Goal: Transaction & Acquisition: Book appointment/travel/reservation

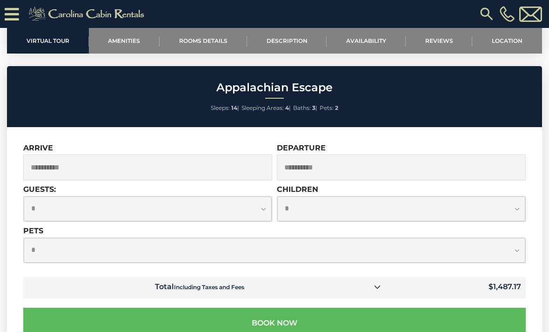
scroll to position [2376, 0]
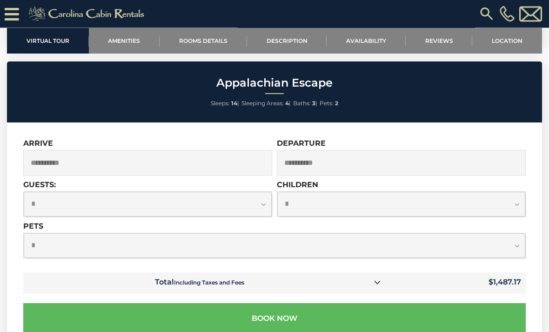
click at [515, 245] on select "**********" at bounding box center [275, 246] width 502 height 25
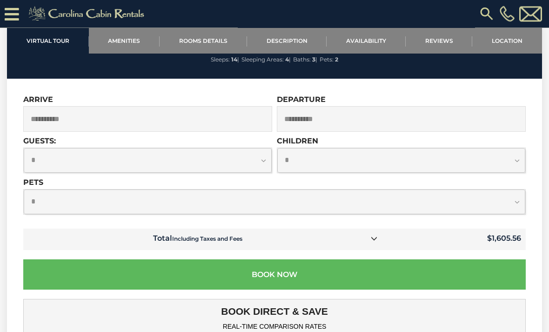
scroll to position [2420, 0]
click at [376, 237] on icon at bounding box center [374, 238] width 7 height 7
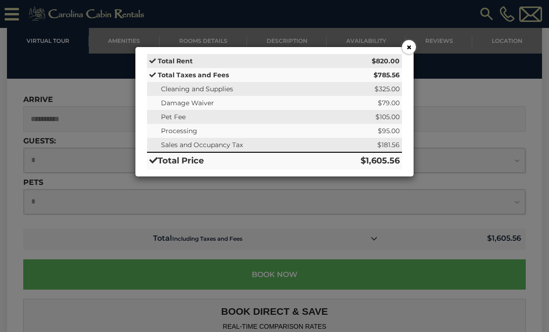
click at [405, 46] on button "×" at bounding box center [409, 47] width 14 height 14
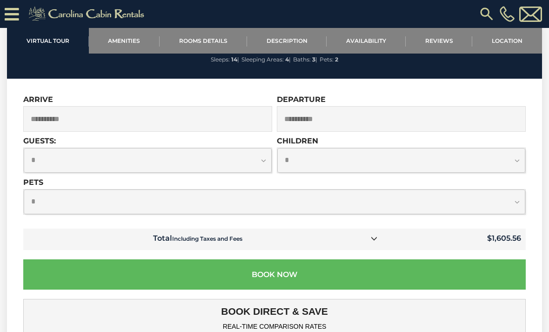
click at [513, 197] on select "**********" at bounding box center [275, 202] width 502 height 25
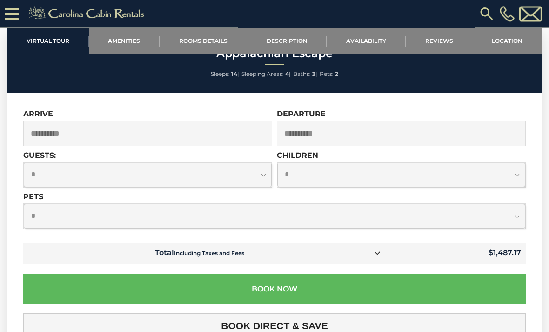
scroll to position [2406, 0]
click at [384, 253] on link at bounding box center [378, 253] width 12 height 12
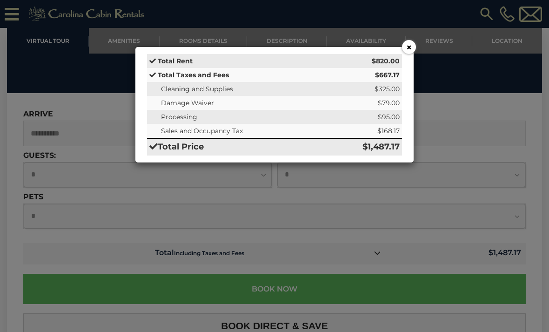
click at [414, 47] on button "×" at bounding box center [409, 47] width 14 height 14
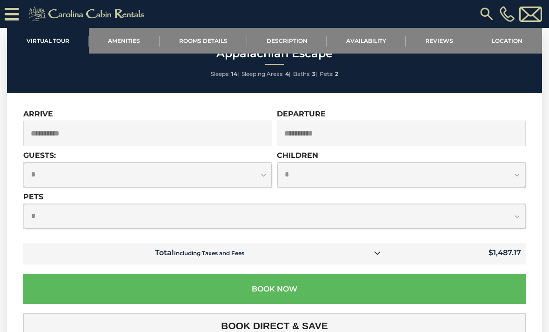
click at [518, 216] on select "**********" at bounding box center [275, 216] width 502 height 25
select select "*"
click at [376, 255] on icon at bounding box center [374, 253] width 7 height 7
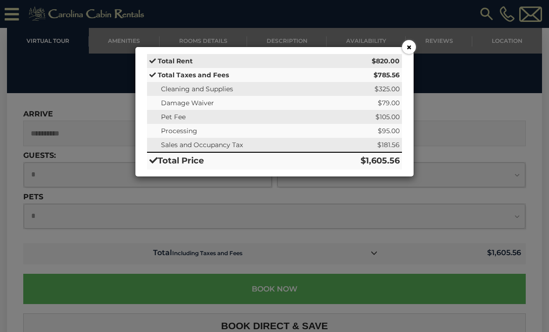
click at [408, 48] on button "×" at bounding box center [409, 47] width 14 height 14
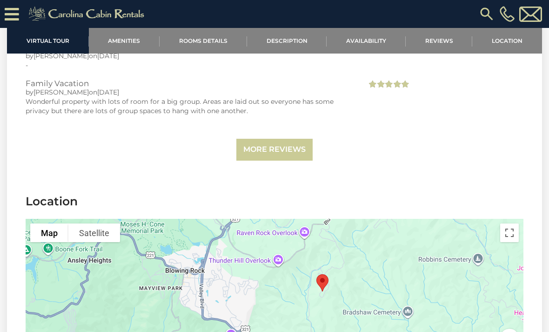
scroll to position [2046, 0]
click at [288, 154] on link "More Reviews" at bounding box center [275, 150] width 76 height 22
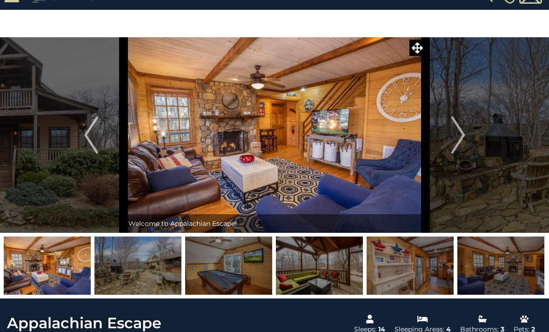
scroll to position [0, 0]
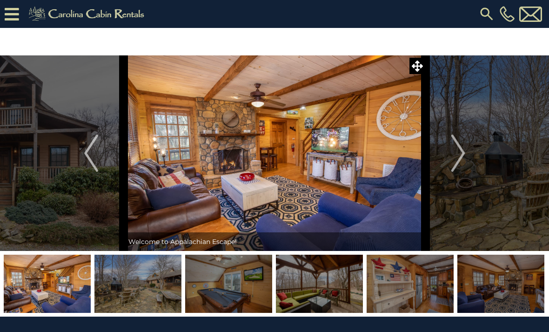
click at [11, 18] on icon at bounding box center [12, 14] width 14 height 16
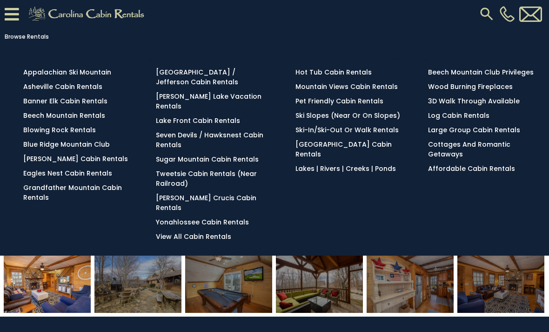
click at [82, 135] on link "Blowing Rock Rentals" at bounding box center [59, 129] width 73 height 9
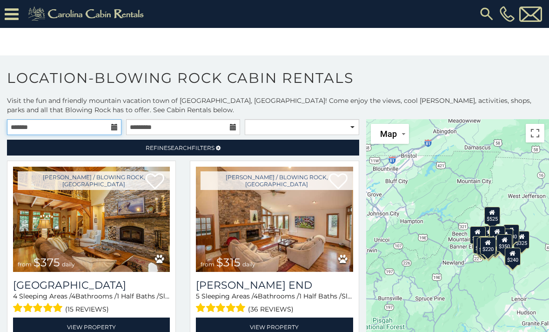
click at [100, 129] on input "text" at bounding box center [64, 127] width 115 height 16
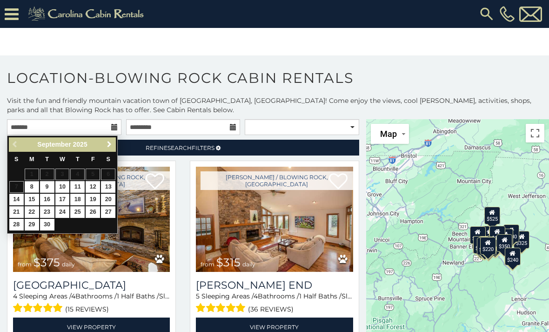
click at [106, 146] on span "Next" at bounding box center [109, 144] width 7 height 7
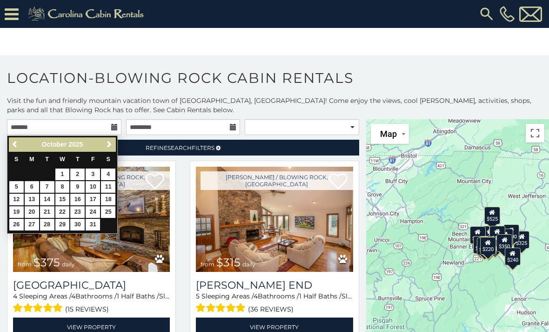
click at [81, 209] on link "23" at bounding box center [77, 212] width 14 height 12
type input "**********"
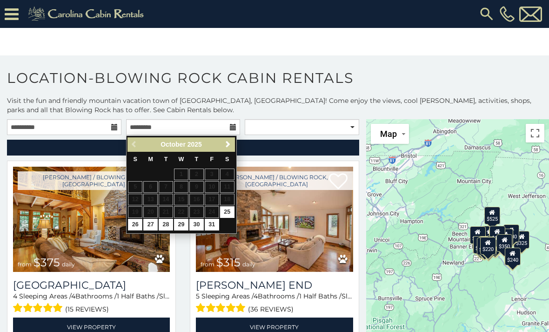
click at [137, 222] on link "26" at bounding box center [135, 225] width 14 height 12
type input "**********"
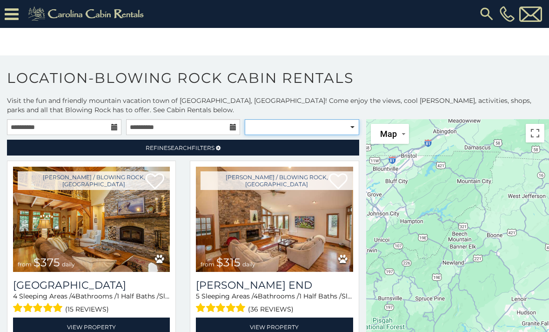
click at [350, 129] on select "**********" at bounding box center [302, 127] width 115 height 16
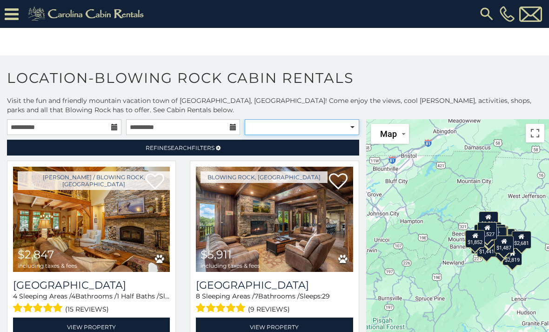
select select "**********"
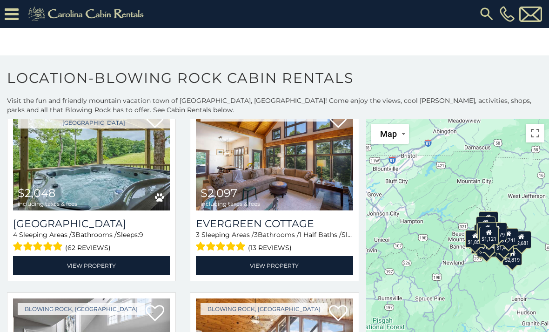
scroll to position [834, 0]
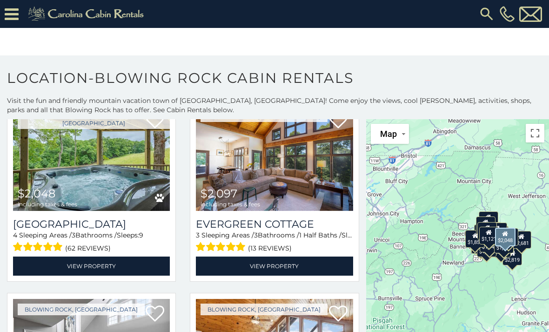
click at [121, 170] on img at bounding box center [91, 158] width 157 height 105
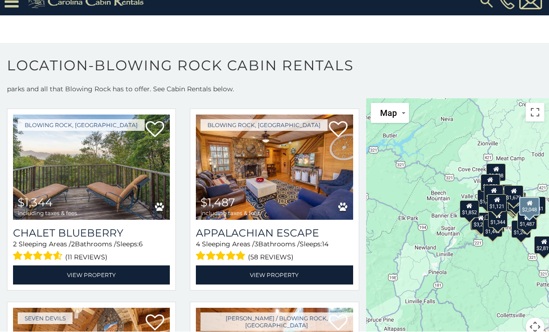
scroll to position [28, 0]
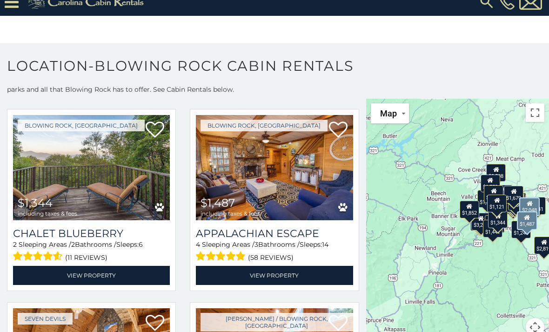
click at [285, 172] on img at bounding box center [274, 167] width 157 height 105
click at [285, 266] on link "View Property" at bounding box center [274, 275] width 157 height 19
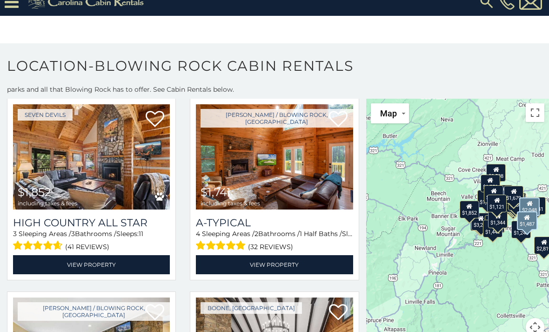
scroll to position [2361, 0]
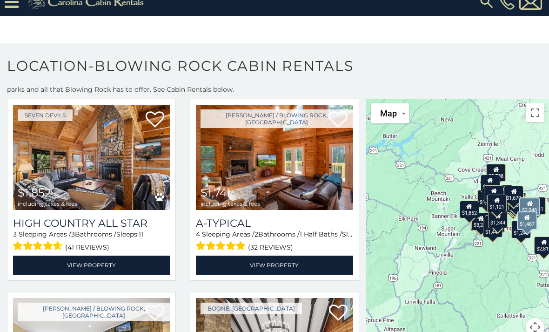
click at [292, 158] on img at bounding box center [274, 157] width 157 height 105
click at [303, 168] on img at bounding box center [274, 157] width 157 height 105
click at [309, 258] on link "View Property" at bounding box center [274, 265] width 157 height 19
click at [294, 258] on link "View Property" at bounding box center [274, 265] width 157 height 19
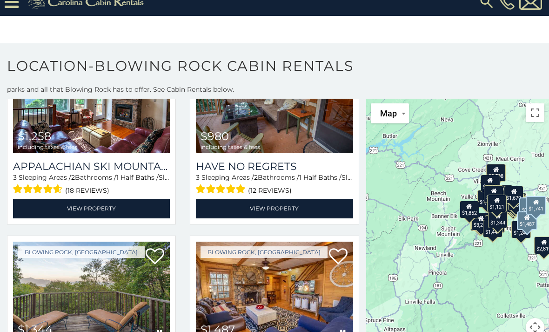
scroll to position [0, 0]
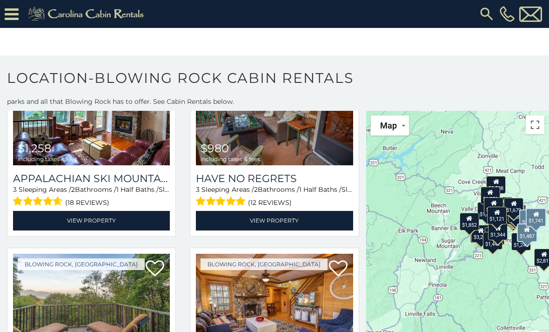
click at [16, 17] on icon at bounding box center [12, 14] width 14 height 16
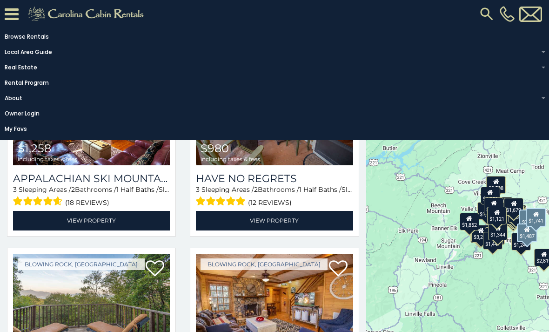
click at [280, 89] on link "Rental Program" at bounding box center [272, 82] width 545 height 13
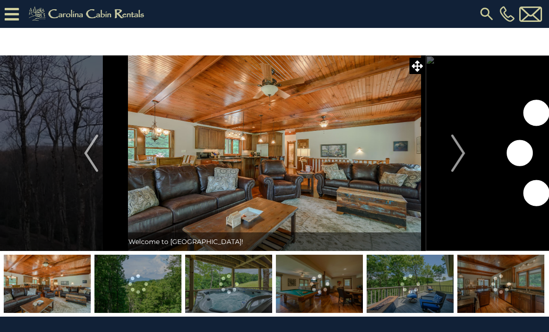
click at [464, 161] on img "Next" at bounding box center [458, 153] width 14 height 37
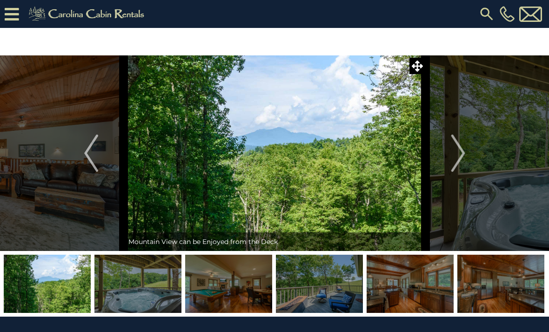
click at [454, 164] on img "Next" at bounding box center [458, 153] width 14 height 37
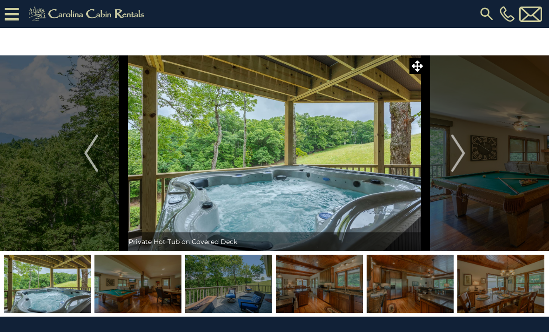
click at [462, 163] on img "Next" at bounding box center [458, 153] width 14 height 37
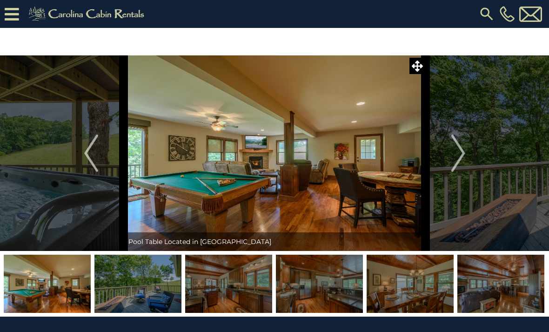
click at [465, 159] on img "Next" at bounding box center [458, 153] width 14 height 37
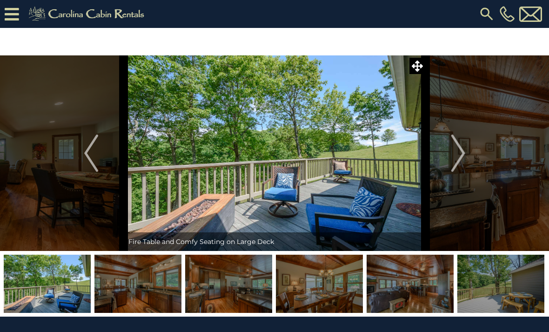
click at [462, 164] on img "Next" at bounding box center [458, 153] width 14 height 37
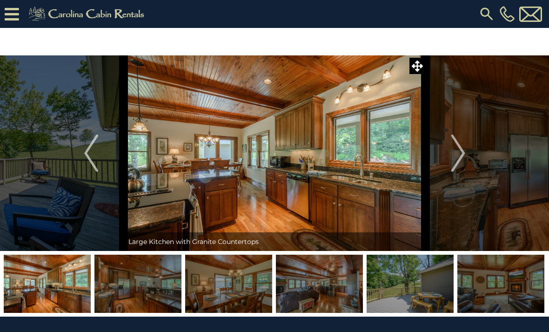
click at [465, 159] on img "Next" at bounding box center [458, 153] width 14 height 37
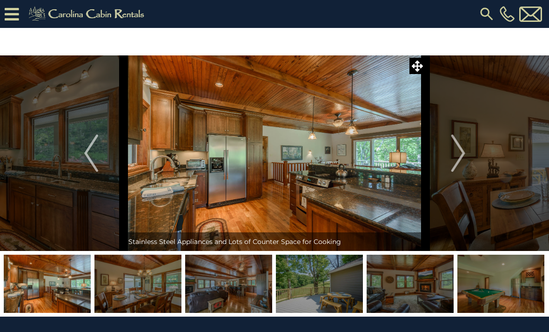
click at [465, 157] on img "Next" at bounding box center [458, 153] width 14 height 37
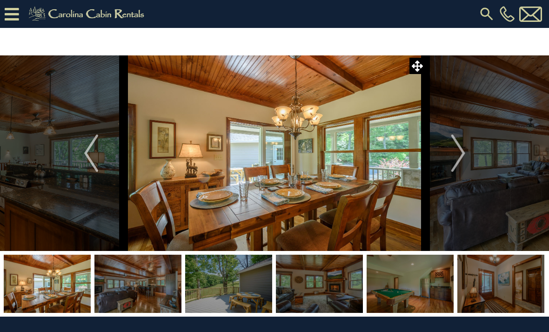
click at [465, 157] on img "Next" at bounding box center [458, 153] width 14 height 37
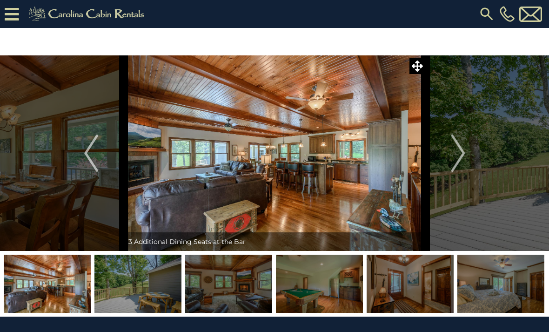
click at [464, 160] on img "Next" at bounding box center [458, 153] width 14 height 37
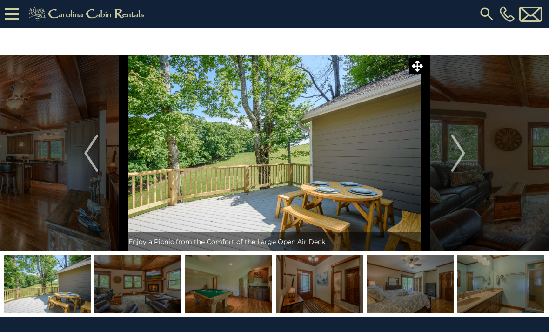
click at [464, 161] on img "Next" at bounding box center [458, 153] width 14 height 37
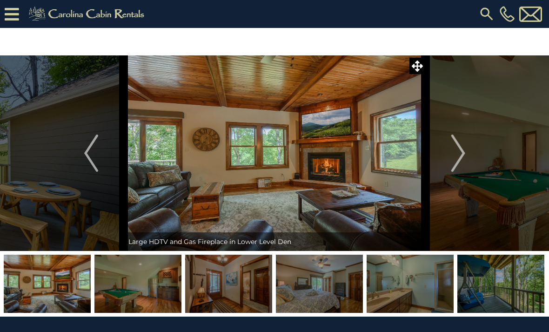
click at [464, 160] on img "Next" at bounding box center [458, 153] width 14 height 37
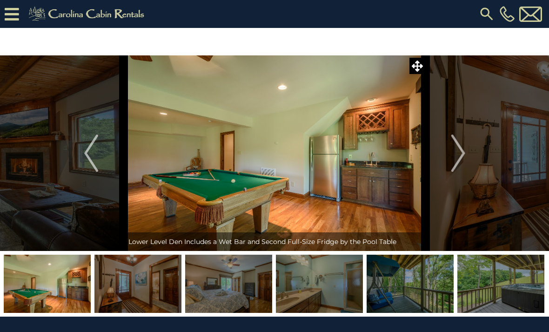
click at [468, 162] on button "Next" at bounding box center [458, 153] width 65 height 196
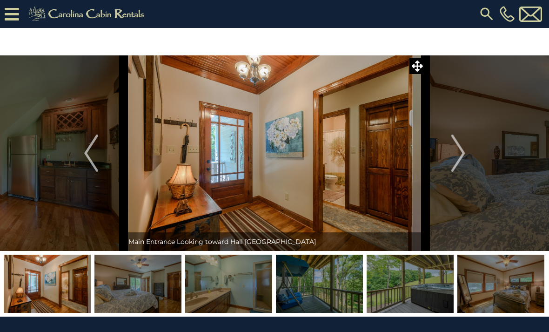
click at [465, 162] on img "Next" at bounding box center [458, 153] width 14 height 37
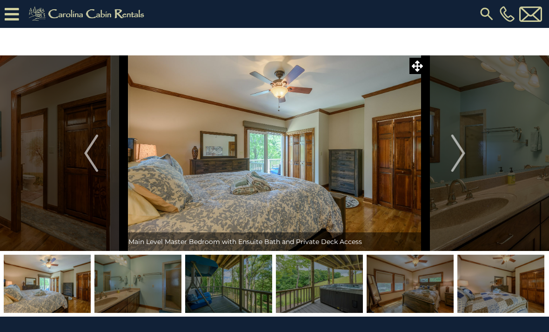
click at [465, 158] on img "Next" at bounding box center [458, 153] width 14 height 37
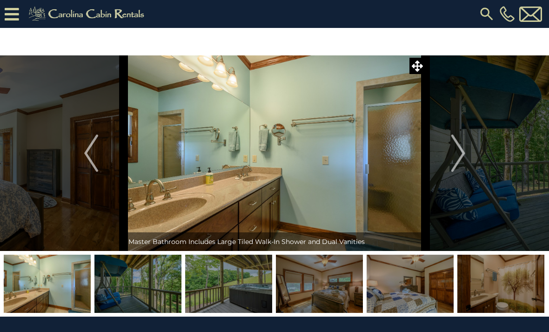
click at [462, 161] on img "Next" at bounding box center [458, 153] width 14 height 37
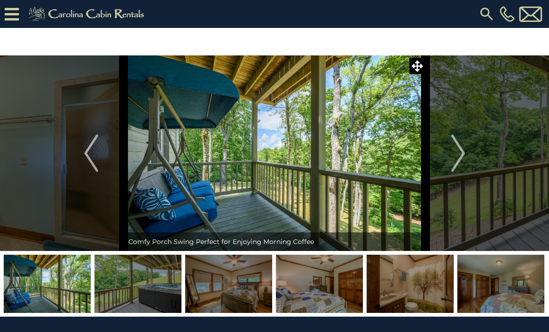
click at [462, 161] on img "Next" at bounding box center [458, 153] width 14 height 37
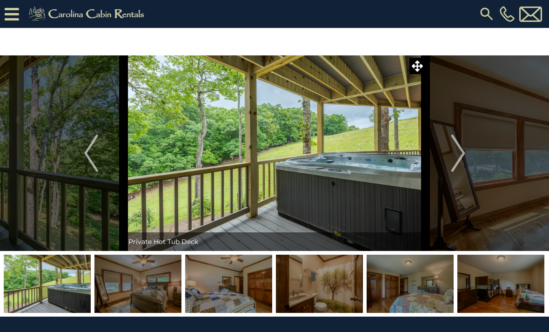
click at [462, 164] on img "Next" at bounding box center [458, 153] width 14 height 37
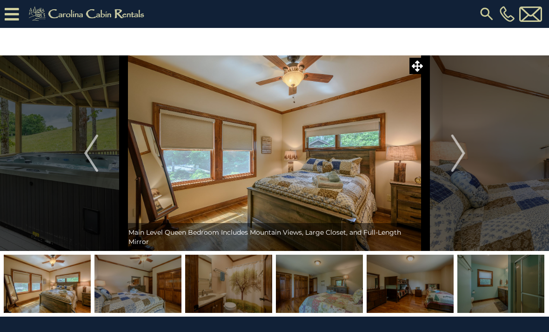
click at [461, 163] on img "Next" at bounding box center [458, 153] width 14 height 37
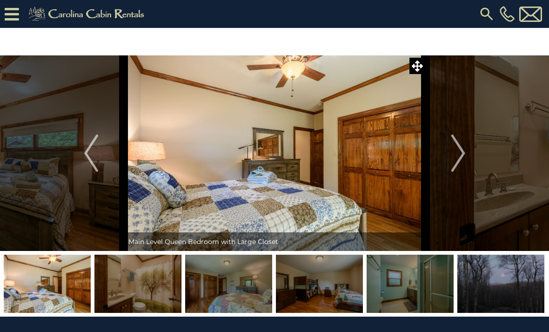
click at [463, 165] on img "Next" at bounding box center [458, 153] width 14 height 37
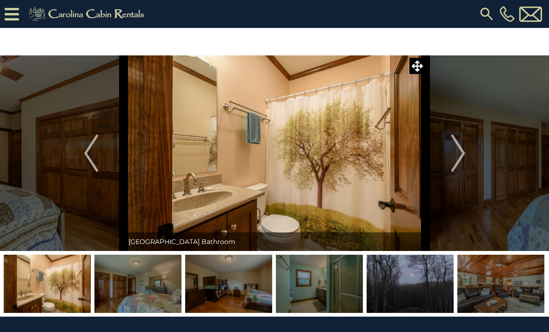
click at [459, 168] on img "Next" at bounding box center [458, 153] width 14 height 37
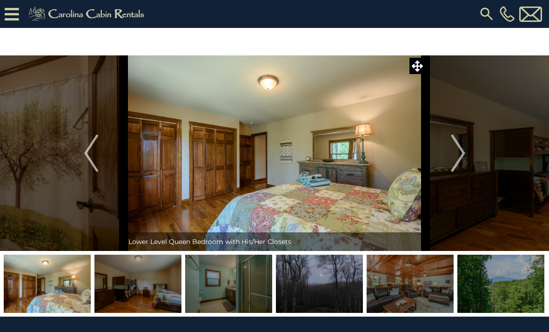
click at [451, 170] on button "Next" at bounding box center [458, 153] width 65 height 196
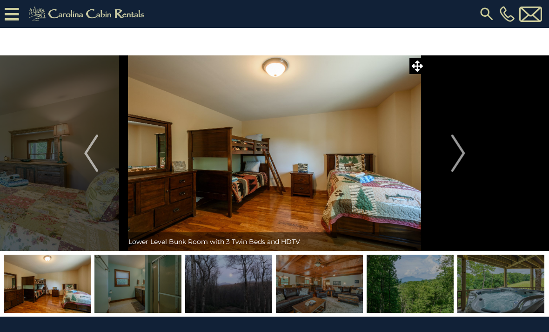
click at [464, 163] on img "Next" at bounding box center [458, 153] width 14 height 37
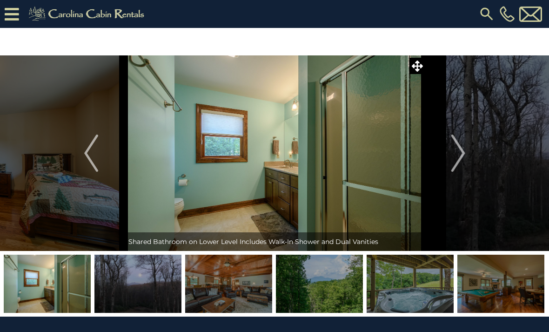
click at [465, 164] on img "Next" at bounding box center [458, 153] width 14 height 37
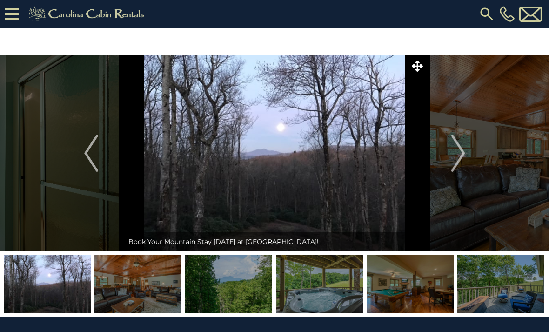
click at [462, 170] on img "Next" at bounding box center [458, 153] width 14 height 37
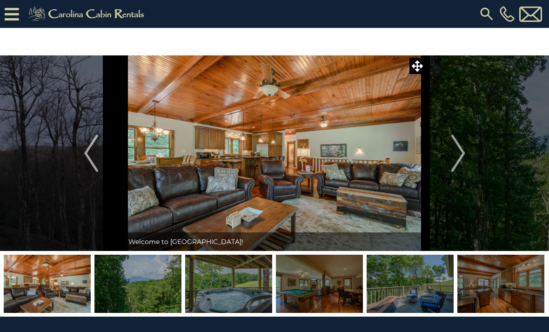
click at [459, 166] on img "Next" at bounding box center [458, 153] width 14 height 37
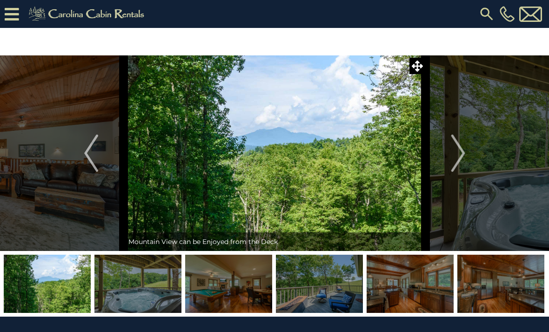
click at [458, 165] on img "Next" at bounding box center [458, 153] width 14 height 37
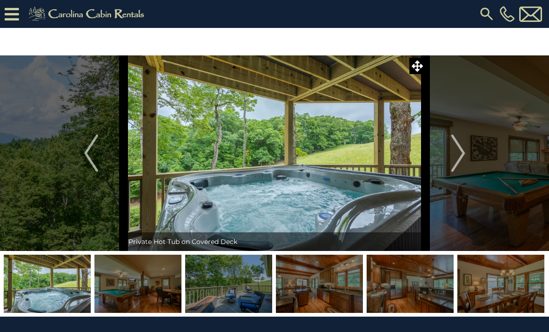
click at [454, 165] on img "Next" at bounding box center [458, 153] width 14 height 37
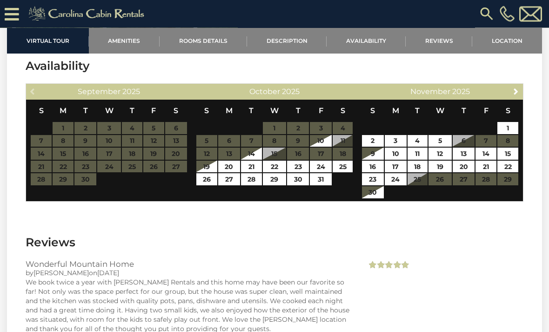
scroll to position [1529, 0]
click at [300, 161] on link "23" at bounding box center [298, 167] width 22 height 12
type input "**********"
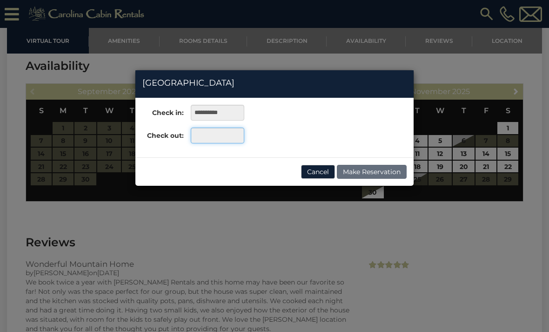
click at [232, 138] on input "text" at bounding box center [218, 136] width 54 height 16
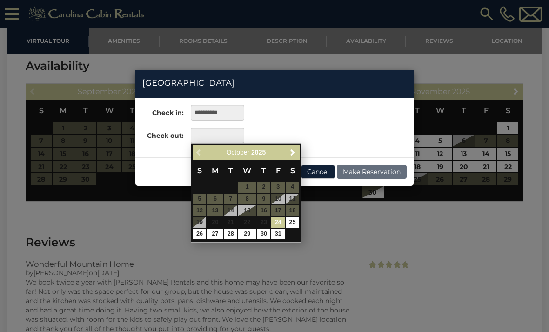
click at [203, 234] on link "26" at bounding box center [200, 234] width 14 height 11
type input "**********"
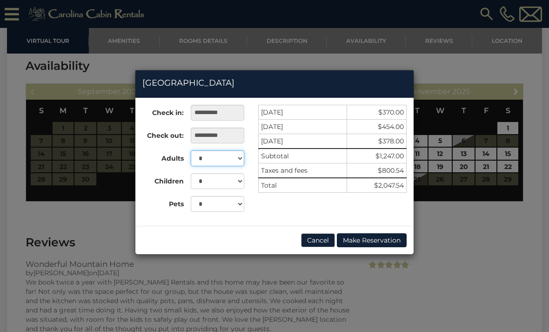
click at [236, 162] on select "* * * * * * * * *" at bounding box center [218, 158] width 54 height 16
select select "*"
click at [238, 179] on select "* * * * * * * * * *" at bounding box center [218, 181] width 54 height 16
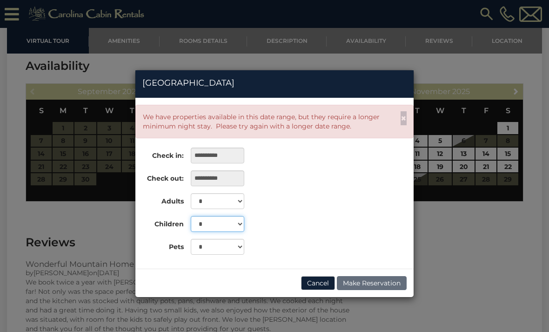
click at [241, 227] on select "* * * * * * * * * *" at bounding box center [218, 224] width 54 height 16
select select "*"
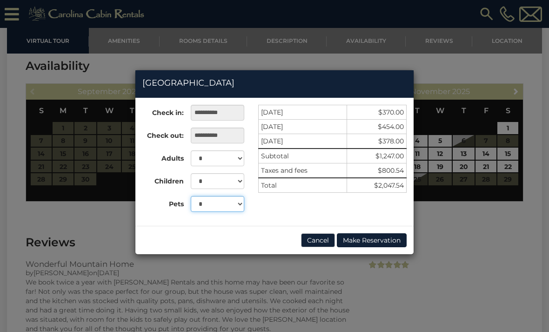
click at [240, 206] on select "* * * *" at bounding box center [218, 204] width 54 height 16
select select "*"
click at [468, 215] on div "**********" at bounding box center [274, 166] width 549 height 332
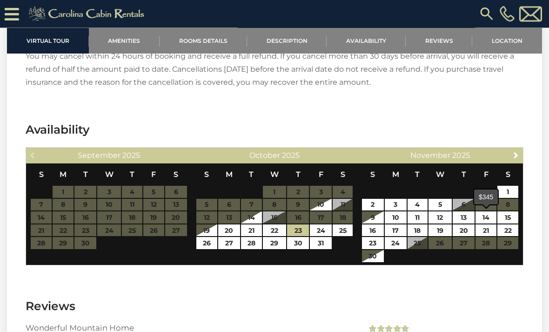
scroll to position [1466, 0]
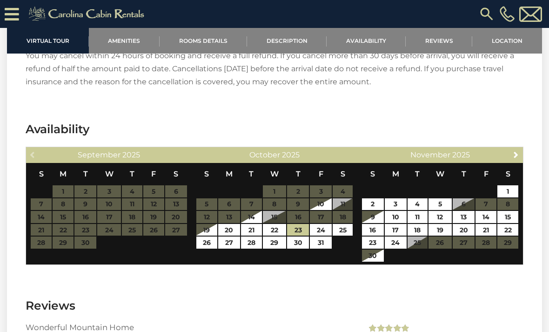
click at [446, 45] on link "Reviews" at bounding box center [439, 41] width 67 height 26
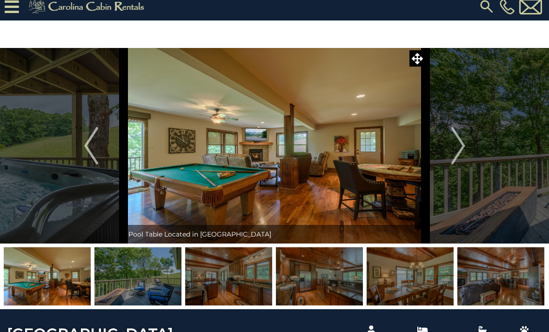
scroll to position [0, 0]
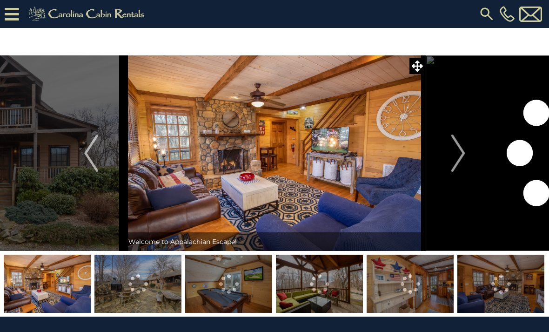
click at [463, 162] on img "Next" at bounding box center [458, 153] width 14 height 37
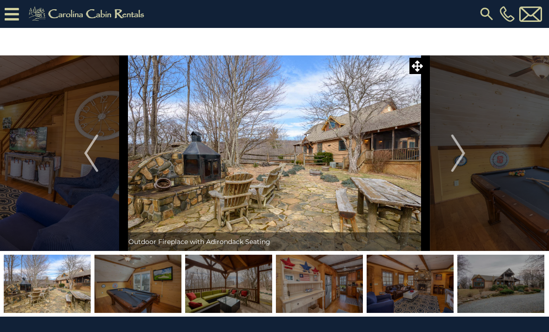
click at [462, 163] on img "Next" at bounding box center [458, 153] width 14 height 37
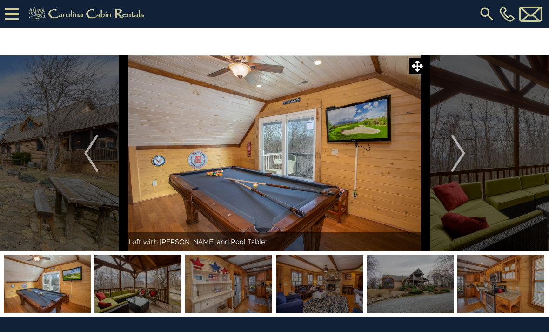
click at [461, 165] on img "Next" at bounding box center [458, 153] width 14 height 37
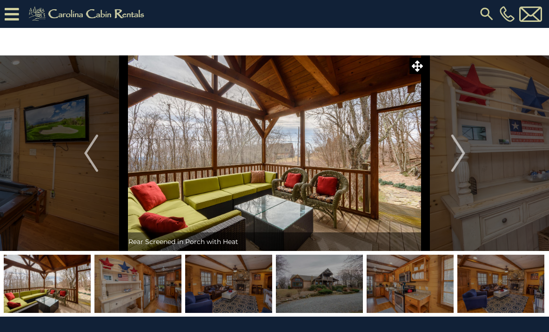
click at [462, 166] on img "Next" at bounding box center [458, 153] width 14 height 37
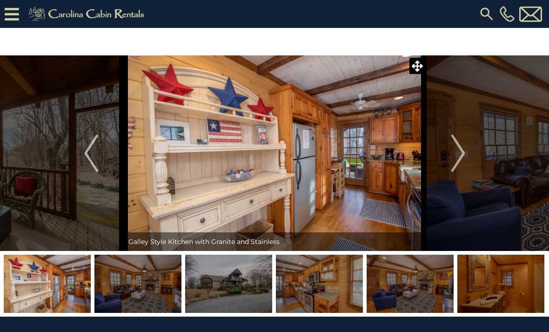
click at [461, 165] on img "Next" at bounding box center [458, 153] width 14 height 37
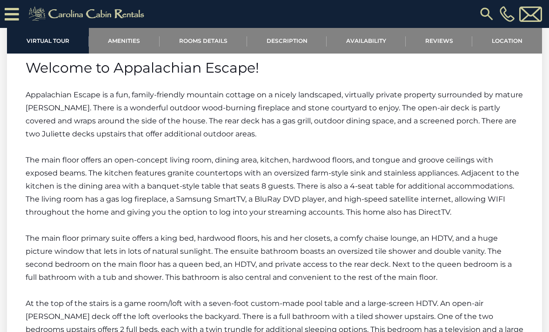
scroll to position [1236, 0]
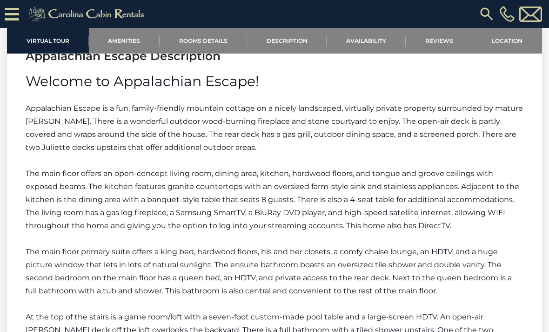
click at [439, 42] on link "Reviews" at bounding box center [439, 41] width 67 height 26
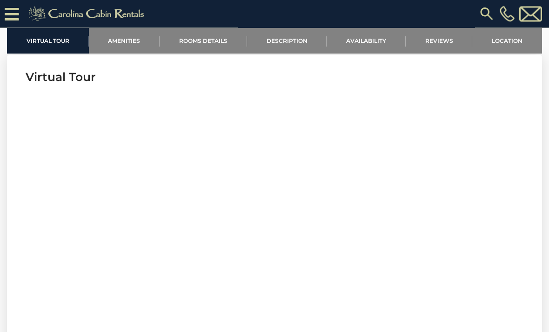
scroll to position [316, 0]
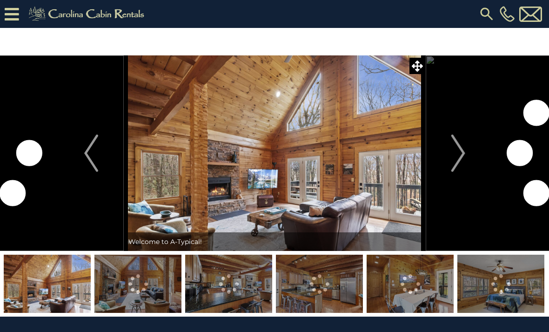
click at [448, 158] on button "Next" at bounding box center [458, 153] width 65 height 196
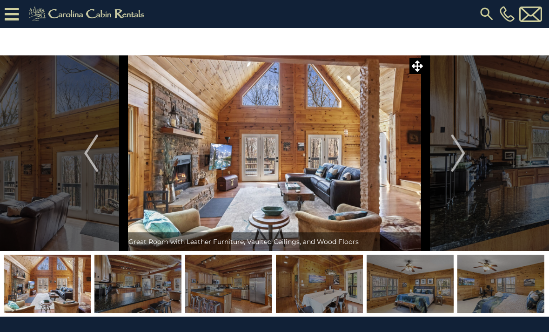
click at [460, 166] on img "Next" at bounding box center [458, 153] width 14 height 37
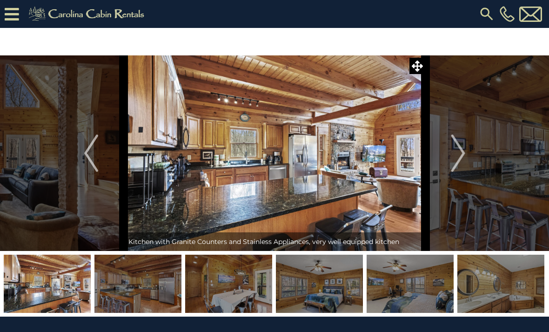
click at [458, 163] on img "Next" at bounding box center [458, 153] width 14 height 37
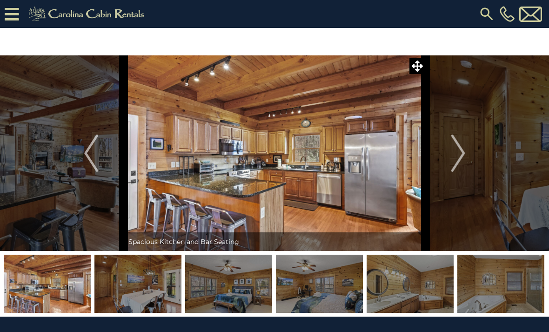
click at [458, 162] on img "Next" at bounding box center [458, 153] width 14 height 37
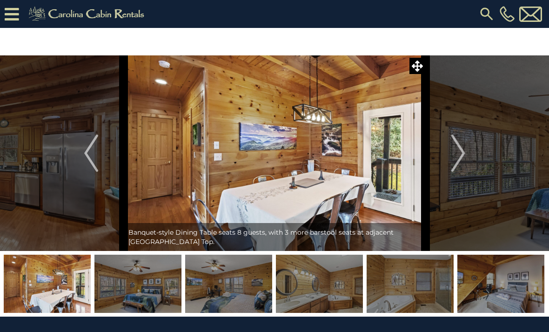
click at [448, 157] on button "Next" at bounding box center [458, 153] width 65 height 196
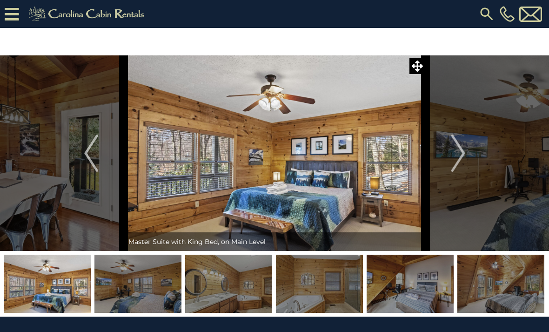
click at [456, 157] on img "Next" at bounding box center [458, 153] width 14 height 37
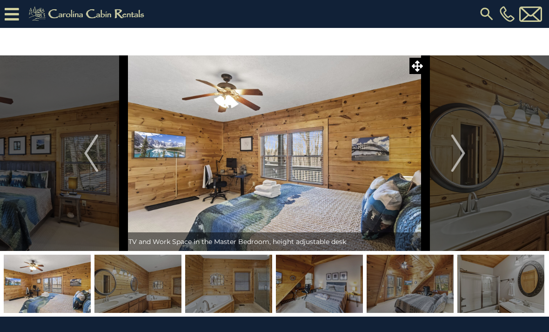
click at [453, 162] on img "Next" at bounding box center [458, 153] width 14 height 37
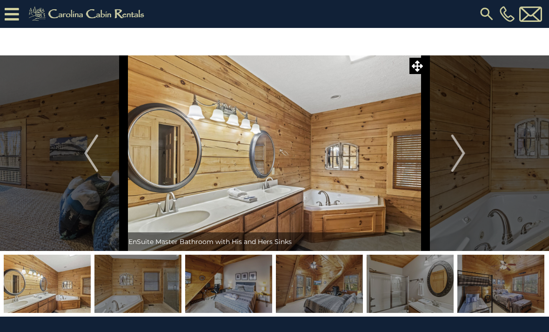
click at [451, 163] on button "Next" at bounding box center [458, 153] width 65 height 196
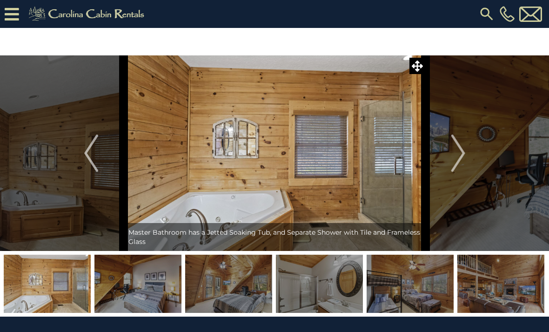
click at [446, 164] on button "Next" at bounding box center [458, 153] width 65 height 196
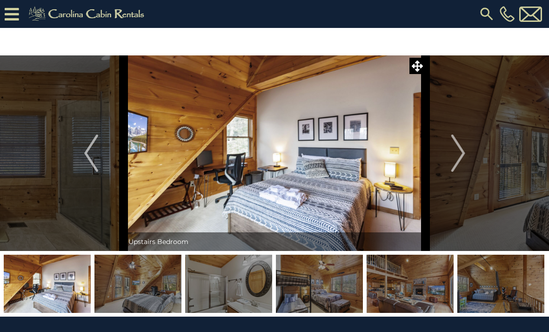
click at [446, 162] on button "Next" at bounding box center [458, 153] width 65 height 196
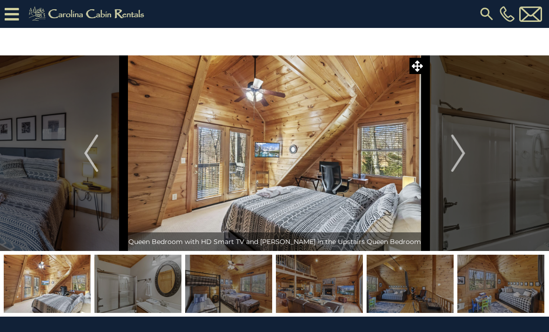
click at [445, 165] on button "Next" at bounding box center [458, 153] width 65 height 196
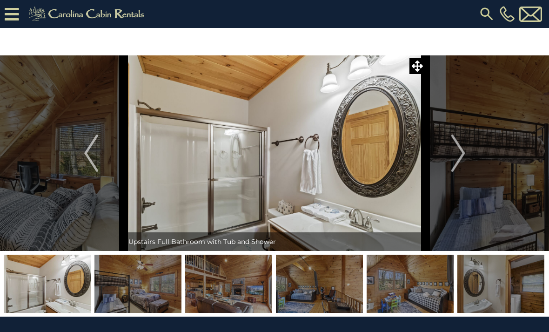
click at [442, 168] on button "Next" at bounding box center [458, 153] width 65 height 196
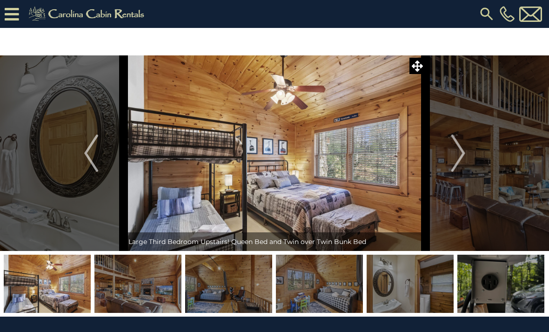
click at [457, 152] on img "Next" at bounding box center [458, 153] width 14 height 37
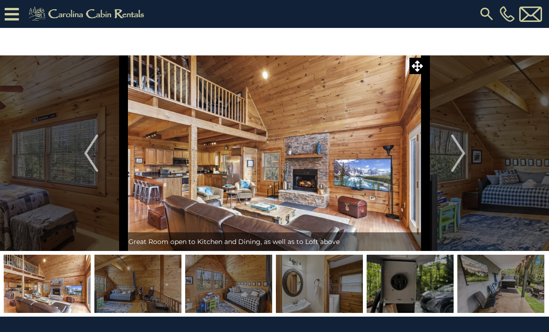
click at [454, 155] on img "Next" at bounding box center [458, 153] width 14 height 37
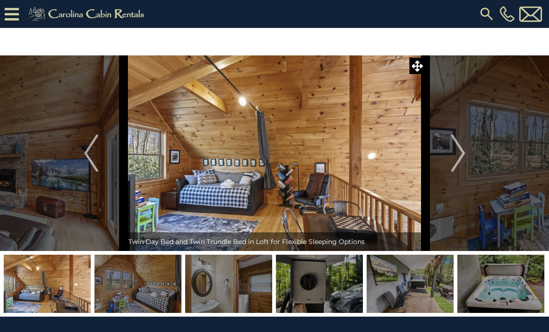
click at [457, 154] on img "Next" at bounding box center [458, 153] width 14 height 37
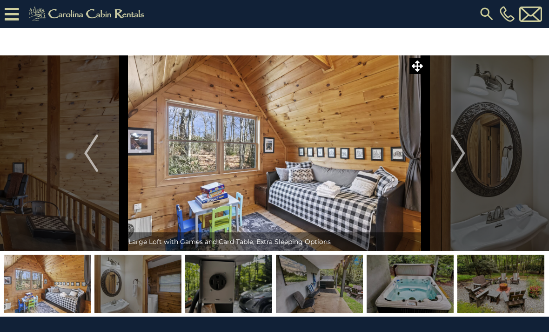
click at [452, 162] on img "Next" at bounding box center [458, 153] width 14 height 37
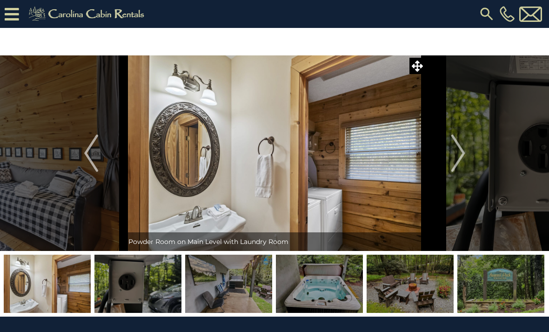
click at [448, 161] on button "Next" at bounding box center [458, 153] width 65 height 196
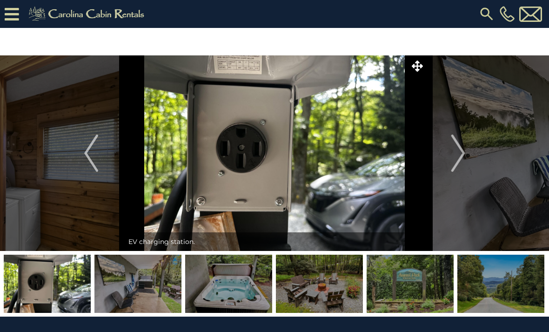
click at [453, 156] on img "Next" at bounding box center [458, 153] width 14 height 37
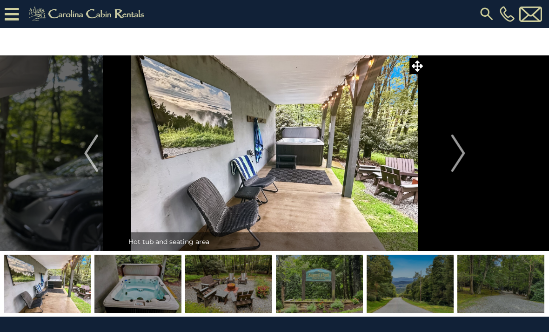
click at [455, 160] on img "Next" at bounding box center [458, 153] width 14 height 37
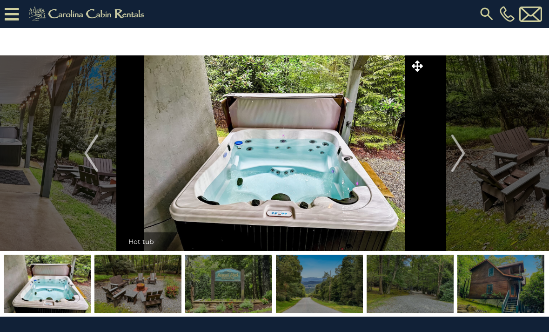
click at [453, 162] on img "Next" at bounding box center [458, 153] width 14 height 37
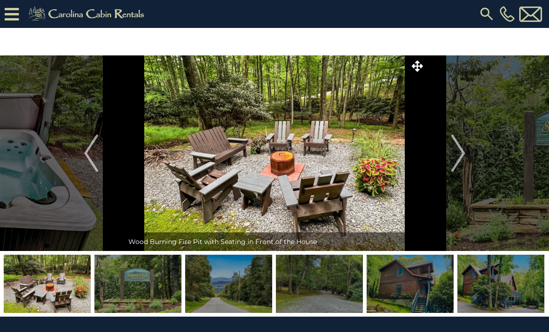
click at [450, 161] on button "Next" at bounding box center [458, 153] width 65 height 196
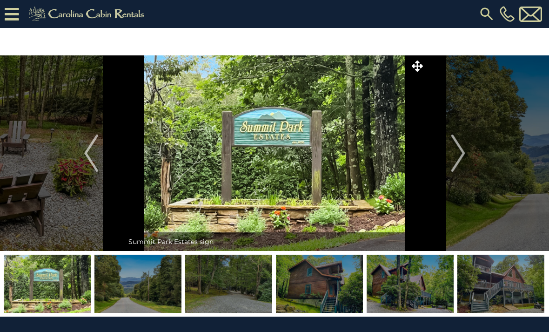
click at [449, 160] on button "Next" at bounding box center [458, 153] width 65 height 196
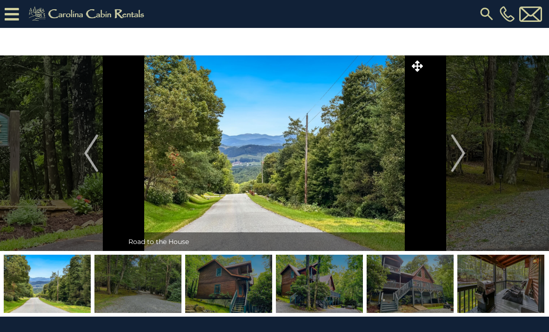
click at [453, 162] on img "Next" at bounding box center [458, 153] width 14 height 37
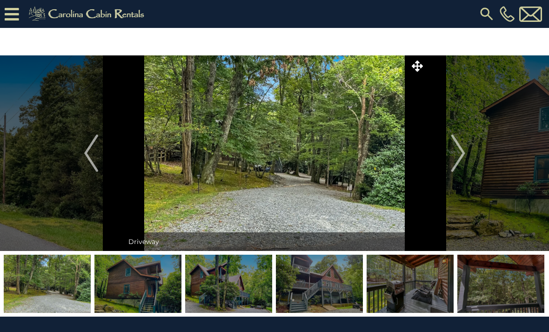
click at [448, 164] on button "Next" at bounding box center [458, 153] width 65 height 196
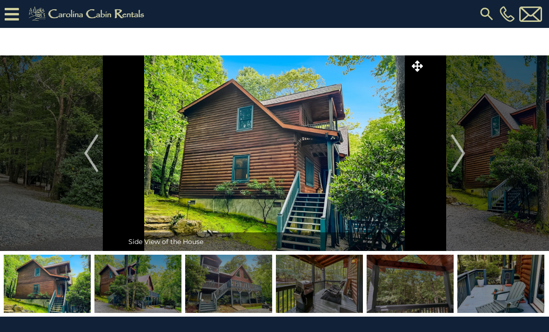
click at [450, 159] on button "Next" at bounding box center [458, 153] width 65 height 196
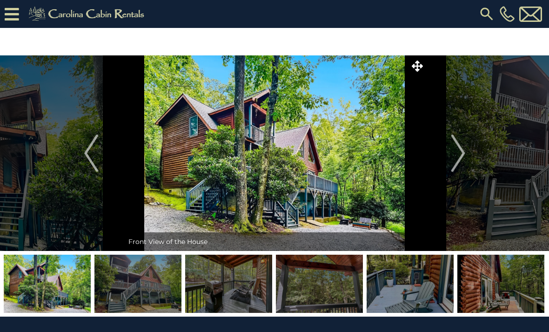
click at [445, 168] on button "Next" at bounding box center [458, 153] width 65 height 196
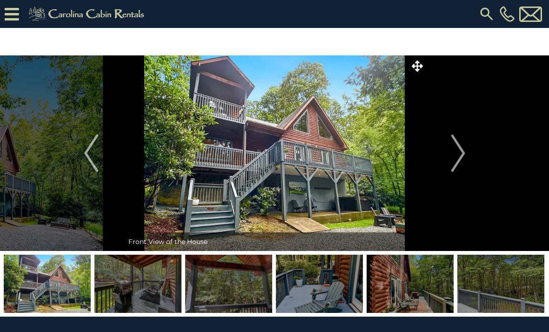
click at [445, 165] on button "Next" at bounding box center [458, 153] width 65 height 196
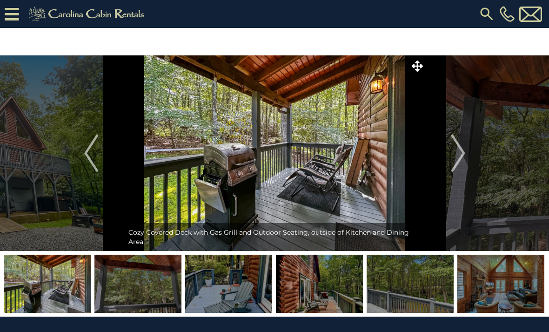
click at [450, 161] on button "Next" at bounding box center [458, 153] width 65 height 196
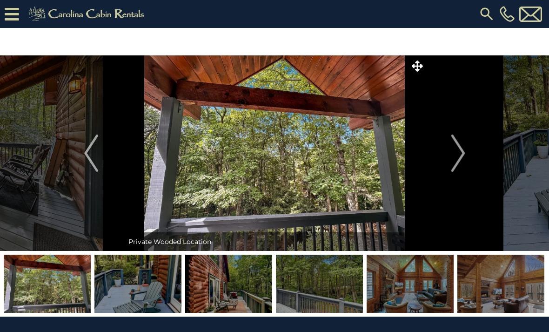
click at [441, 167] on button "Next" at bounding box center [458, 153] width 65 height 196
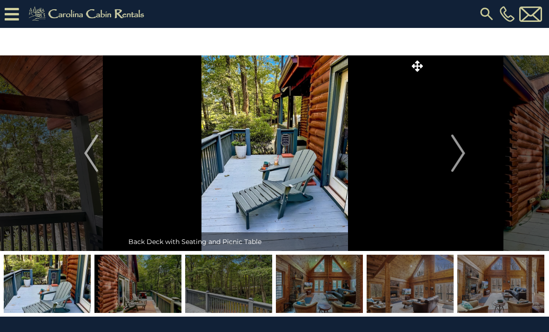
click at [437, 161] on button "Next" at bounding box center [458, 153] width 65 height 196
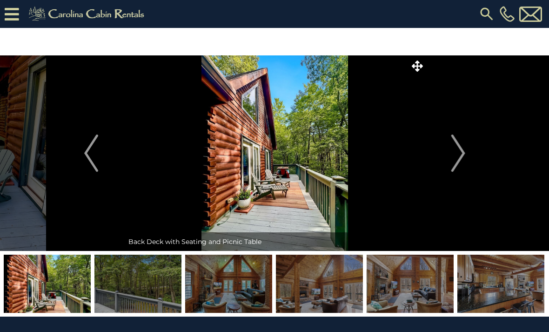
click at [454, 154] on img "Next" at bounding box center [458, 153] width 14 height 37
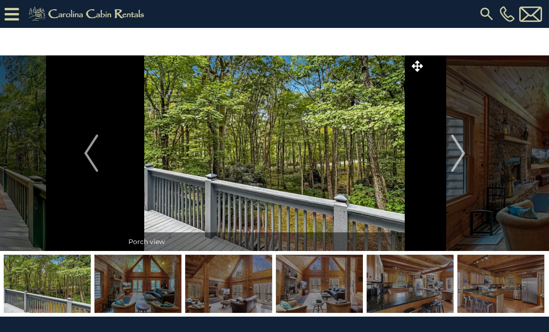
click at [461, 166] on img "Next" at bounding box center [458, 153] width 14 height 37
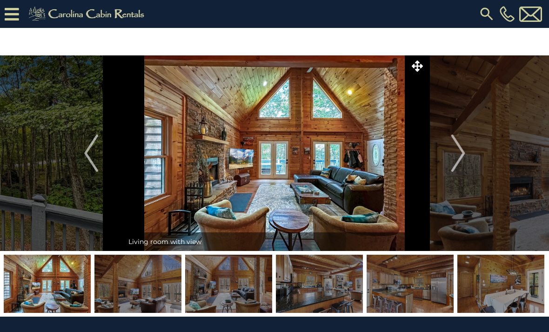
click at [456, 165] on img "Next" at bounding box center [458, 153] width 14 height 37
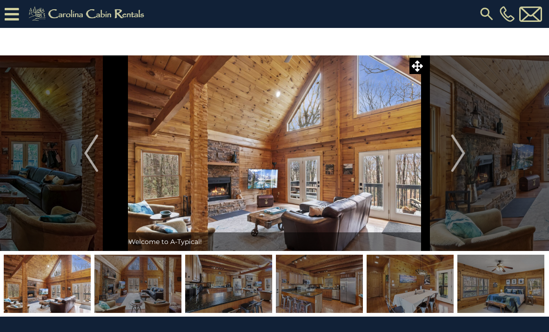
click at [457, 158] on img "Next" at bounding box center [458, 153] width 14 height 37
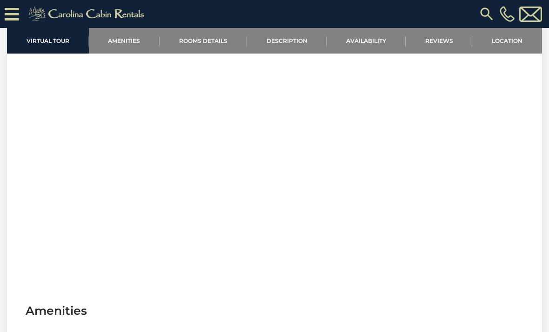
scroll to position [352, 0]
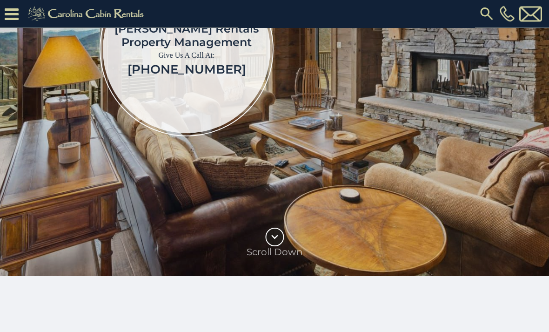
scroll to position [204, 0]
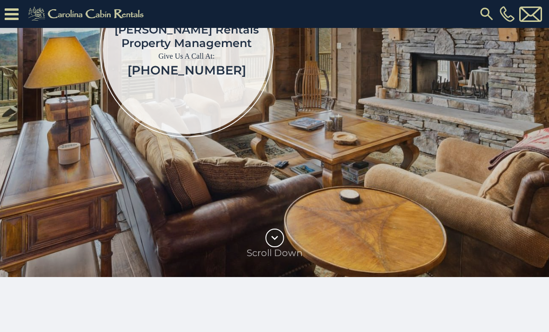
click at [15, 13] on icon at bounding box center [12, 14] width 14 height 16
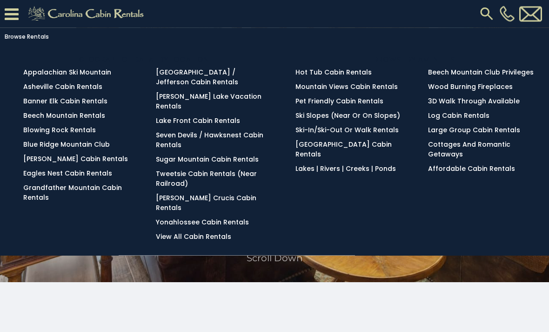
scroll to position [193, 0]
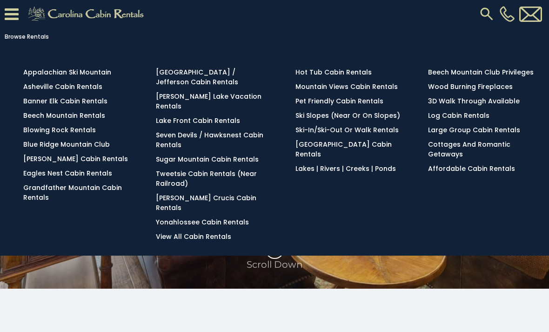
click at [352, 104] on link "Pet Friendly Cabin Rentals" at bounding box center [340, 100] width 88 height 9
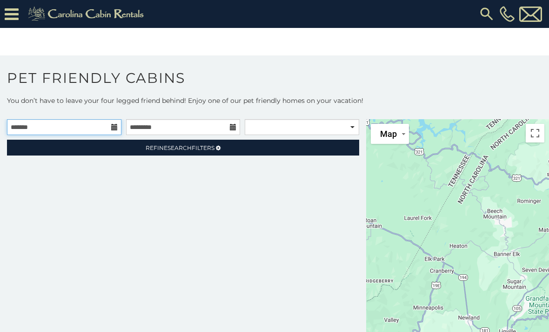
click at [99, 129] on input "text" at bounding box center [64, 127] width 115 height 16
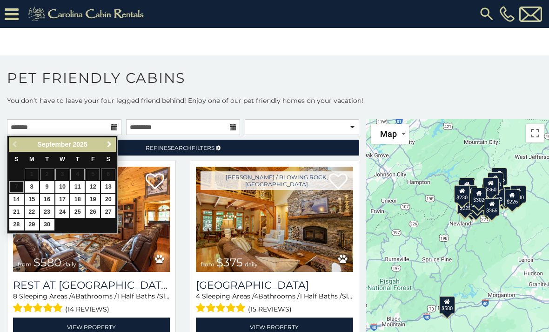
click at [115, 145] on link "Next" at bounding box center [109, 145] width 12 height 12
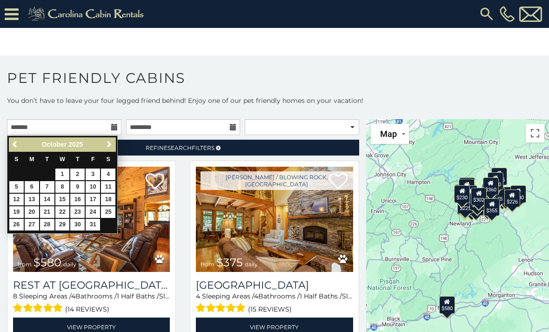
click at [81, 210] on link "23" at bounding box center [77, 212] width 14 height 12
type input "**********"
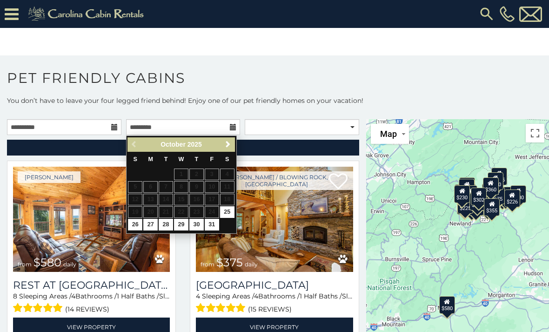
click at [138, 224] on link "26" at bounding box center [135, 225] width 14 height 12
type input "**********"
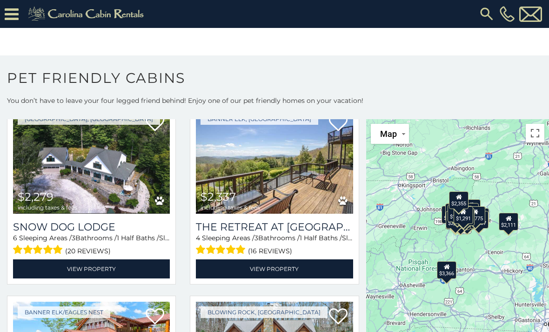
scroll to position [246, 0]
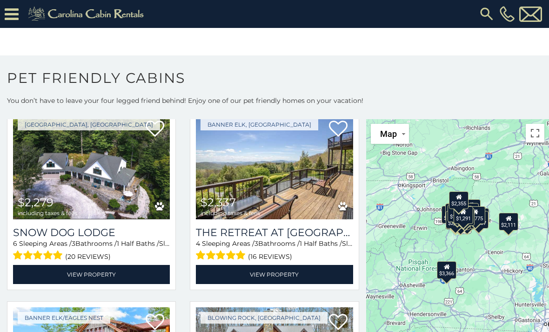
click at [104, 182] on img at bounding box center [91, 166] width 157 height 105
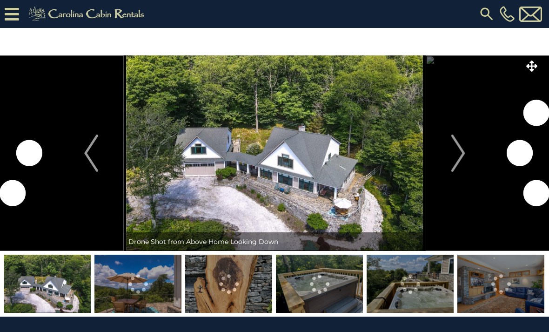
click at [462, 162] on img "Next" at bounding box center [458, 153] width 14 height 37
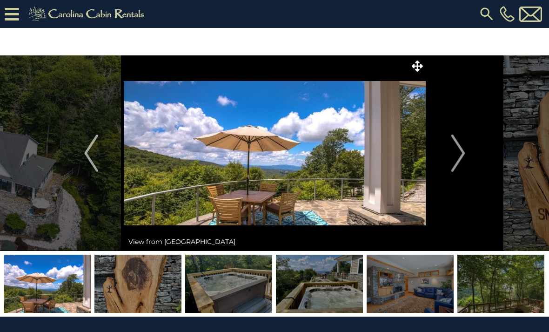
click at [468, 161] on button "Next" at bounding box center [458, 153] width 65 height 196
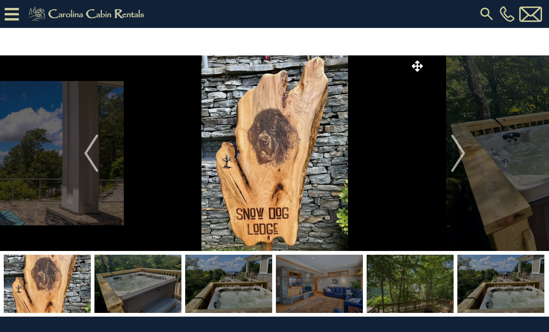
click at [473, 160] on button "Next" at bounding box center [458, 153] width 65 height 196
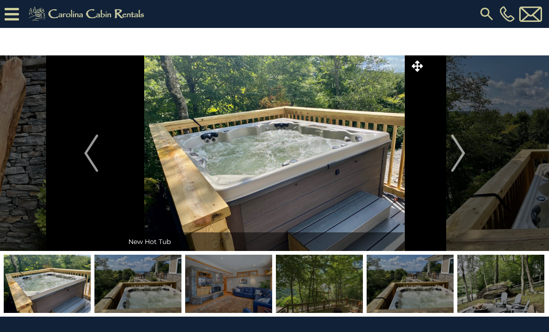
click at [459, 166] on img "Next" at bounding box center [458, 153] width 14 height 37
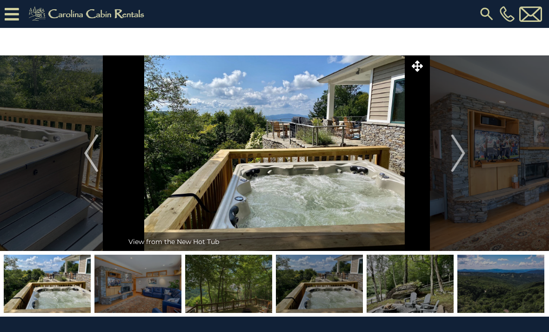
click at [461, 162] on img "Next" at bounding box center [458, 153] width 14 height 37
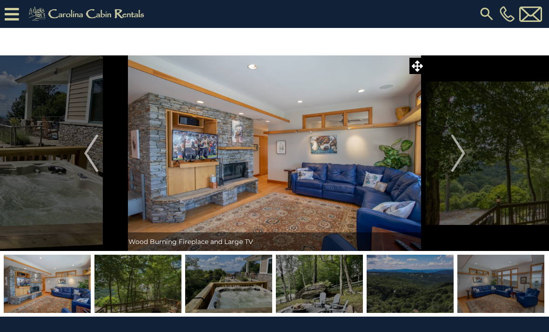
click at [465, 158] on img "Next" at bounding box center [458, 153] width 14 height 37
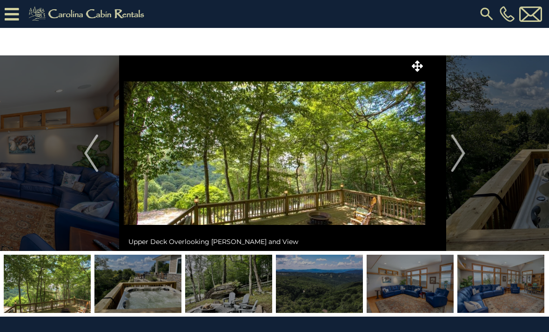
click at [463, 159] on img "Next" at bounding box center [458, 153] width 14 height 37
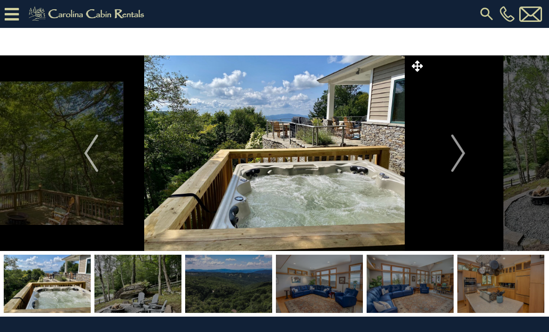
click at [460, 159] on img "Next" at bounding box center [458, 153] width 14 height 37
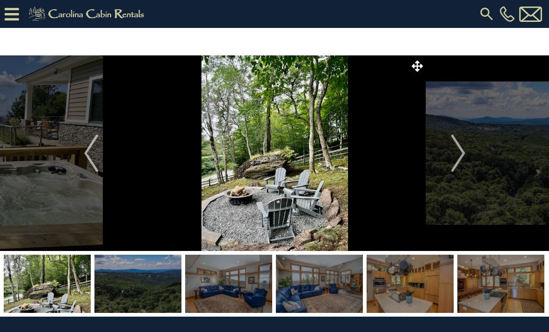
click at [459, 159] on img "Next" at bounding box center [458, 153] width 14 height 37
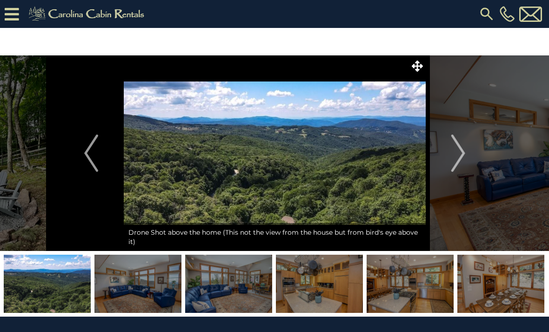
click at [465, 161] on img "Next" at bounding box center [458, 153] width 14 height 37
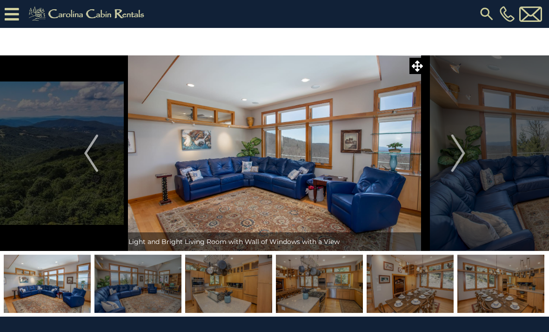
click at [460, 159] on img "Next" at bounding box center [458, 153] width 14 height 37
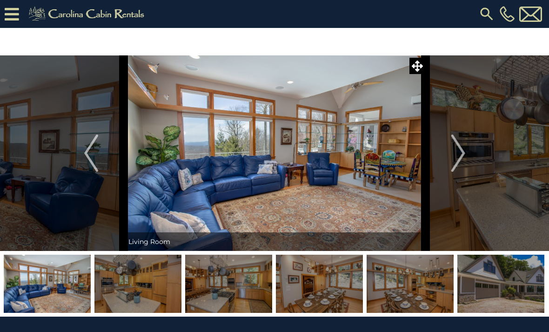
click at [457, 166] on img "Next" at bounding box center [458, 153] width 14 height 37
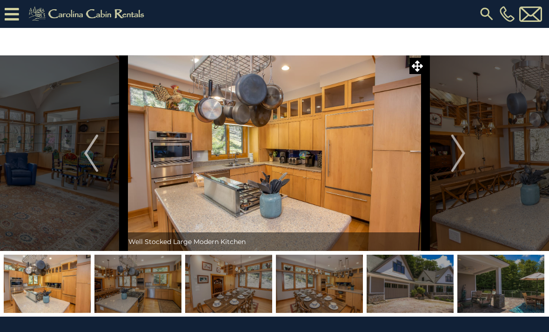
click at [462, 167] on img "Next" at bounding box center [458, 153] width 14 height 37
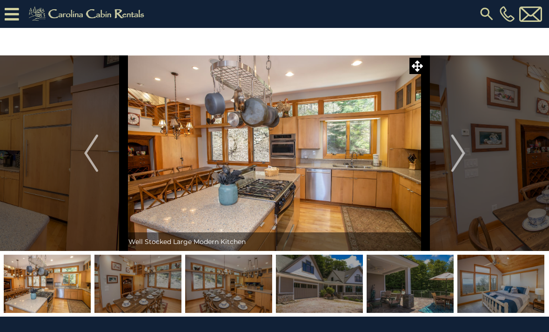
click at [459, 166] on img "Next" at bounding box center [458, 153] width 14 height 37
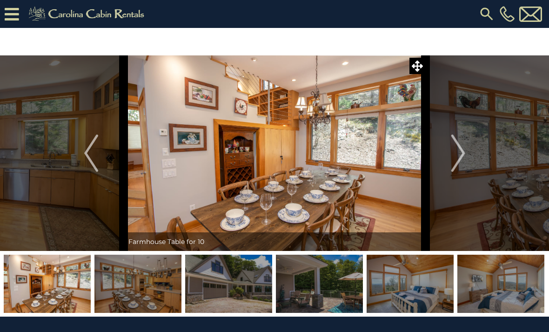
click at [464, 165] on img "Next" at bounding box center [458, 153] width 14 height 37
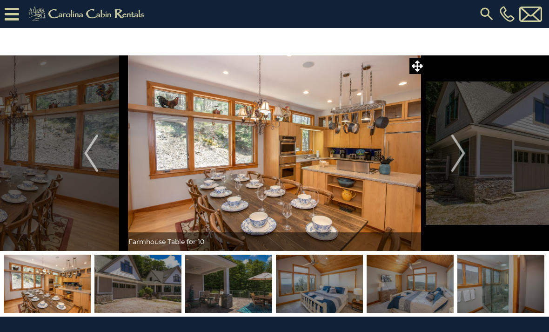
click at [454, 172] on button "Next" at bounding box center [458, 153] width 65 height 196
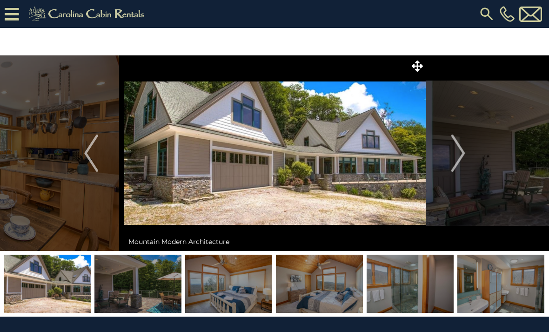
click at [459, 163] on img "Next" at bounding box center [458, 153] width 14 height 37
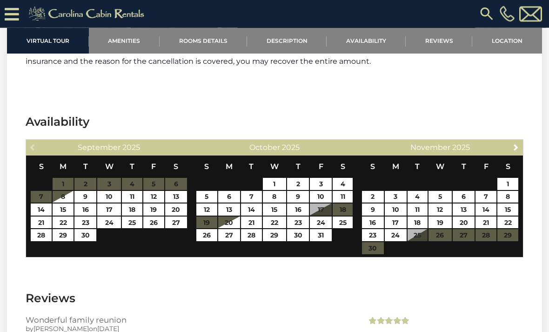
scroll to position [1739, 0]
click at [300, 226] on link "23" at bounding box center [298, 223] width 22 height 12
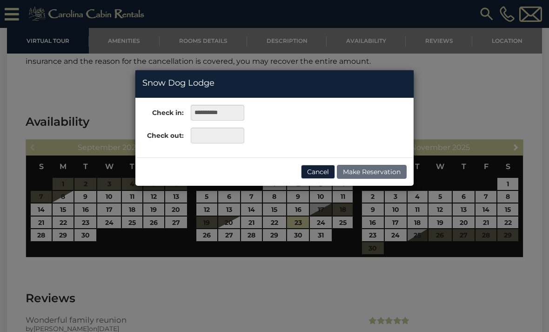
click at [211, 236] on div "**********" at bounding box center [274, 166] width 549 height 332
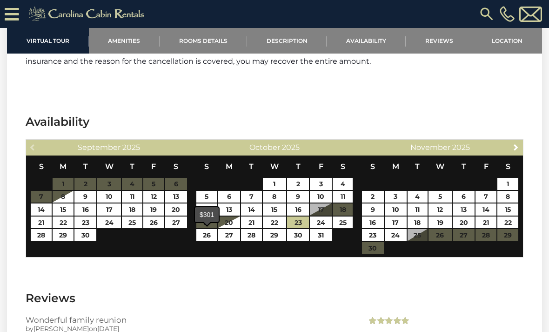
click at [209, 238] on link "26" at bounding box center [207, 235] width 21 height 12
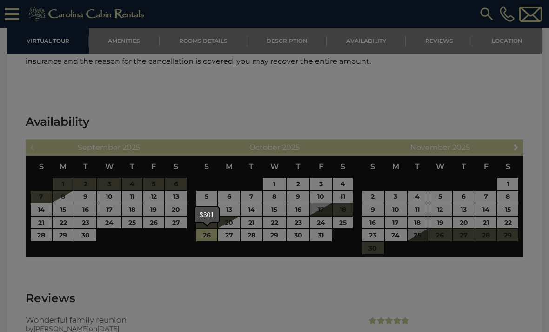
type input "**********"
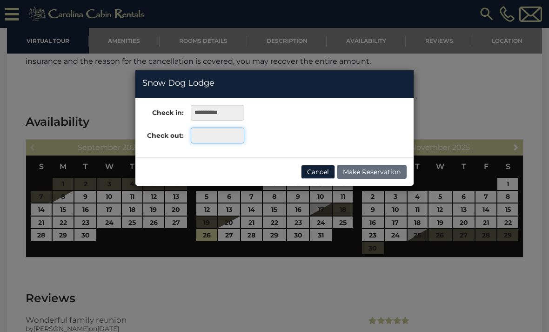
click at [216, 136] on input "text" at bounding box center [218, 136] width 54 height 16
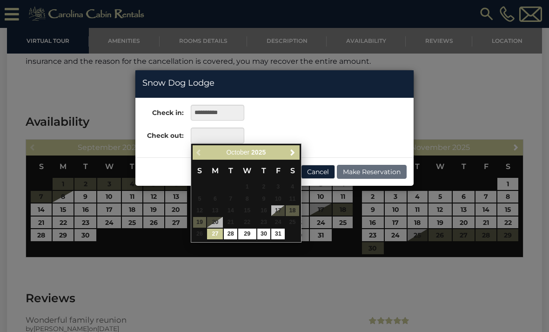
click at [221, 271] on div "**********" at bounding box center [274, 166] width 549 height 332
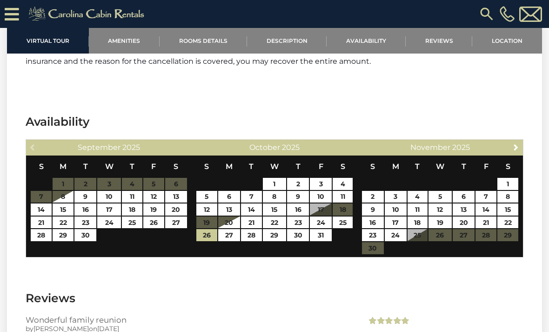
click at [465, 101] on section "Availability Previous September 2025 S M T W T F S 1 2 3 4 5 6 7 8 9 10 11 12 1…" at bounding box center [275, 188] width 536 height 176
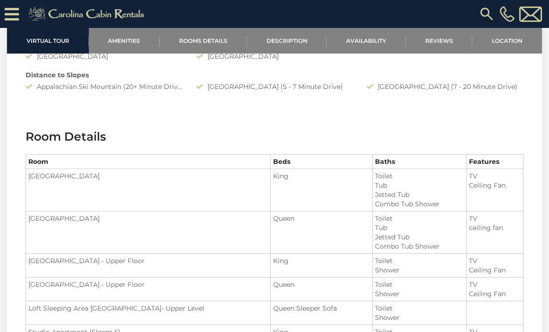
scroll to position [920, 0]
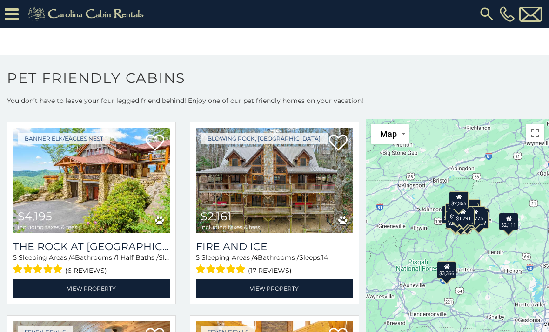
scroll to position [426, 0]
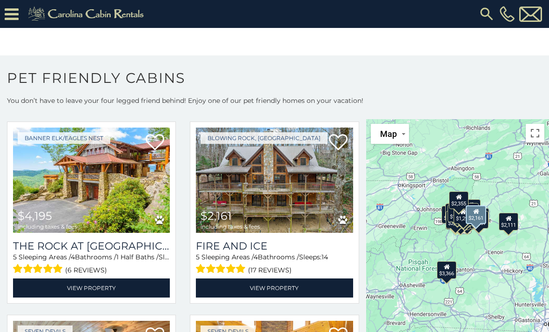
click at [289, 218] on img at bounding box center [274, 180] width 157 height 105
click at [275, 292] on link "View Property" at bounding box center [274, 287] width 157 height 19
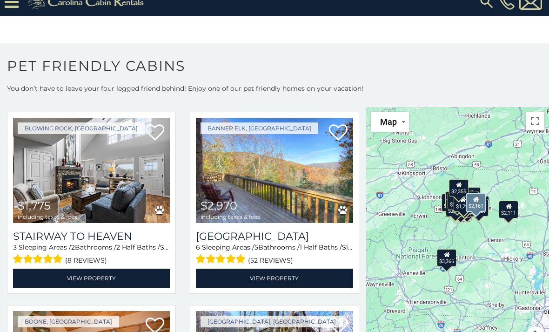
scroll to position [2358, 0]
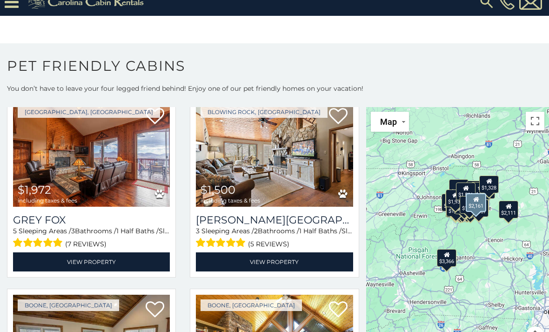
scroll to position [2954, 0]
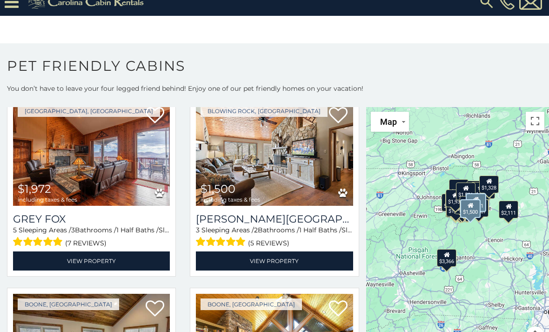
click at [288, 168] on img at bounding box center [274, 153] width 157 height 105
click at [317, 180] on img at bounding box center [274, 153] width 157 height 105
click at [301, 266] on link "View Property" at bounding box center [274, 260] width 157 height 19
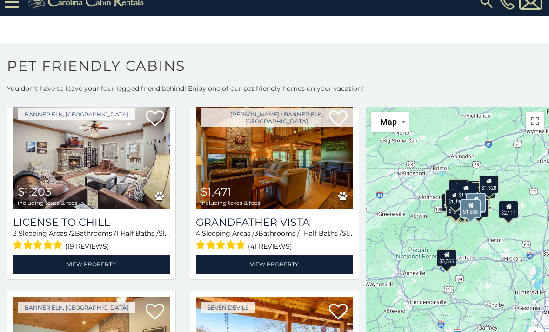
scroll to position [3918, 0]
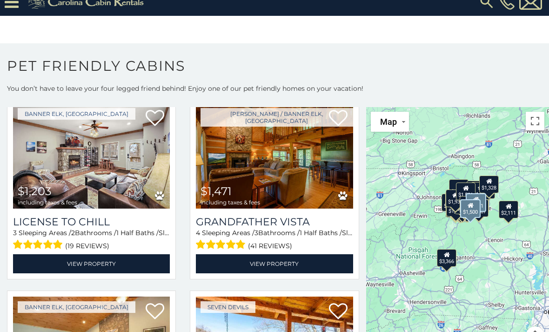
click at [276, 221] on h3 "Grandfather Vista" at bounding box center [274, 222] width 157 height 13
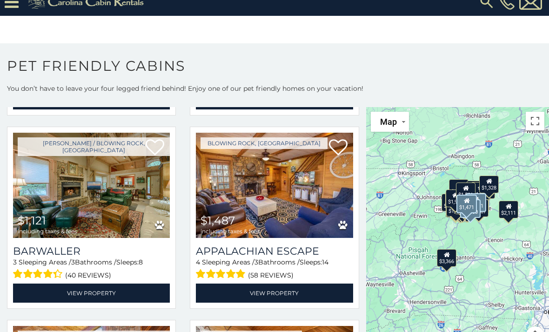
scroll to position [4856, 0]
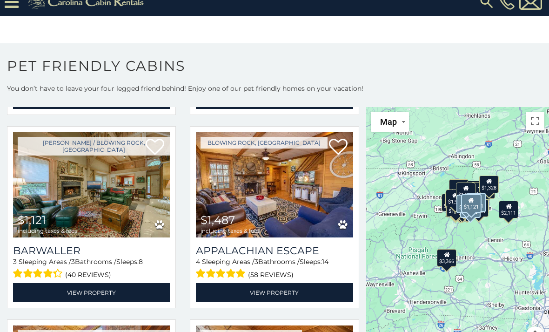
click at [93, 302] on link "View Property" at bounding box center [91, 292] width 157 height 19
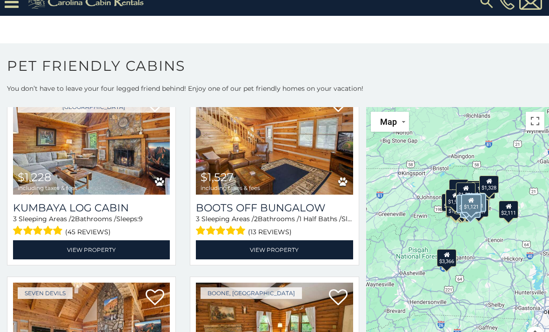
scroll to position [5092, 0]
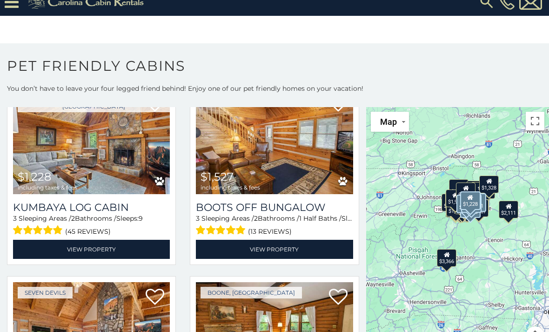
click at [136, 253] on link "View Property" at bounding box center [91, 249] width 157 height 19
click at [137, 254] on link "View Property" at bounding box center [91, 249] width 157 height 19
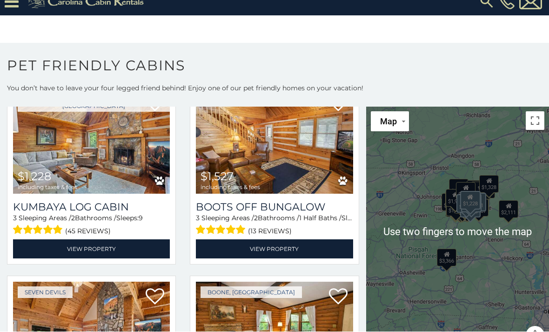
scroll to position [20, 0]
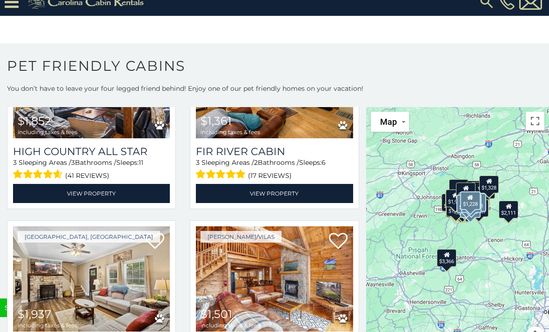
click at [536, 164] on div "$3,366 $2,847 $2,279 $2,337 $4,195 $2,161 $2,223 $2,583 $2,508 $2,212 $2,271 $1…" at bounding box center [457, 231] width 183 height 249
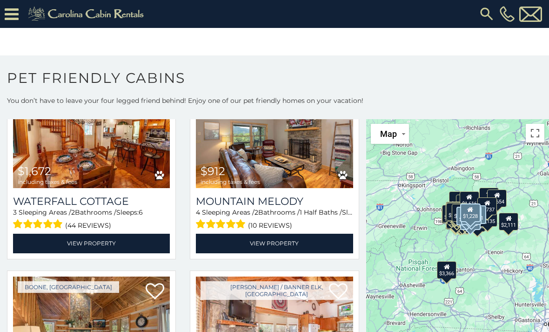
scroll to position [6077, 0]
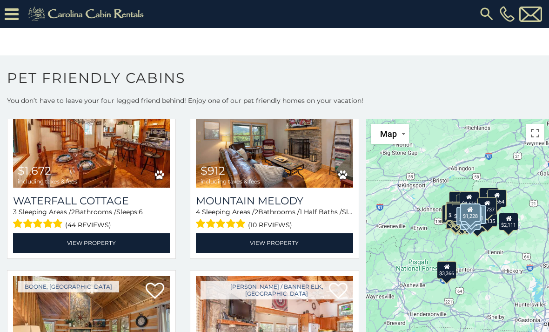
click at [294, 183] on img at bounding box center [274, 134] width 157 height 105
click at [303, 177] on img at bounding box center [274, 134] width 157 height 105
click at [297, 252] on link "View Property" at bounding box center [274, 242] width 157 height 19
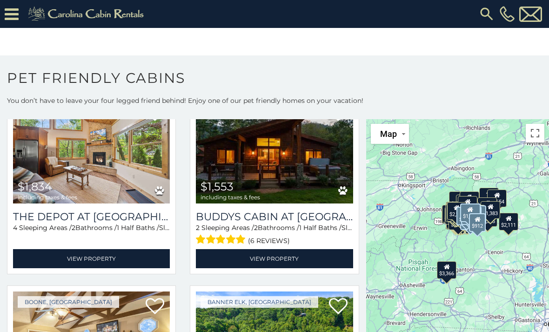
scroll to position [8758, 0]
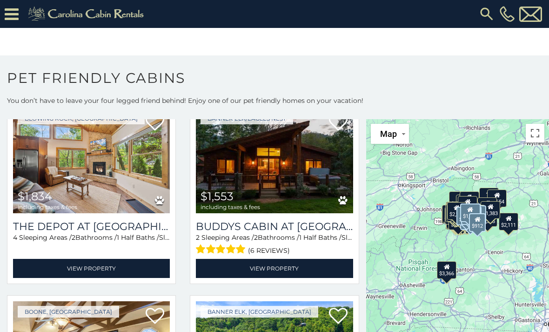
click at [129, 201] on img at bounding box center [91, 160] width 157 height 105
click at [127, 233] on h3 "The Depot at Fox Den" at bounding box center [91, 226] width 157 height 13
click at [115, 257] on div "4 Sleeping Areas / 2 Bathrooms / 1 Half Baths / Sleeps: 10" at bounding box center [91, 245] width 157 height 24
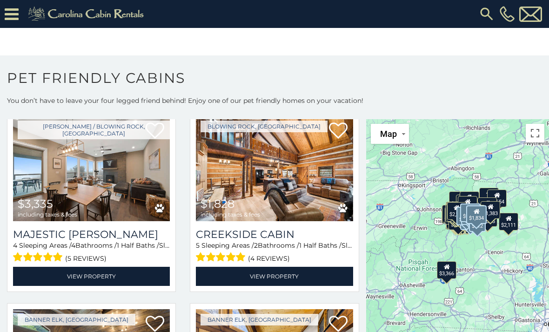
scroll to position [9141, 0]
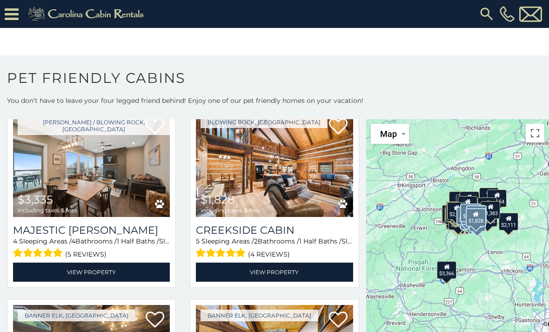
click at [301, 197] on img at bounding box center [274, 164] width 157 height 105
click at [300, 282] on link "View Property" at bounding box center [274, 272] width 157 height 19
click at [281, 282] on link "View Property" at bounding box center [274, 272] width 157 height 19
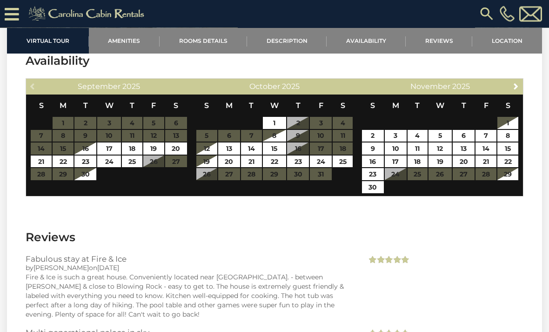
scroll to position [1765, 0]
click at [299, 156] on link "23" at bounding box center [298, 162] width 22 height 12
type input "**********"
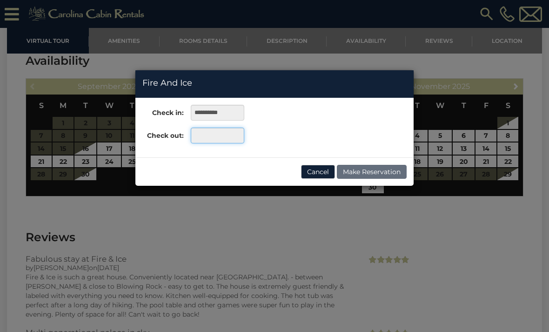
click at [219, 137] on input "text" at bounding box center [218, 136] width 54 height 16
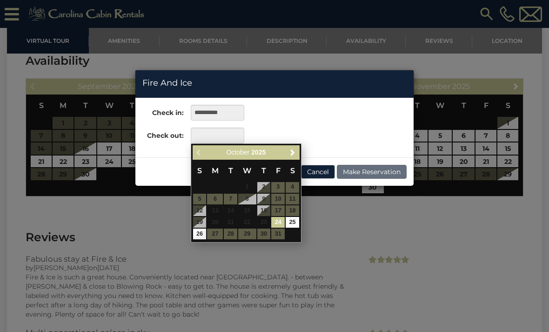
click at [199, 236] on link "26" at bounding box center [200, 234] width 14 height 11
type input "**********"
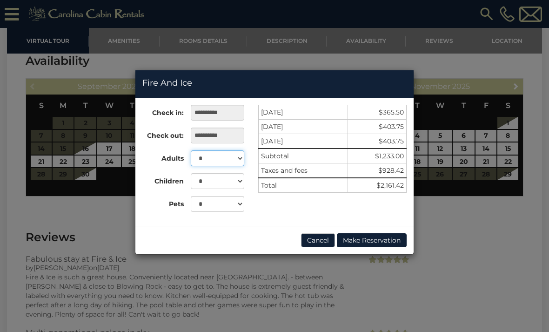
click at [235, 157] on select "* * * * * * * * * ** ** ** ** **" at bounding box center [218, 158] width 54 height 16
select select "*"
click at [239, 189] on select "* * * * * * * * * * ** ** ** ** **" at bounding box center [218, 181] width 54 height 16
select select "*"
click at [240, 207] on select "* * *" at bounding box center [218, 204] width 54 height 16
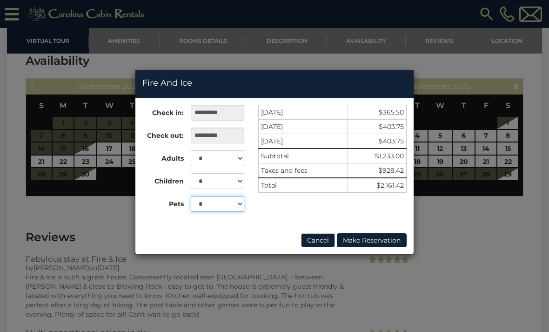
select select "*"
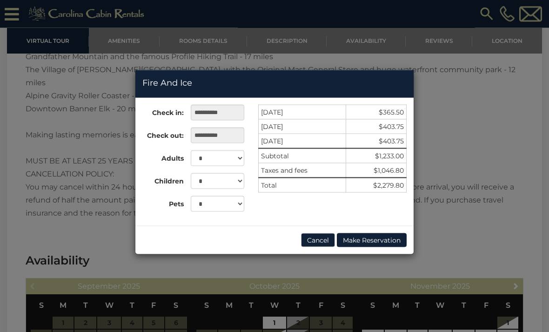
click at [472, 119] on div "**********" at bounding box center [274, 166] width 549 height 332
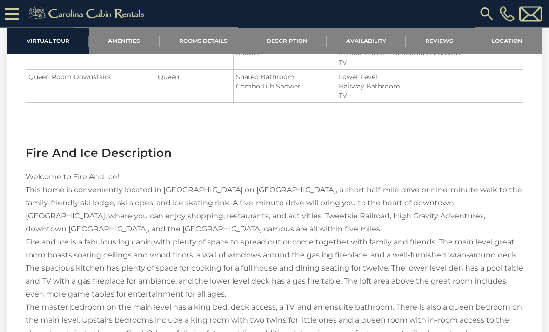
scroll to position [1158, 0]
click at [444, 45] on link "Reviews" at bounding box center [439, 41] width 67 height 26
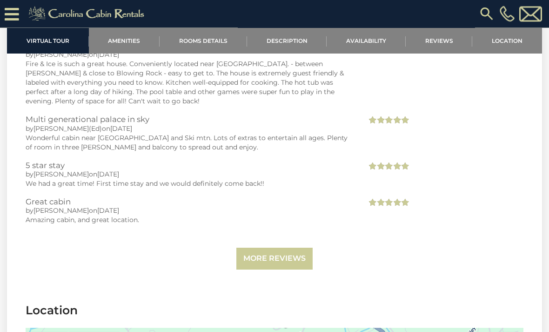
scroll to position [1978, 0]
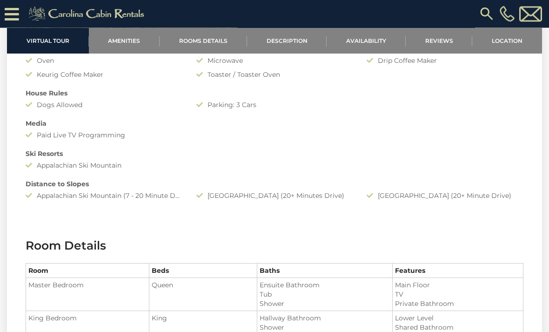
scroll to position [801, 0]
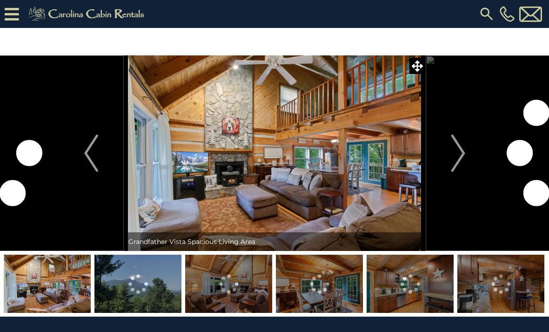
click at [458, 156] on img "Next" at bounding box center [458, 153] width 14 height 37
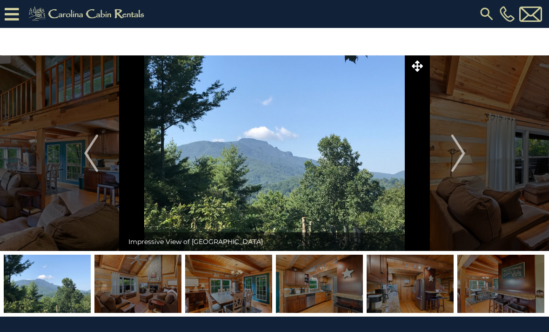
click at [463, 167] on img "Next" at bounding box center [458, 153] width 14 height 37
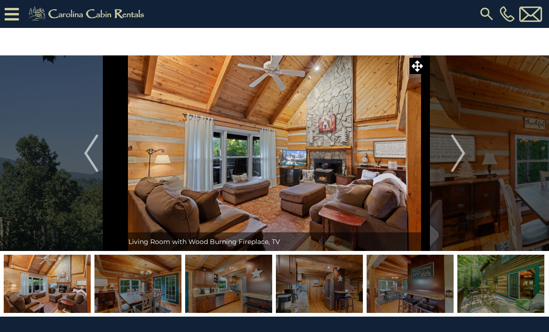
click at [455, 165] on img "Next" at bounding box center [458, 153] width 14 height 37
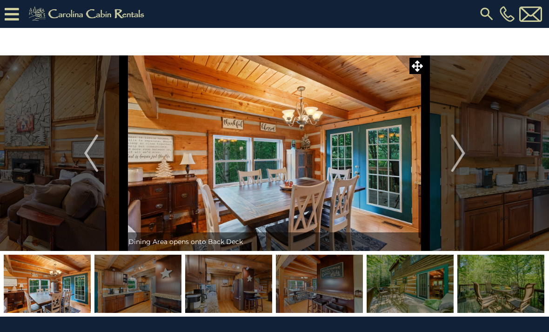
click at [457, 162] on img "Next" at bounding box center [458, 153] width 14 height 37
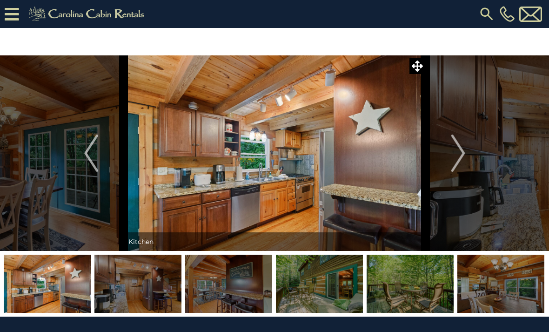
click at [457, 162] on img "Next" at bounding box center [458, 153] width 14 height 37
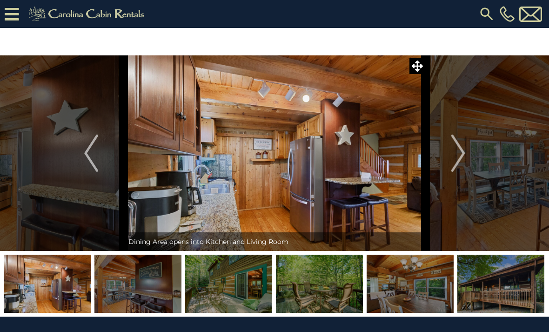
click at [458, 162] on img "Next" at bounding box center [458, 153] width 14 height 37
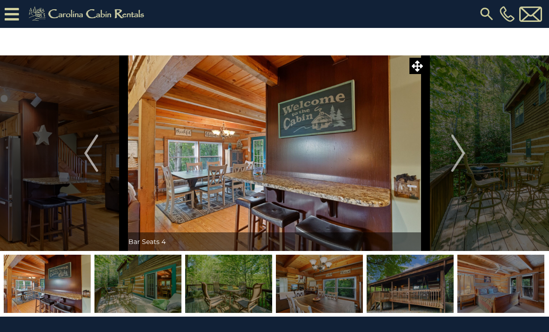
click at [455, 161] on img "Next" at bounding box center [458, 153] width 14 height 37
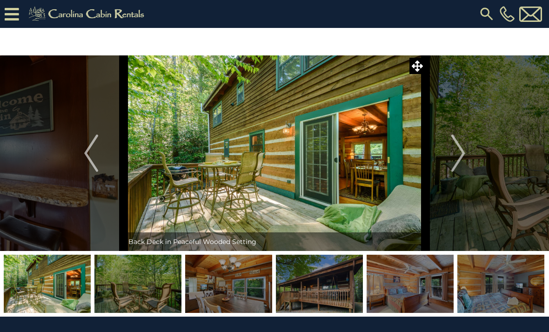
click at [456, 160] on img "Next" at bounding box center [458, 153] width 14 height 37
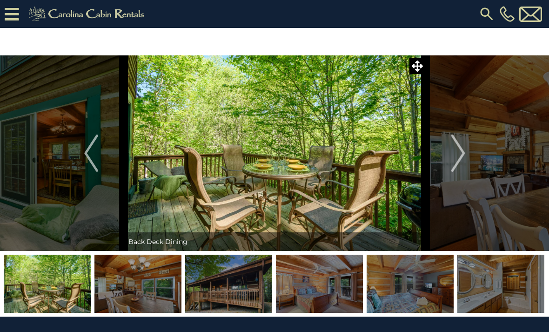
click at [458, 160] on img "Next" at bounding box center [458, 153] width 14 height 37
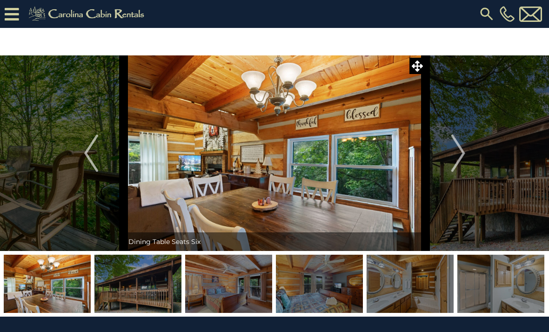
click at [459, 160] on img "Next" at bounding box center [458, 153] width 14 height 37
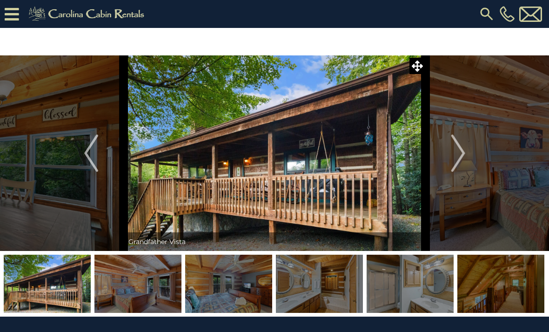
click at [459, 161] on img "Next" at bounding box center [458, 153] width 14 height 37
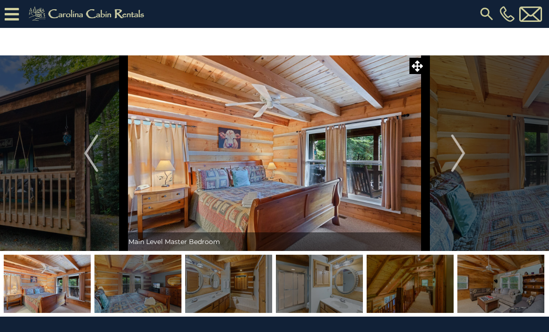
click at [459, 162] on img "Next" at bounding box center [458, 153] width 14 height 37
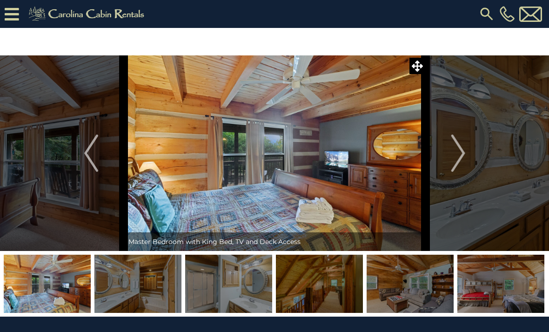
click at [459, 161] on img "Next" at bounding box center [458, 153] width 14 height 37
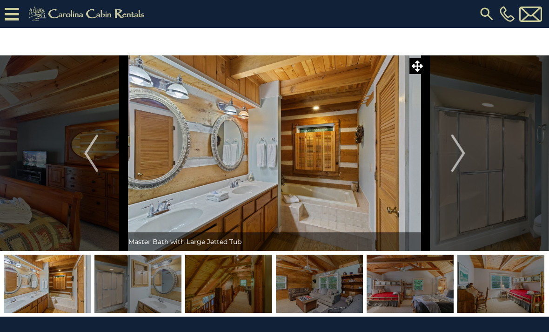
click at [458, 159] on img "Next" at bounding box center [458, 153] width 14 height 37
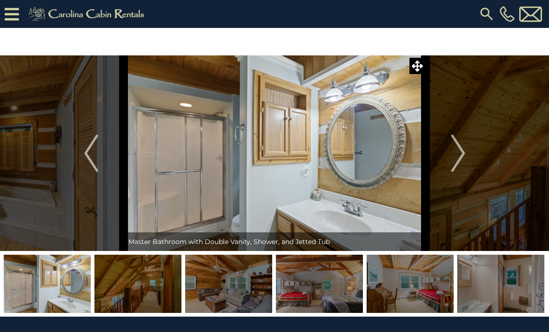
click at [458, 158] on img "Next" at bounding box center [458, 153] width 14 height 37
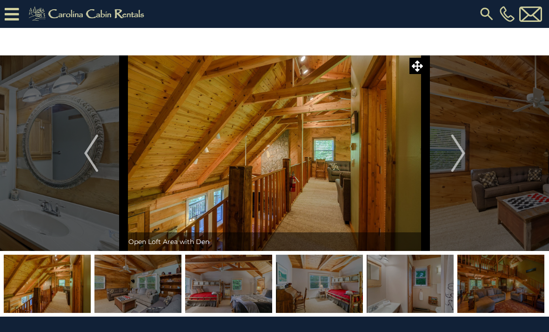
click at [456, 159] on img "Next" at bounding box center [458, 153] width 14 height 37
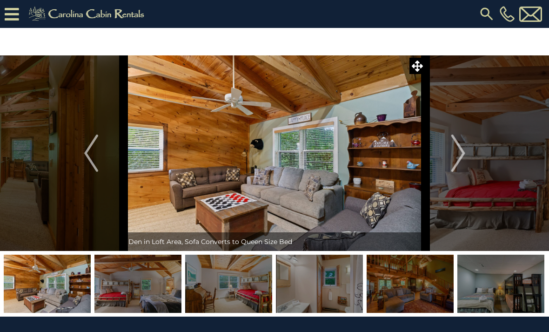
click at [455, 160] on img "Next" at bounding box center [458, 153] width 14 height 37
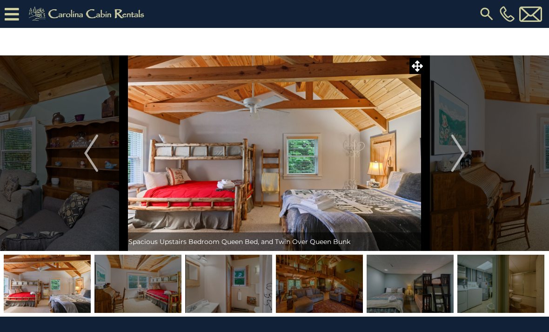
click at [461, 163] on img "Next" at bounding box center [458, 153] width 14 height 37
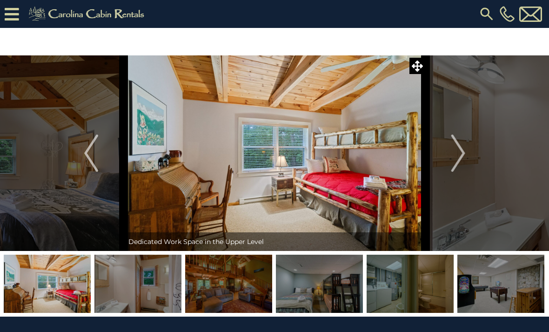
click at [459, 157] on img "Next" at bounding box center [458, 153] width 14 height 37
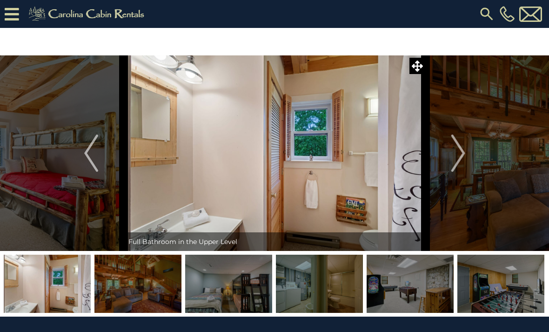
click at [460, 163] on img "Next" at bounding box center [458, 153] width 14 height 37
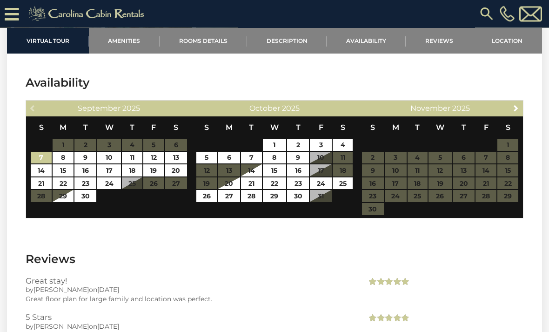
scroll to position [1831, 0]
click at [301, 177] on link "23" at bounding box center [298, 183] width 22 height 12
type input "**********"
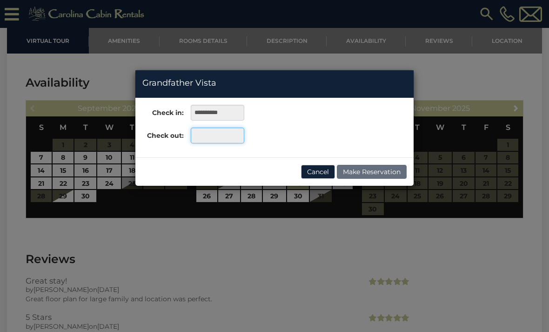
click at [223, 136] on input "text" at bounding box center [218, 136] width 54 height 16
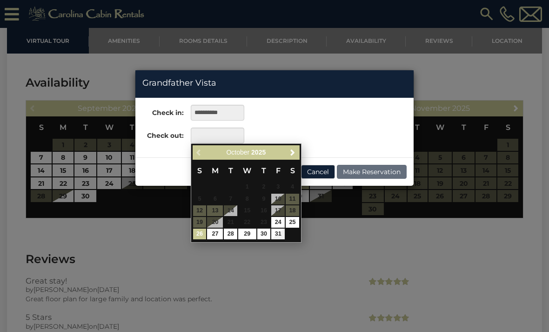
click at [201, 234] on link "26" at bounding box center [200, 234] width 14 height 11
type input "**********"
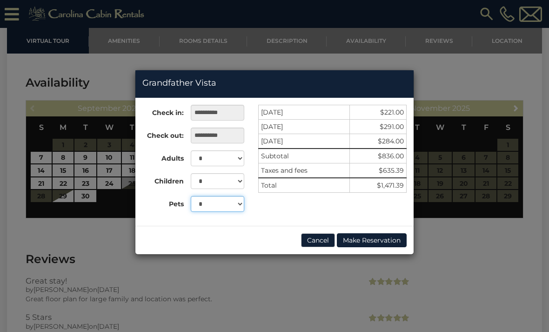
click at [243, 203] on select "* * *" at bounding box center [218, 204] width 54 height 16
select select "*"
click at [238, 159] on select "* * * * * * * * * ** ** **" at bounding box center [218, 158] width 54 height 16
select select "*"
click at [240, 183] on select "* * * * * * * * * * ** ** **" at bounding box center [218, 181] width 54 height 16
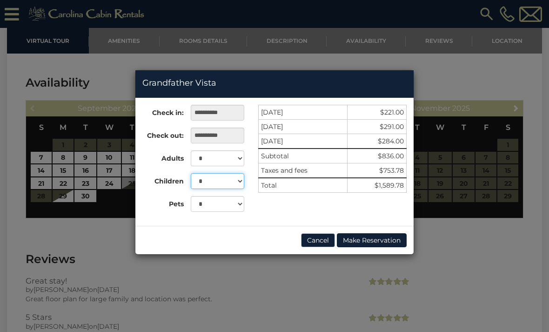
select select "*"
click at [487, 258] on div "**********" at bounding box center [274, 166] width 549 height 332
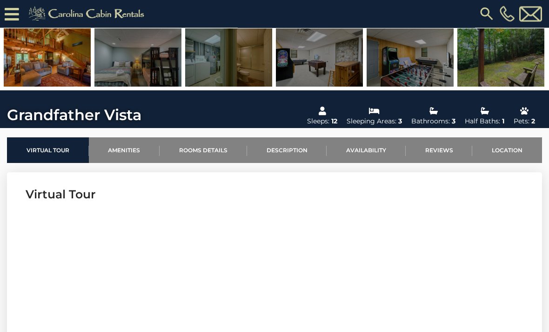
scroll to position [198, 0]
click at [510, 151] on link "Location" at bounding box center [508, 150] width 70 height 26
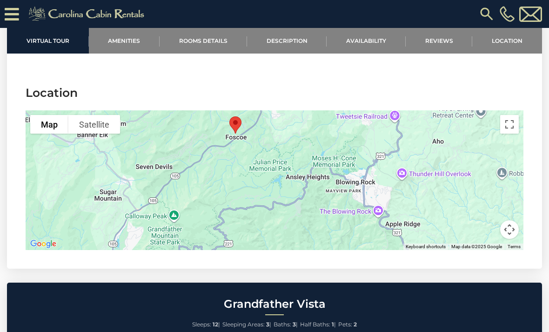
scroll to position [2238, 0]
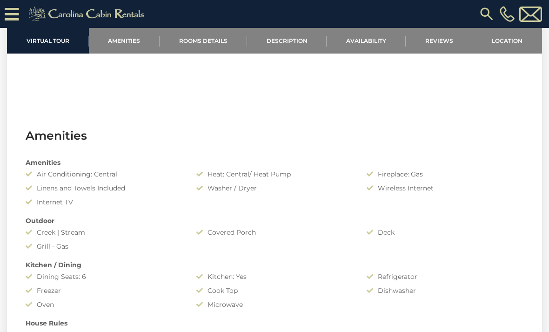
scroll to position [536, 0]
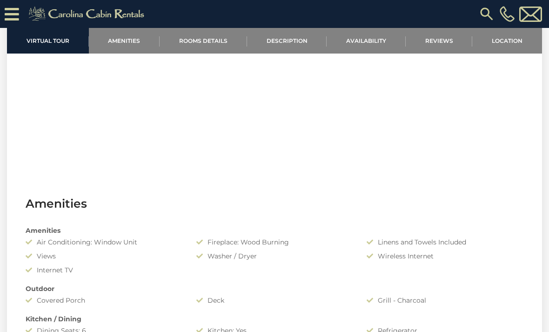
scroll to position [473, 0]
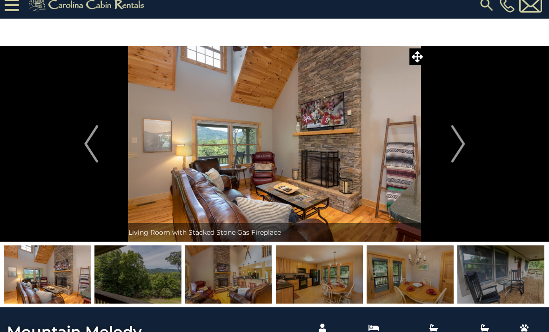
scroll to position [11, 0]
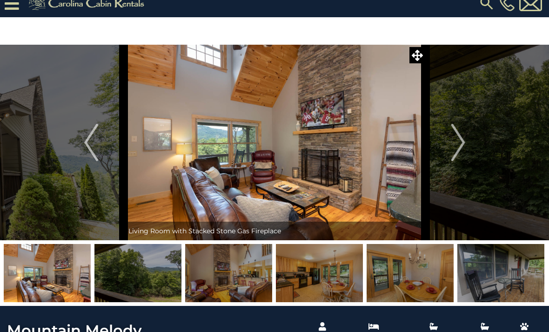
click at [467, 143] on button "Next" at bounding box center [458, 143] width 65 height 196
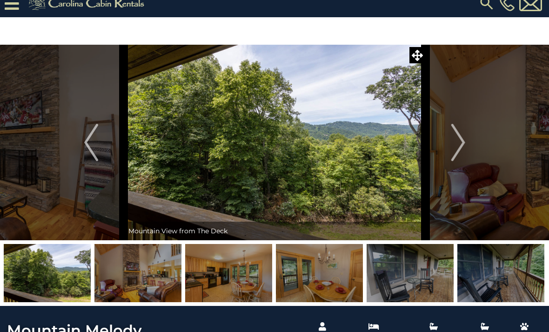
click at [470, 151] on button "Next" at bounding box center [458, 143] width 65 height 196
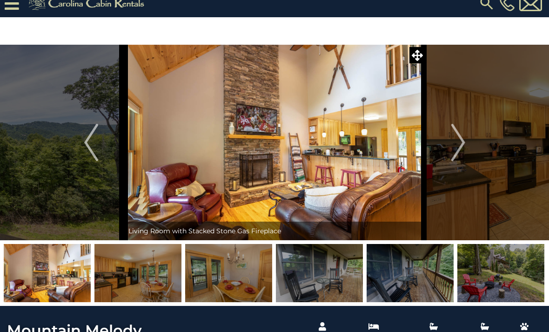
click at [463, 151] on img "Next" at bounding box center [458, 142] width 14 height 37
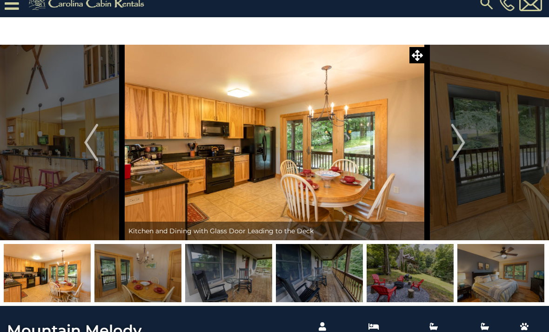
click at [465, 149] on img "Next" at bounding box center [458, 142] width 14 height 37
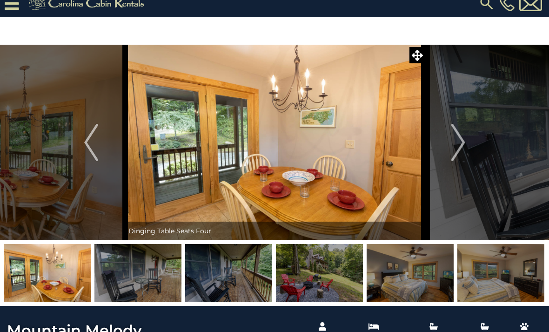
click at [467, 147] on button "Next" at bounding box center [458, 143] width 65 height 196
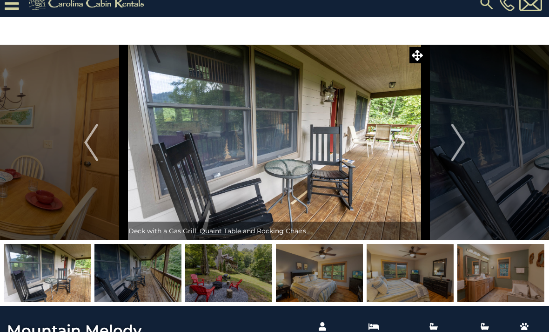
click at [466, 147] on button "Next" at bounding box center [458, 143] width 65 height 196
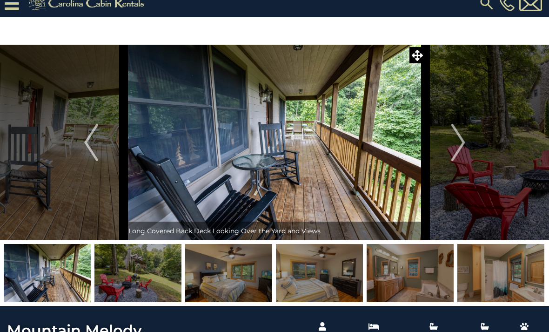
click at [467, 147] on button "Next" at bounding box center [458, 143] width 65 height 196
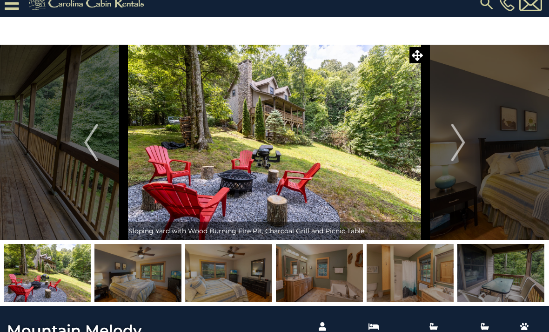
click at [468, 145] on button "Next" at bounding box center [458, 143] width 65 height 196
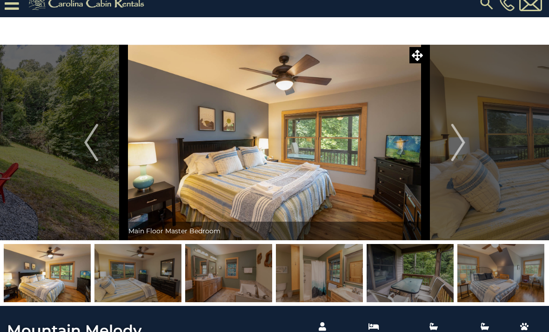
click at [464, 143] on img "Next" at bounding box center [458, 142] width 14 height 37
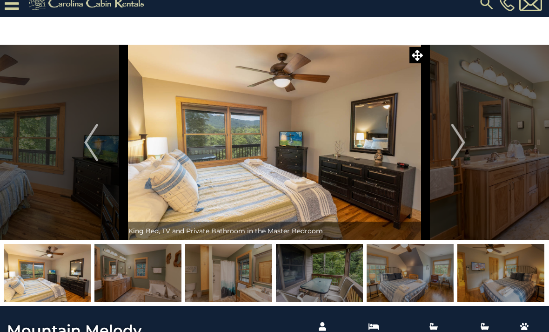
click at [463, 143] on img "Next" at bounding box center [458, 142] width 14 height 37
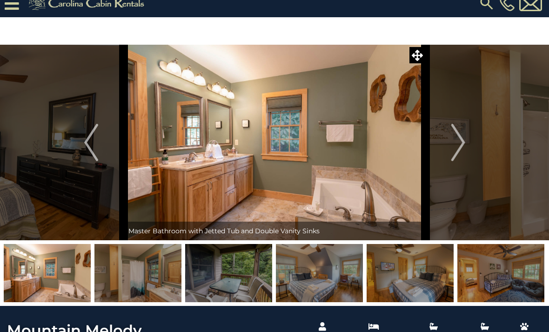
click at [462, 144] on img "Next" at bounding box center [458, 142] width 14 height 37
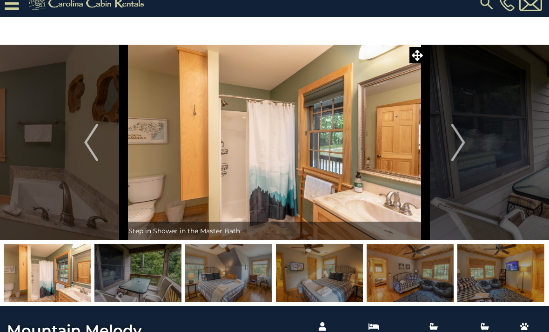
click at [461, 145] on img "Next" at bounding box center [458, 142] width 14 height 37
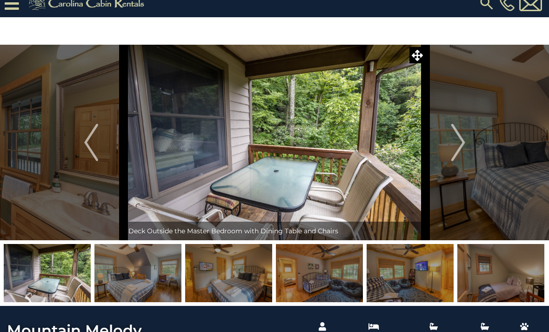
click at [460, 147] on img "Next" at bounding box center [458, 142] width 14 height 37
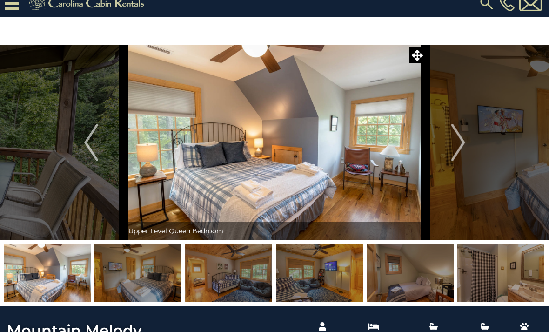
click at [457, 147] on img "Next" at bounding box center [458, 142] width 14 height 37
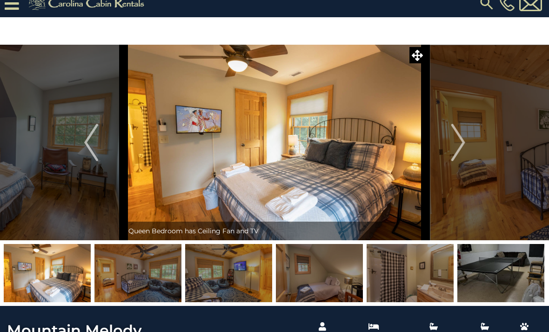
click at [447, 149] on button "Next" at bounding box center [458, 143] width 65 height 196
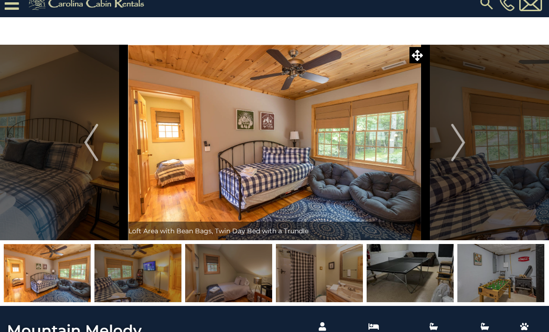
click at [455, 153] on img "Next" at bounding box center [458, 142] width 14 height 37
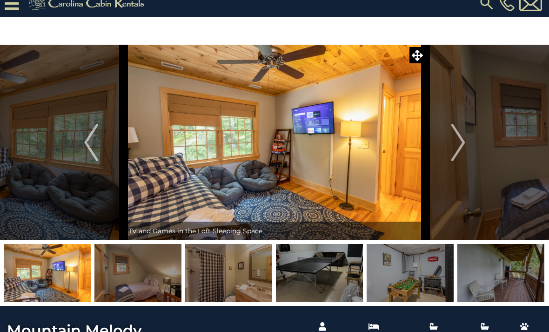
click at [99, 147] on button "Previous" at bounding box center [91, 143] width 65 height 196
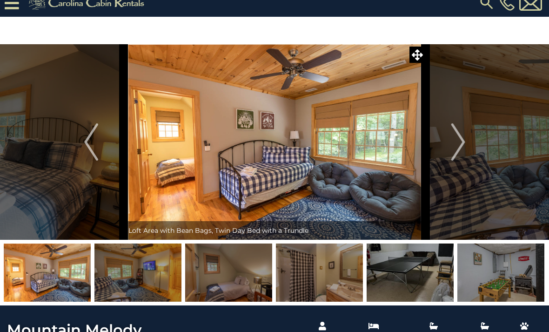
scroll to position [13, 0]
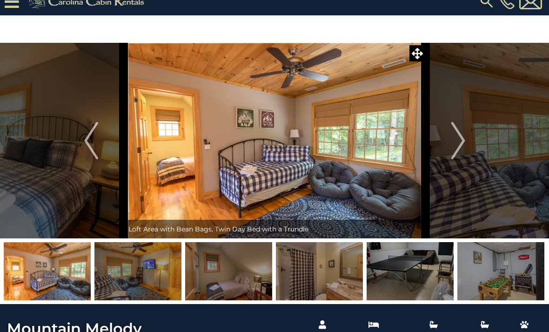
click at [466, 147] on button "Next" at bounding box center [458, 141] width 65 height 196
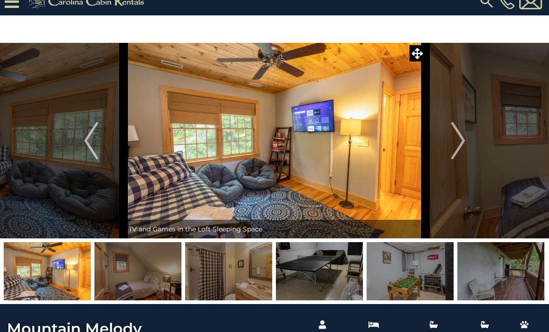
click at [468, 146] on button "Next" at bounding box center [458, 141] width 65 height 196
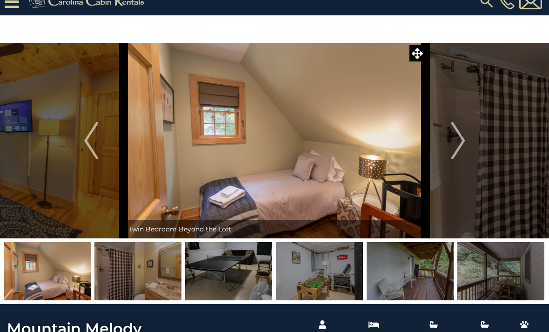
click at [470, 144] on button "Next" at bounding box center [458, 141] width 65 height 196
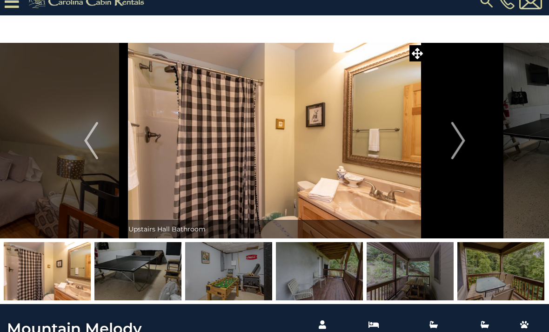
click at [470, 140] on button "Next" at bounding box center [458, 141] width 65 height 196
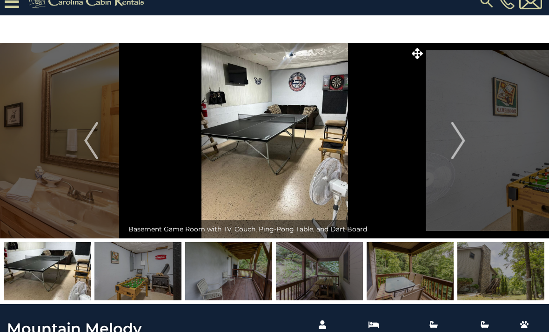
click at [468, 140] on button "Next" at bounding box center [458, 141] width 65 height 196
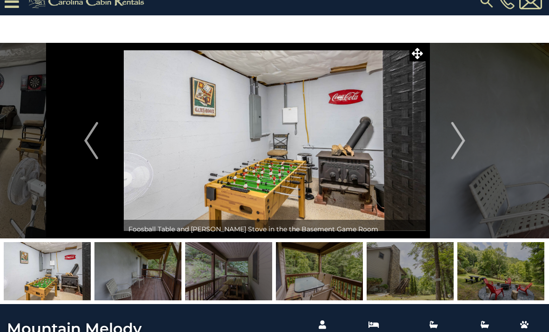
click at [465, 143] on img "Next" at bounding box center [458, 140] width 14 height 37
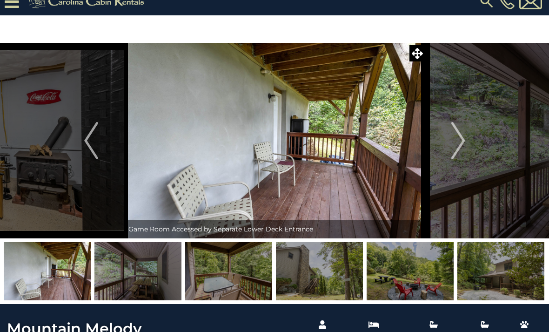
click at [463, 146] on img "Next" at bounding box center [458, 140] width 14 height 37
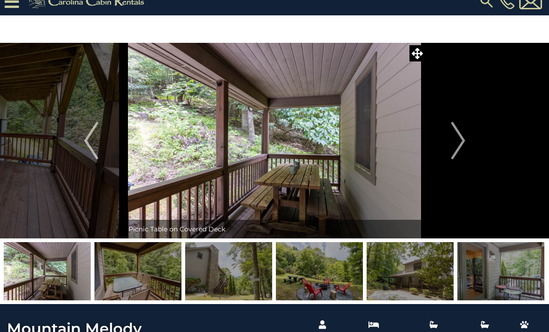
click at [464, 146] on img "Next" at bounding box center [458, 140] width 14 height 37
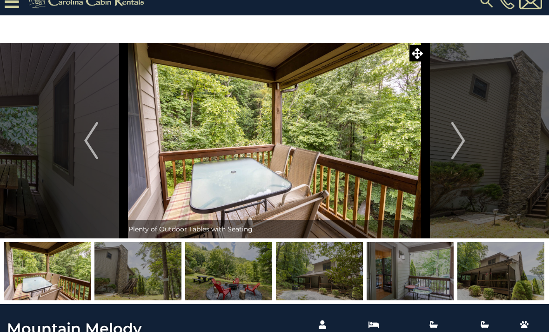
click at [463, 147] on img "Next" at bounding box center [458, 140] width 14 height 37
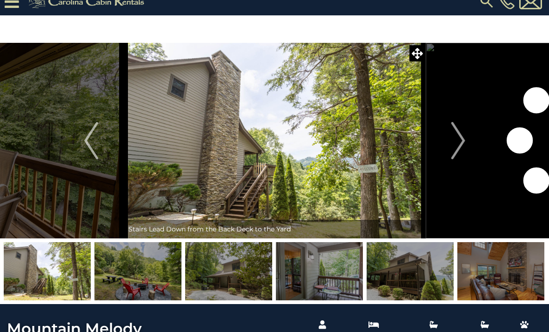
click at [462, 150] on img "Next" at bounding box center [458, 140] width 14 height 37
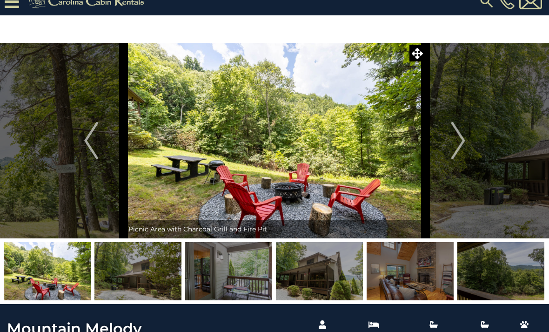
click at [460, 146] on img "Next" at bounding box center [458, 140] width 14 height 37
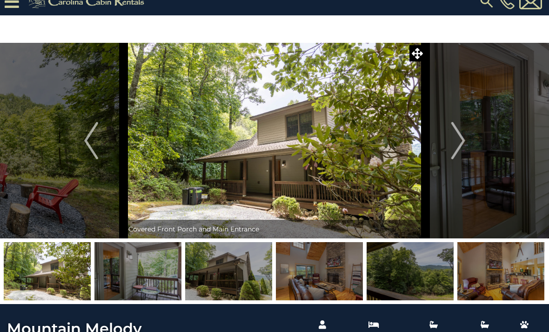
click at [459, 149] on img "Next" at bounding box center [458, 140] width 14 height 37
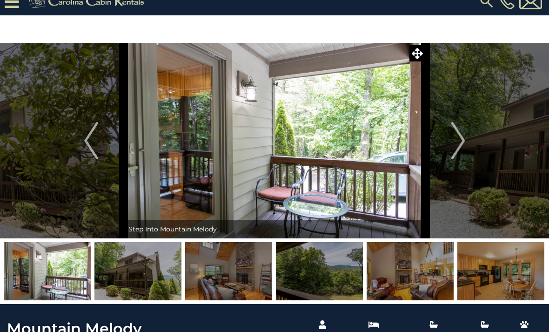
click at [458, 150] on img "Next" at bounding box center [458, 140] width 14 height 37
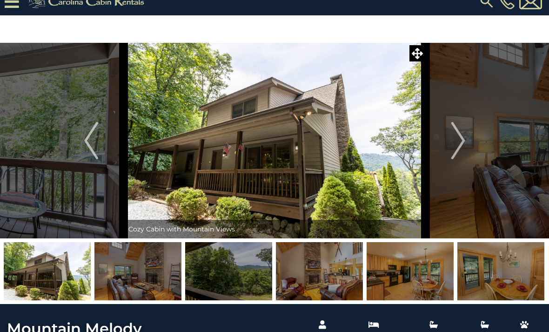
click at [454, 149] on img "Next" at bounding box center [458, 140] width 14 height 37
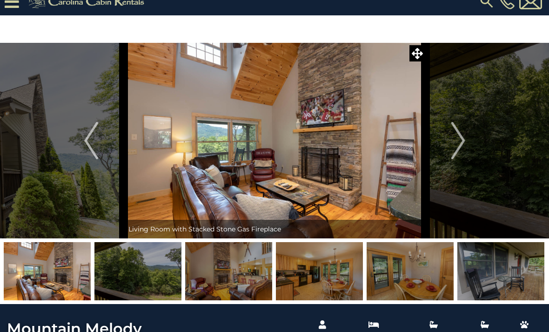
click at [453, 154] on img "Next" at bounding box center [458, 140] width 14 height 37
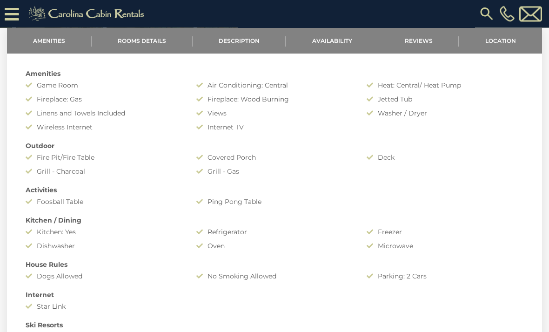
scroll to position [338, 0]
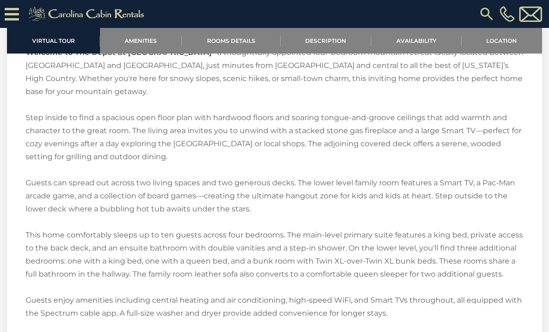
scroll to position [1051, 0]
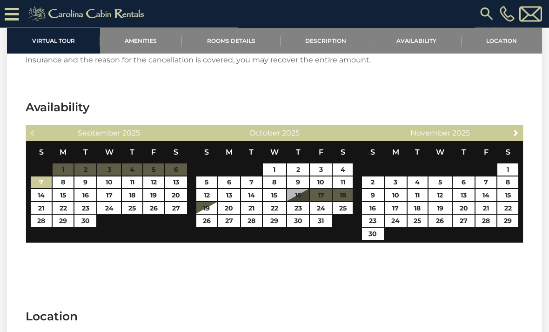
scroll to position [1668, 0]
click at [303, 211] on link "23" at bounding box center [298, 208] width 22 height 12
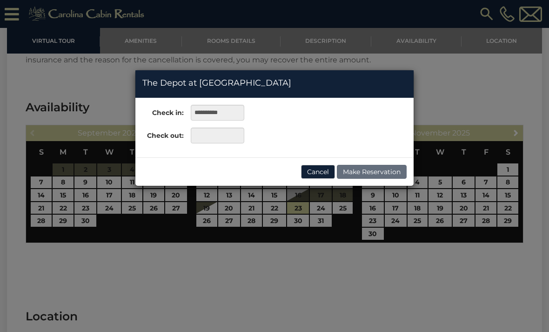
click at [210, 228] on div "**********" at bounding box center [274, 166] width 549 height 332
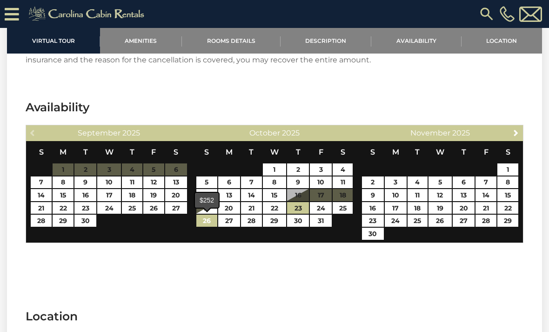
click at [210, 224] on link "26" at bounding box center [207, 221] width 21 height 12
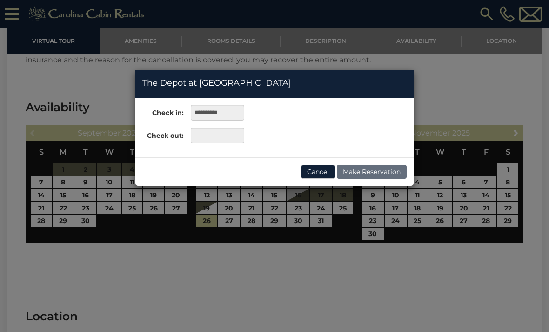
click at [210, 228] on div "**********" at bounding box center [274, 166] width 549 height 332
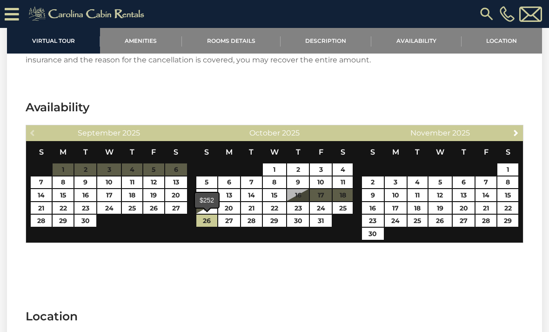
click at [211, 224] on link "26" at bounding box center [207, 221] width 21 height 12
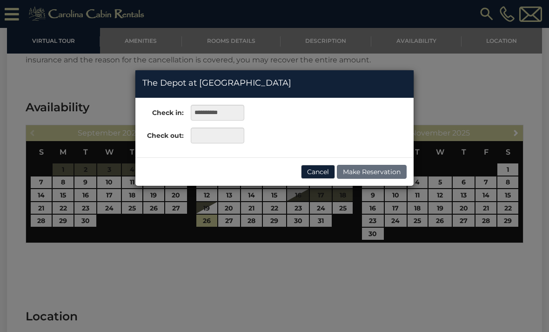
click at [208, 227] on div "**********" at bounding box center [274, 166] width 549 height 332
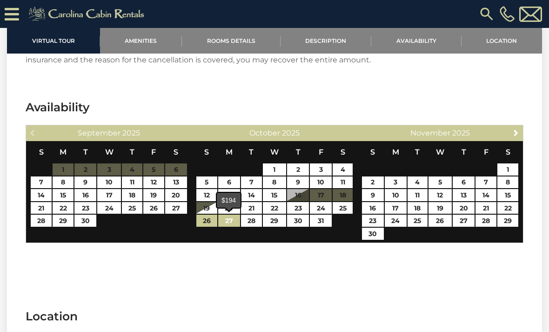
click at [230, 224] on link "27" at bounding box center [229, 221] width 22 height 12
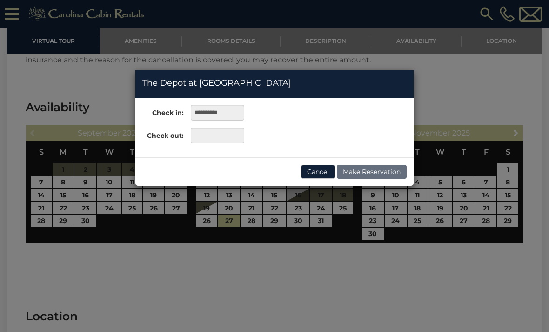
click at [230, 226] on div "**********" at bounding box center [274, 166] width 549 height 332
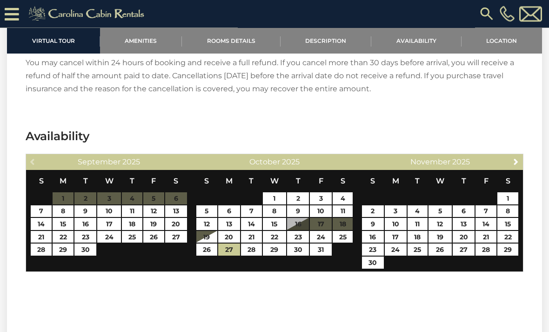
scroll to position [1639, 0]
click at [210, 254] on link "26" at bounding box center [207, 250] width 21 height 12
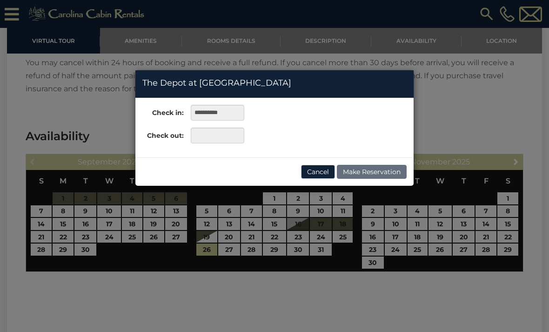
click at [314, 177] on button "Cancel" at bounding box center [318, 172] width 34 height 14
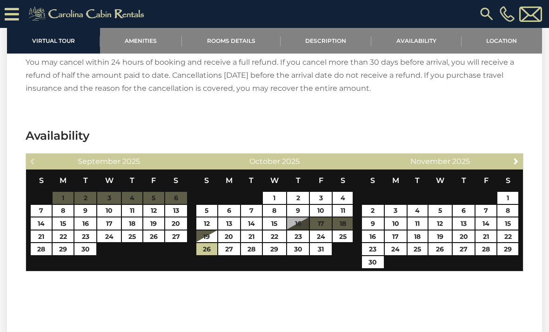
scroll to position [1641, 0]
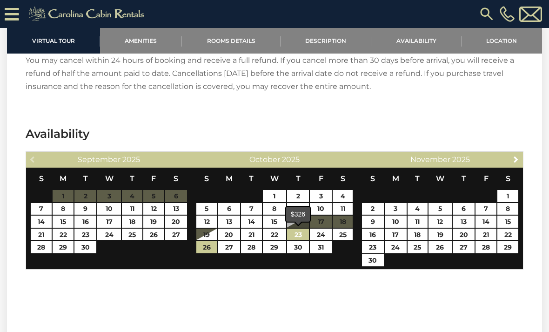
click at [299, 234] on link "23" at bounding box center [298, 235] width 22 height 12
type input "**********"
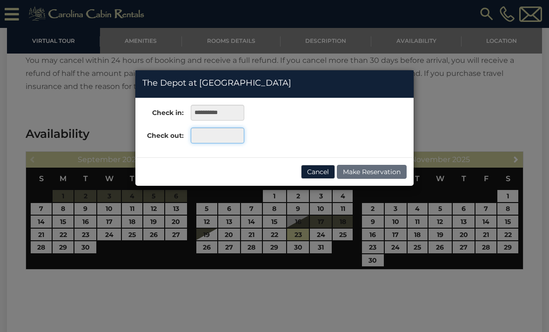
click at [217, 137] on input "text" at bounding box center [218, 136] width 54 height 16
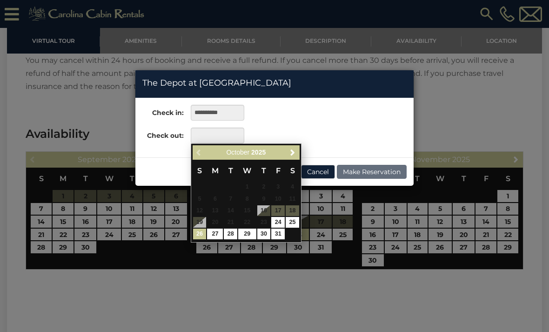
click at [201, 236] on link "26" at bounding box center [200, 234] width 14 height 11
type input "**********"
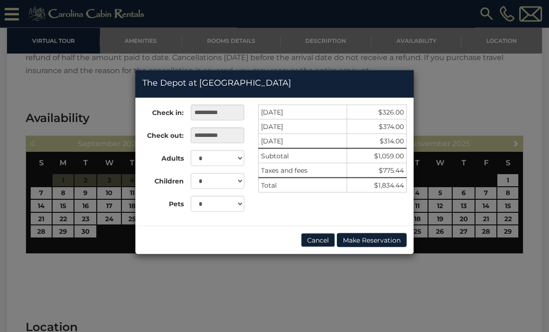
scroll to position [1657, 0]
click at [244, 202] on select "* * *" at bounding box center [218, 204] width 54 height 16
select select "*"
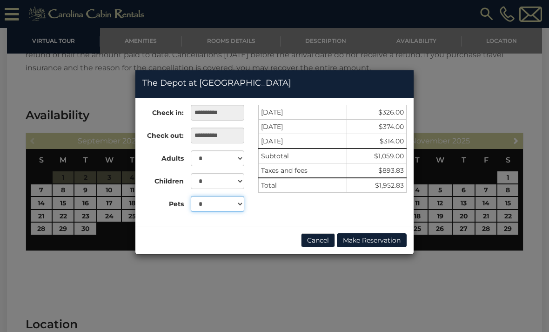
scroll to position [1661, 0]
click at [106, 112] on div "**********" at bounding box center [274, 166] width 549 height 332
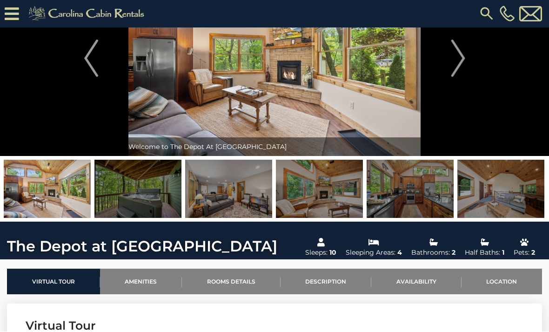
scroll to position [67, 0]
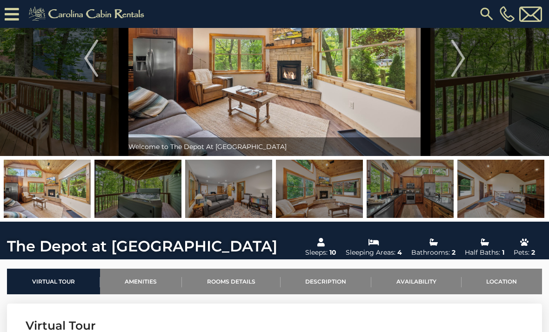
click at [251, 203] on img at bounding box center [228, 189] width 87 height 58
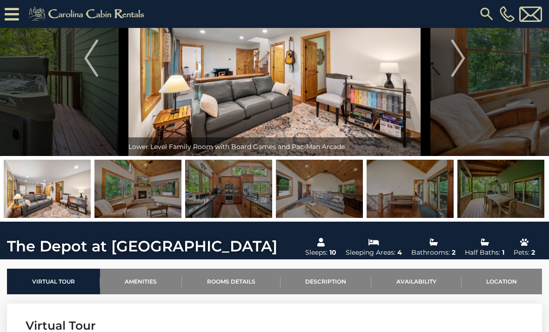
click at [463, 69] on img "Next" at bounding box center [458, 58] width 14 height 37
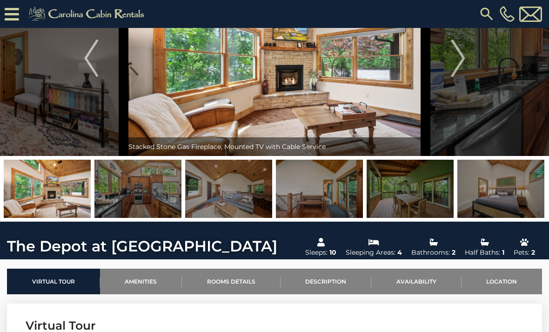
click at [461, 57] on img "Next" at bounding box center [458, 58] width 14 height 37
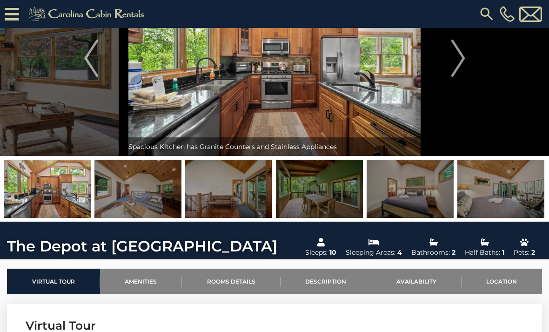
click at [460, 56] on img "Next" at bounding box center [458, 58] width 14 height 37
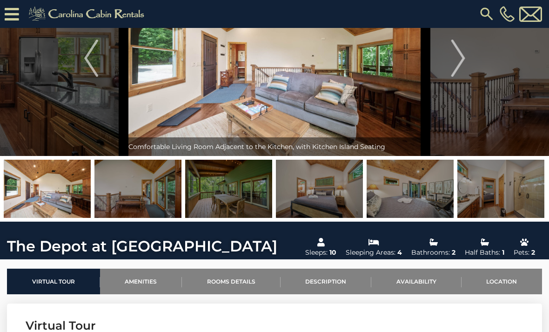
click at [450, 66] on button "Next" at bounding box center [458, 58] width 65 height 196
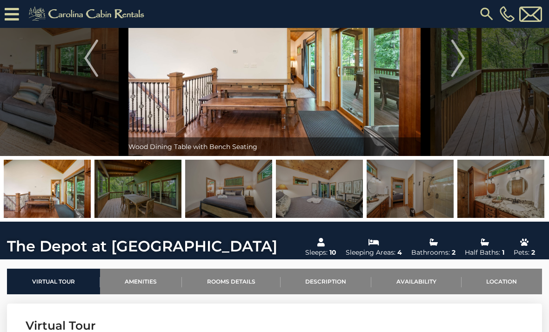
click at [448, 64] on button "Next" at bounding box center [458, 58] width 65 height 196
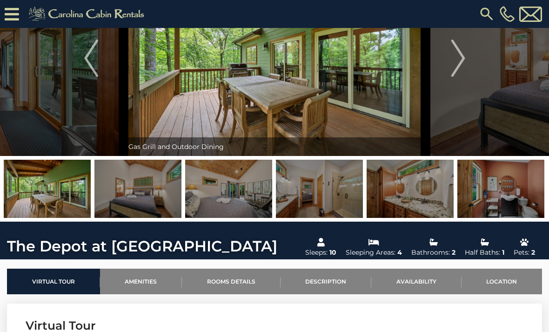
click at [449, 60] on button "Next" at bounding box center [458, 58] width 65 height 196
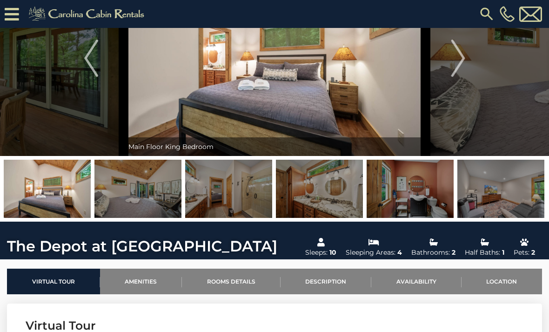
click at [460, 58] on img "Next" at bounding box center [458, 58] width 14 height 37
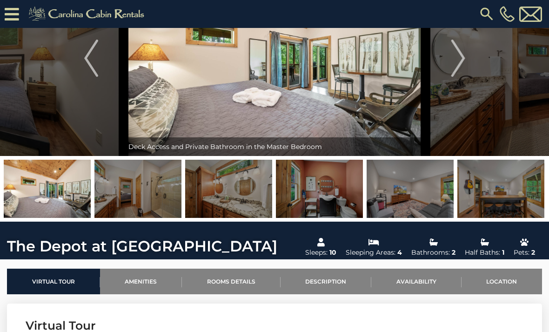
click at [457, 60] on img "Next" at bounding box center [458, 58] width 14 height 37
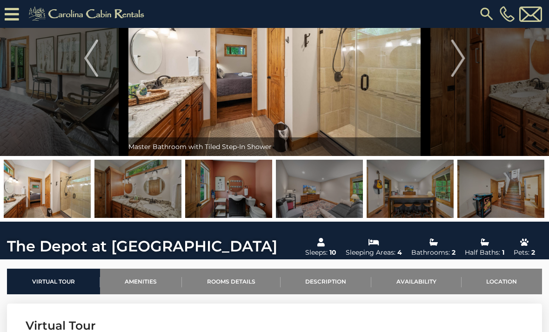
click at [454, 64] on img "Next" at bounding box center [458, 58] width 14 height 37
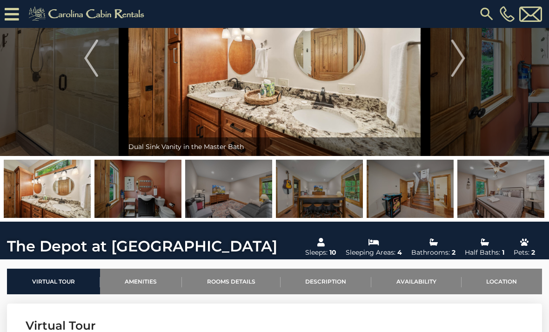
click at [455, 61] on img "Next" at bounding box center [458, 58] width 14 height 37
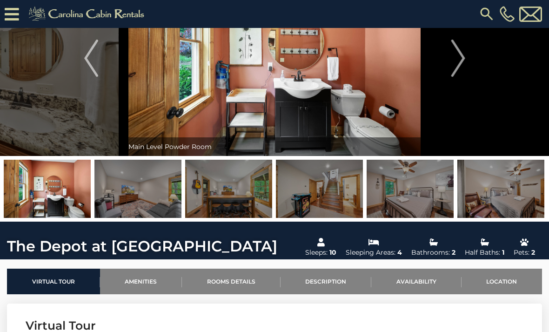
click at [453, 61] on img "Next" at bounding box center [458, 58] width 14 height 37
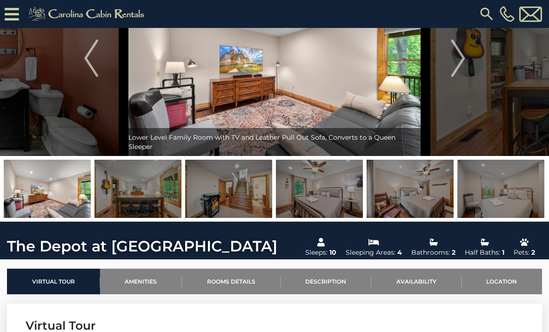
click at [450, 64] on button "Next" at bounding box center [458, 58] width 65 height 196
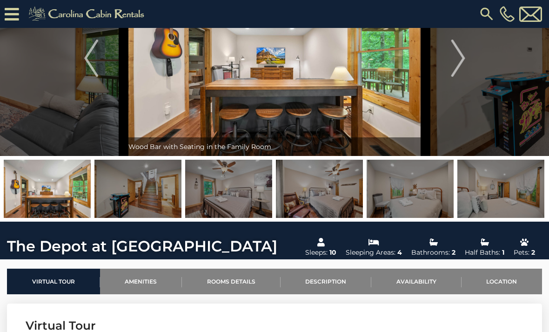
click at [449, 66] on button "Next" at bounding box center [458, 58] width 65 height 196
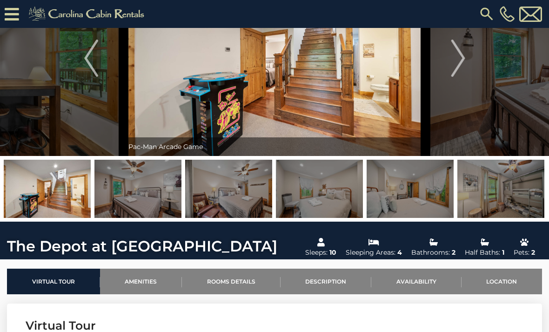
click at [461, 60] on img "Next" at bounding box center [458, 58] width 14 height 37
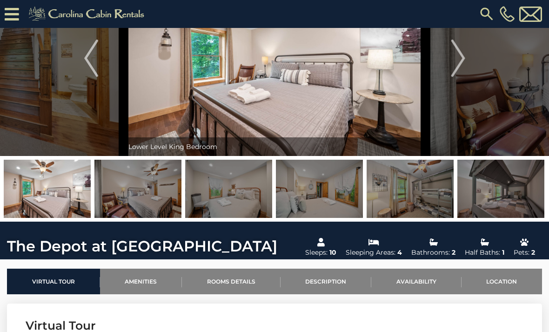
click at [459, 60] on img "Next" at bounding box center [458, 58] width 14 height 37
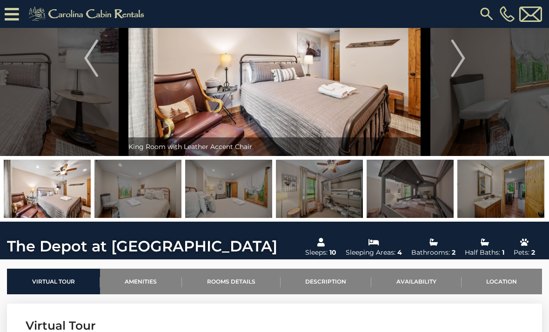
click at [453, 64] on img "Next" at bounding box center [458, 58] width 14 height 37
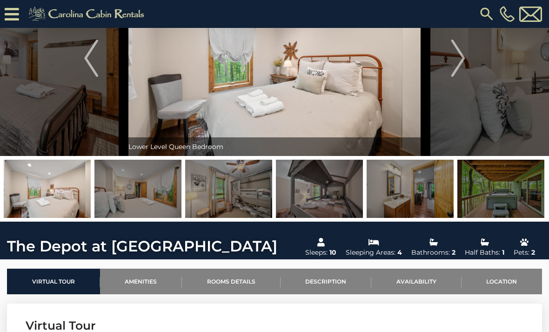
click at [446, 66] on button "Next" at bounding box center [458, 58] width 65 height 196
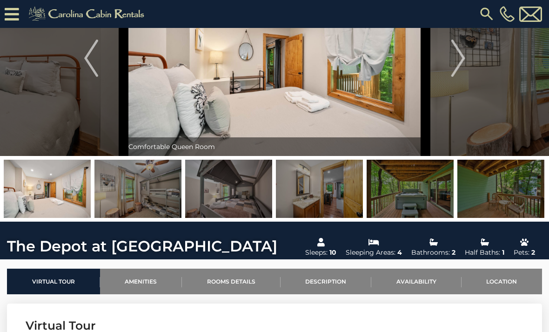
click at [445, 64] on button "Next" at bounding box center [458, 58] width 65 height 196
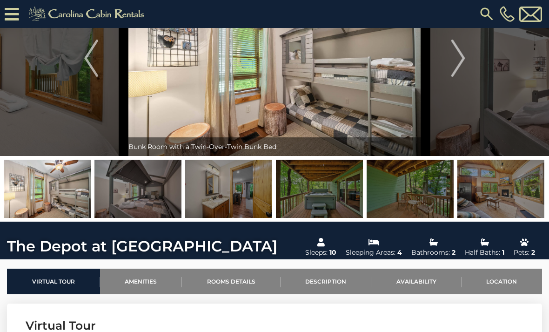
click at [449, 60] on button "Next" at bounding box center [458, 58] width 65 height 196
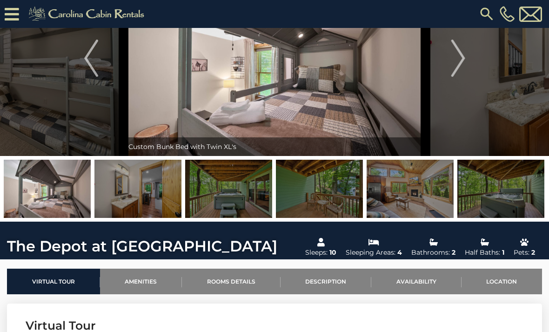
click at [93, 62] on img "Previous" at bounding box center [91, 58] width 14 height 37
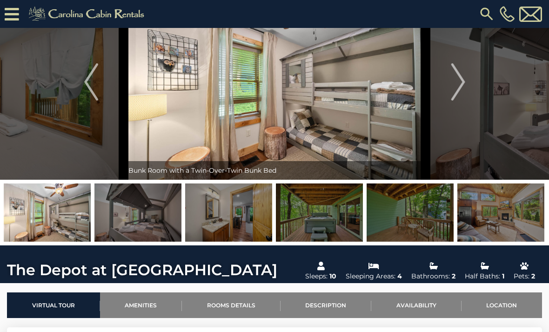
scroll to position [43, 0]
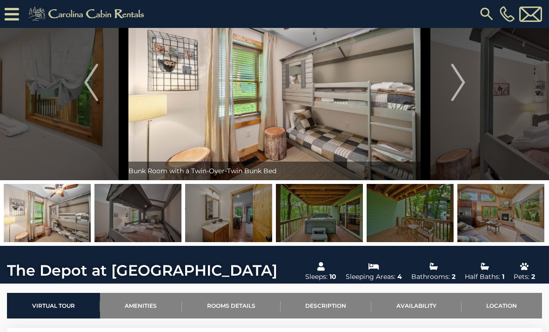
click at [465, 92] on img "Next" at bounding box center [458, 82] width 14 height 37
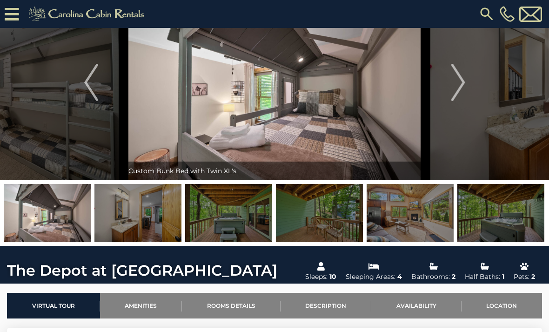
click at [462, 88] on img "Next" at bounding box center [458, 82] width 14 height 37
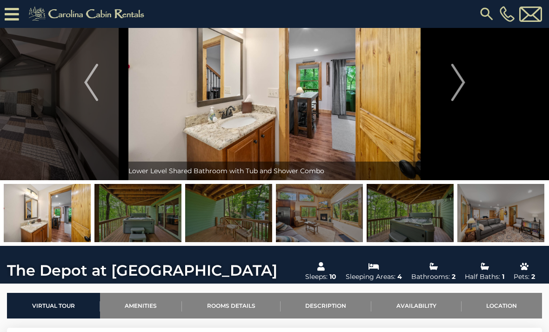
click at [461, 82] on img "Next" at bounding box center [458, 82] width 14 height 37
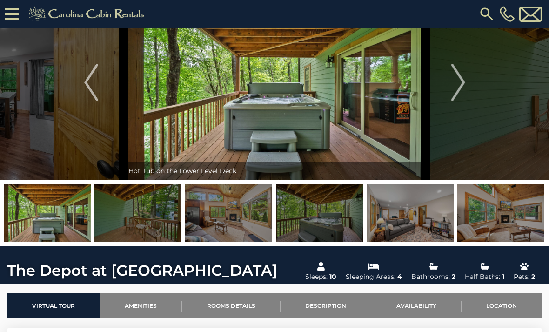
click at [461, 91] on img "Next" at bounding box center [458, 82] width 14 height 37
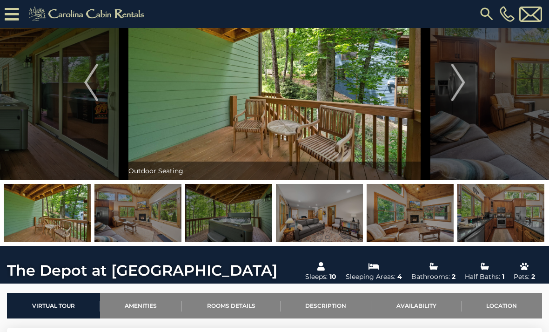
click at [461, 87] on img "Next" at bounding box center [458, 82] width 14 height 37
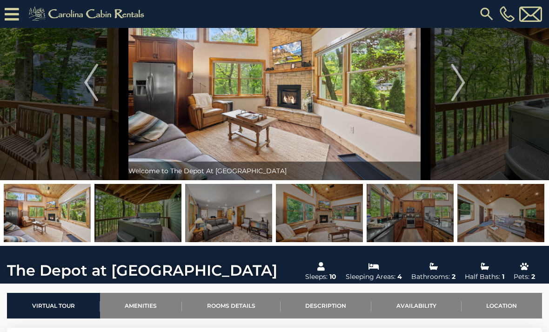
click at [461, 90] on img "Next" at bounding box center [458, 82] width 14 height 37
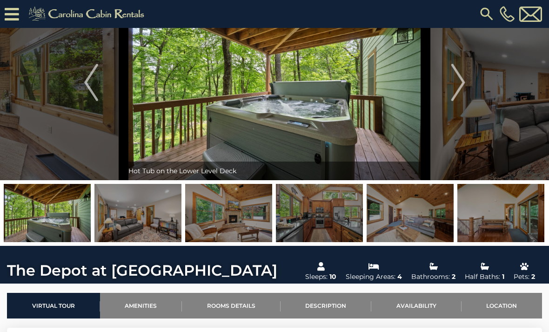
click at [461, 89] on img "Next" at bounding box center [458, 82] width 14 height 37
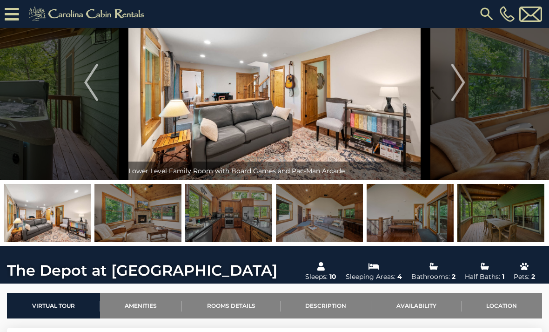
click at [459, 91] on img "Next" at bounding box center [458, 82] width 14 height 37
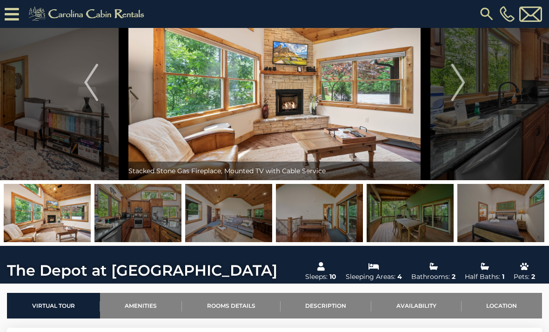
click at [458, 90] on img "Next" at bounding box center [458, 82] width 14 height 37
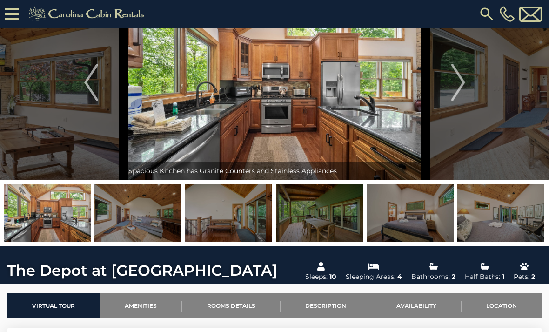
click at [456, 87] on img "Next" at bounding box center [458, 82] width 14 height 37
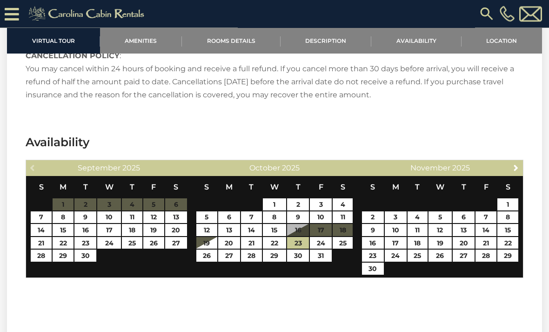
scroll to position [1633, 0]
click at [300, 244] on link "23" at bounding box center [298, 243] width 22 height 12
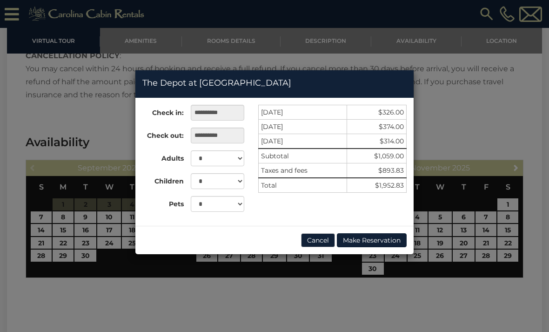
click at [7, 120] on div "**********" at bounding box center [274, 166] width 549 height 332
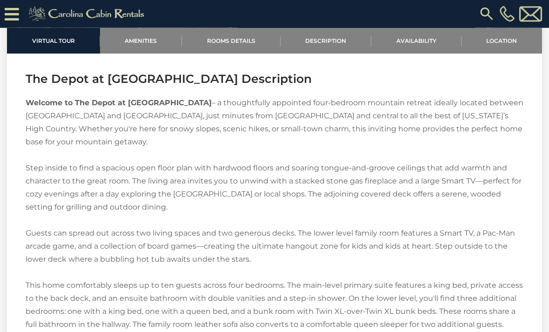
scroll to position [1156, 0]
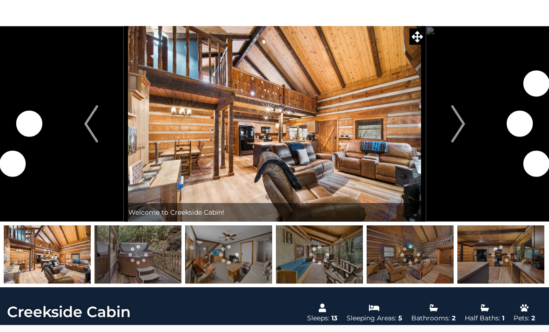
scroll to position [36, 0]
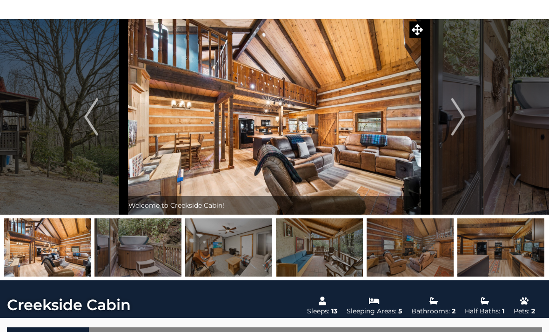
click at [509, 258] on img at bounding box center [501, 247] width 87 height 58
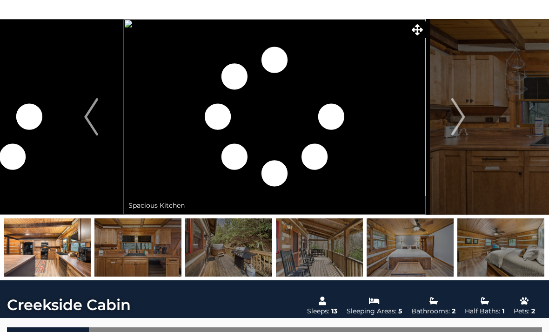
click at [415, 252] on img at bounding box center [410, 247] width 87 height 58
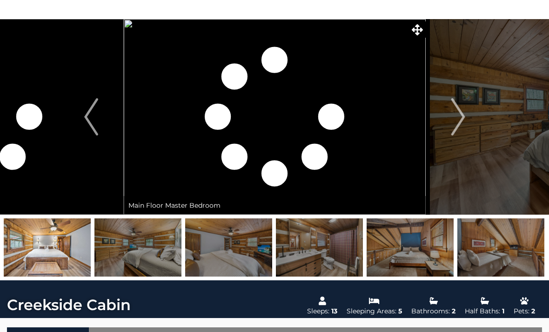
click at [515, 253] on img at bounding box center [501, 247] width 87 height 58
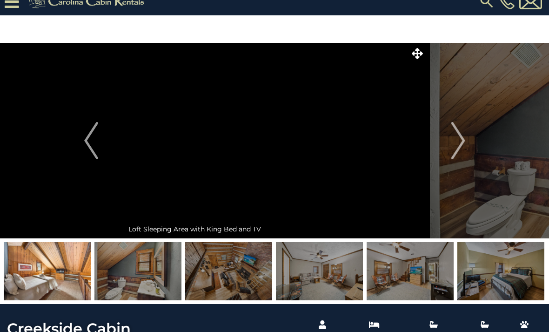
scroll to position [0, 0]
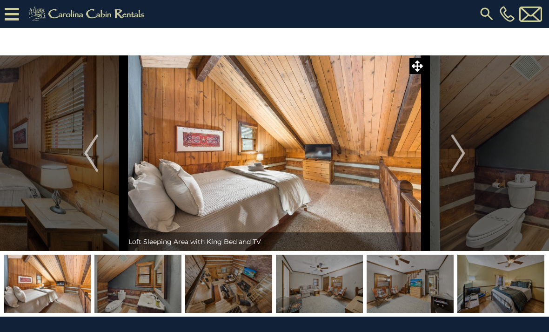
click at [461, 156] on img "Next" at bounding box center [458, 153] width 14 height 37
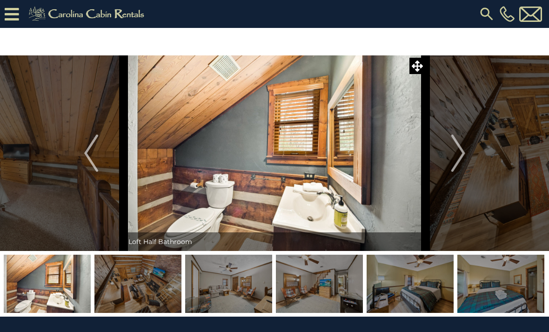
click at [467, 156] on button "Next" at bounding box center [458, 153] width 65 height 196
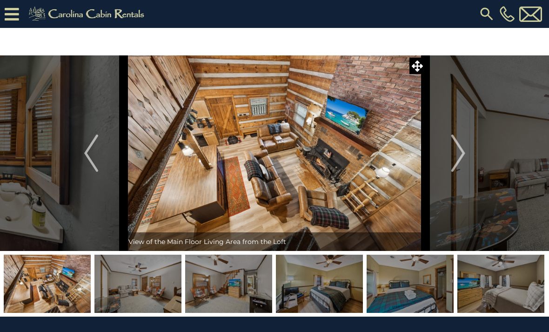
click at [467, 155] on button "Next" at bounding box center [458, 153] width 65 height 196
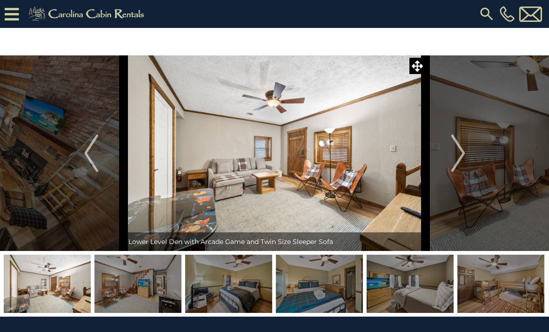
click at [461, 163] on img "Next" at bounding box center [458, 153] width 14 height 37
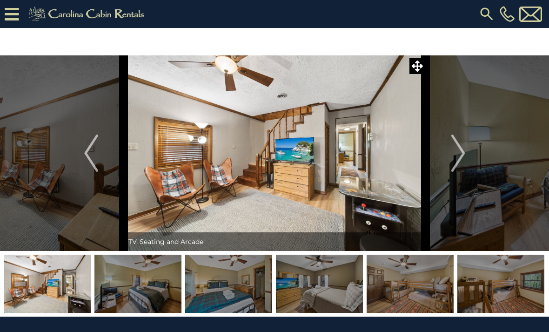
click at [465, 158] on img "Next" at bounding box center [458, 153] width 14 height 37
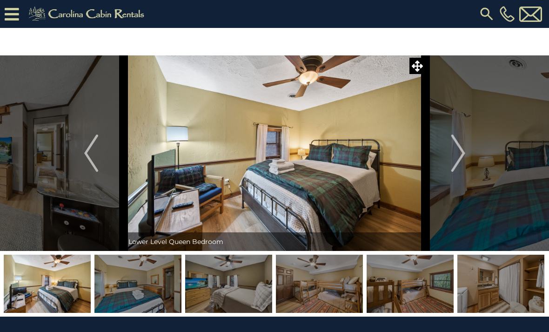
click at [464, 160] on img "Next" at bounding box center [458, 153] width 14 height 37
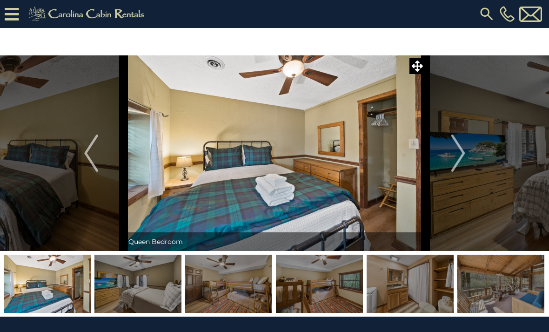
click at [464, 159] on img "Next" at bounding box center [458, 153] width 14 height 37
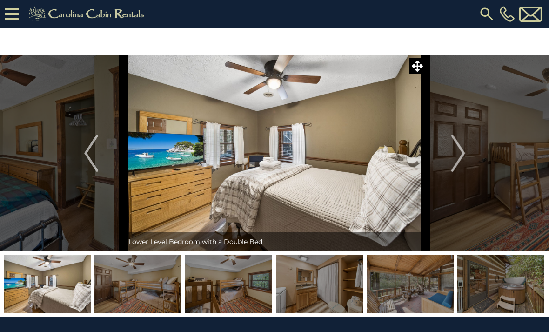
click at [464, 160] on img "Next" at bounding box center [458, 153] width 14 height 37
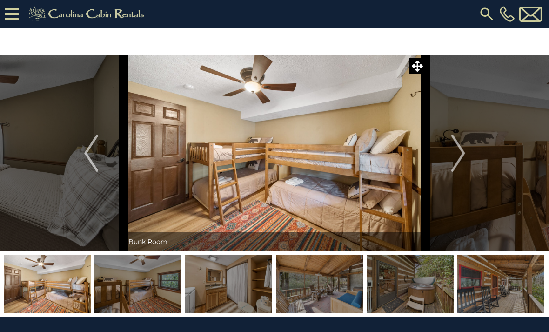
click at [465, 159] on img "Next" at bounding box center [458, 153] width 14 height 37
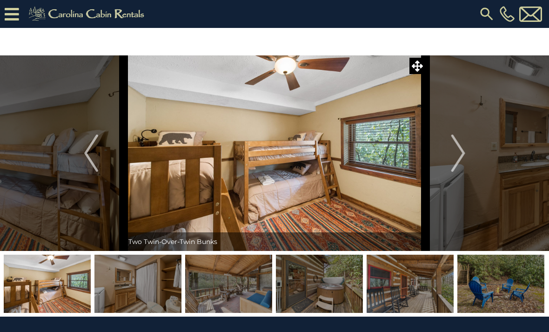
click at [464, 162] on img "Next" at bounding box center [458, 153] width 14 height 37
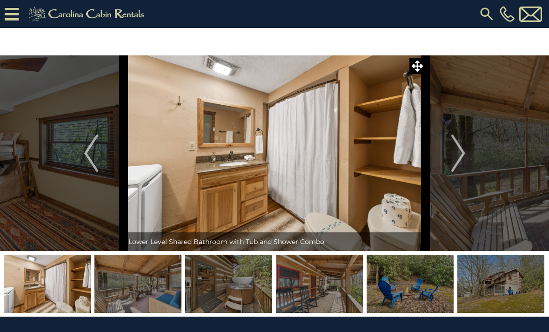
click at [463, 162] on img "Next" at bounding box center [458, 153] width 14 height 37
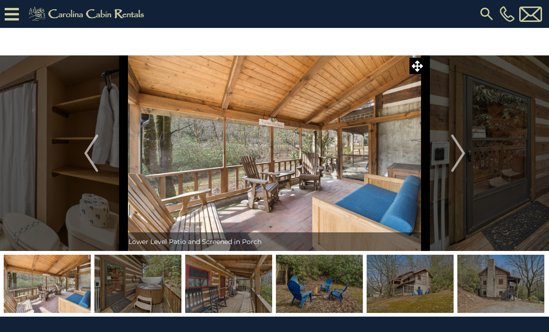
click at [461, 161] on img "Next" at bounding box center [458, 153] width 14 height 37
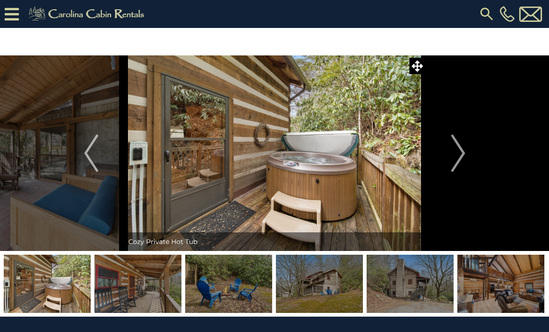
click at [461, 160] on img "Next" at bounding box center [458, 153] width 14 height 37
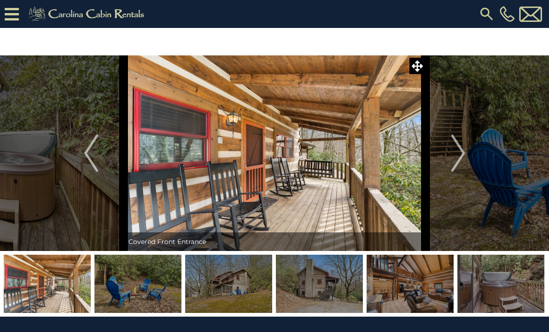
click at [461, 159] on img "Next" at bounding box center [458, 153] width 14 height 37
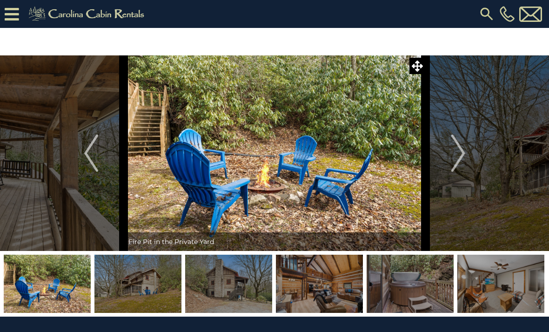
click at [463, 159] on img "Next" at bounding box center [458, 153] width 14 height 37
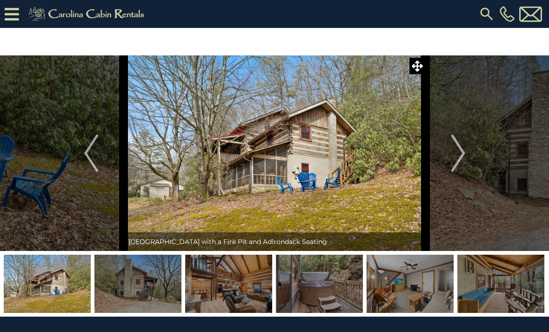
click at [462, 159] on img "Next" at bounding box center [458, 153] width 14 height 37
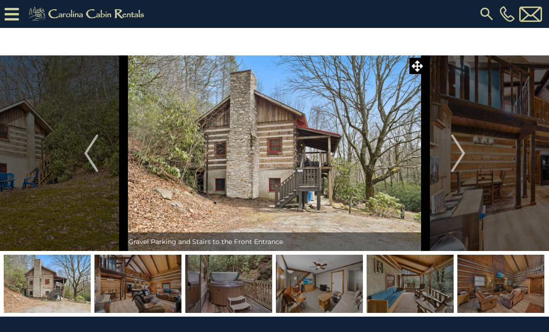
click at [462, 159] on img "Next" at bounding box center [458, 153] width 14 height 37
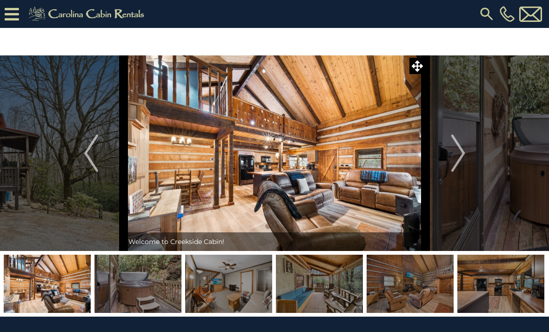
click at [461, 160] on img "Next" at bounding box center [458, 153] width 14 height 37
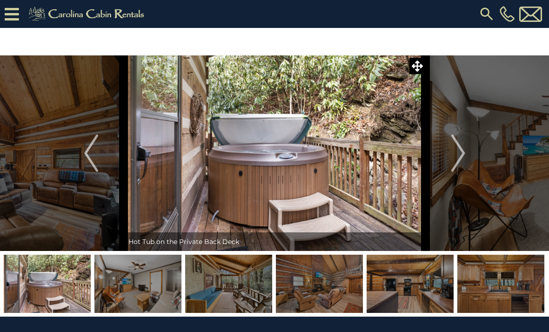
click at [458, 161] on img "Next" at bounding box center [458, 153] width 14 height 37
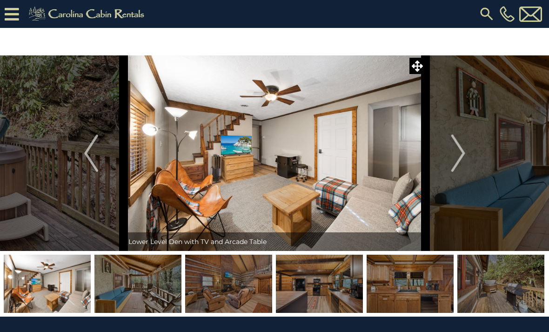
click at [457, 158] on img "Next" at bounding box center [458, 153] width 14 height 37
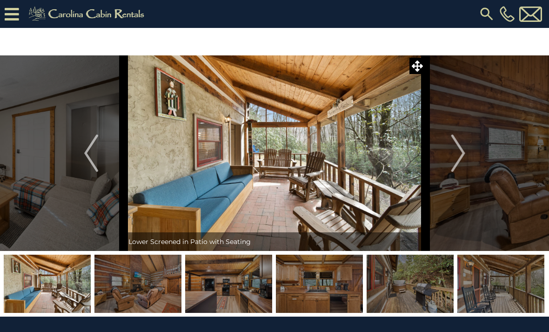
click at [455, 160] on img "Next" at bounding box center [458, 153] width 14 height 37
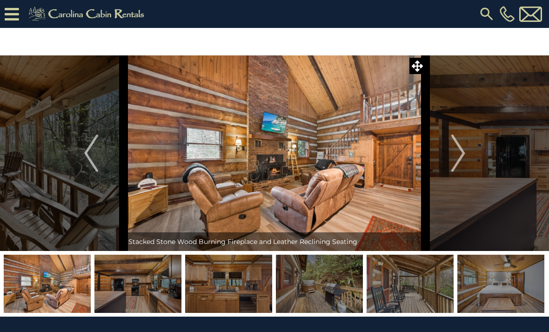
click at [462, 162] on img "Next" at bounding box center [458, 153] width 14 height 37
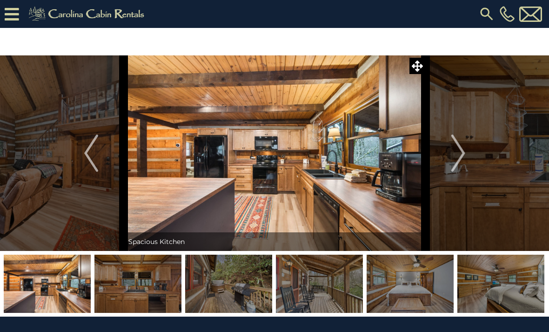
click at [451, 169] on button "Next" at bounding box center [458, 153] width 65 height 196
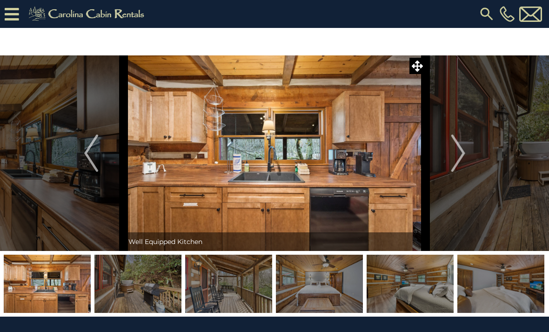
click at [444, 160] on button "Next" at bounding box center [458, 153] width 65 height 196
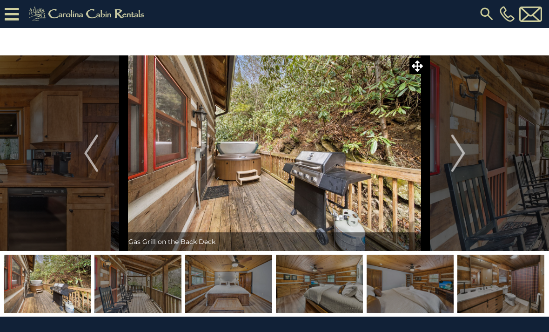
click at [446, 162] on button "Next" at bounding box center [458, 153] width 65 height 196
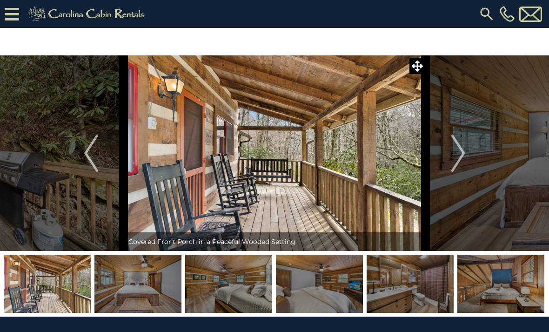
click at [448, 162] on button "Next" at bounding box center [458, 153] width 65 height 196
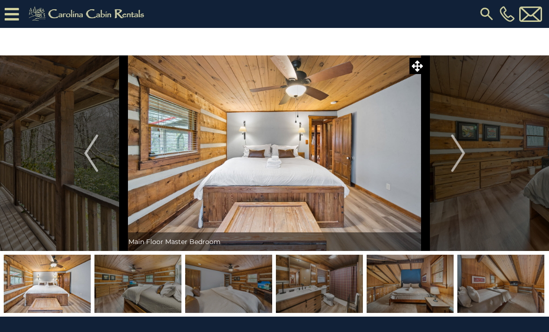
click at [452, 172] on button "Next" at bounding box center [458, 153] width 65 height 196
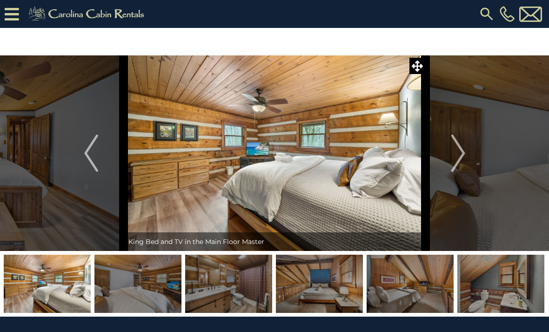
click at [458, 180] on button "Next" at bounding box center [458, 153] width 65 height 196
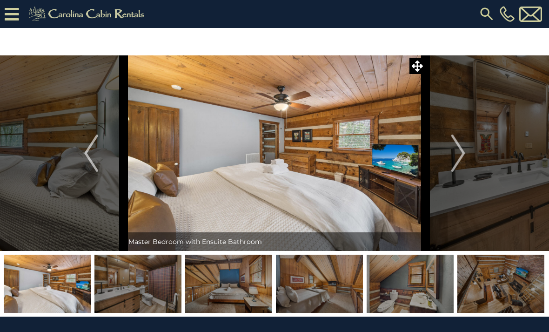
click at [471, 160] on button "Next" at bounding box center [458, 153] width 65 height 196
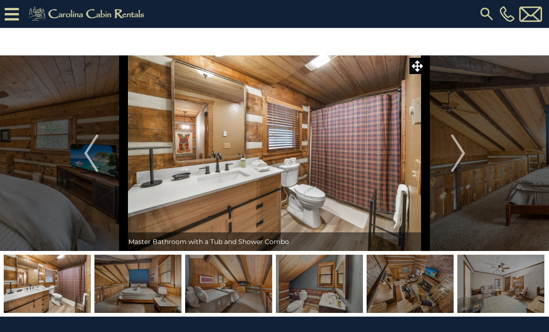
click at [461, 155] on img "Next" at bounding box center [458, 153] width 14 height 37
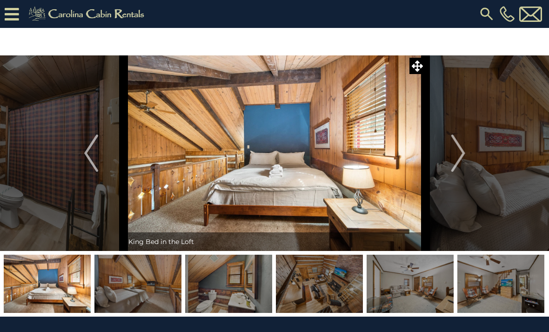
click at [456, 159] on img "Next" at bounding box center [458, 153] width 14 height 37
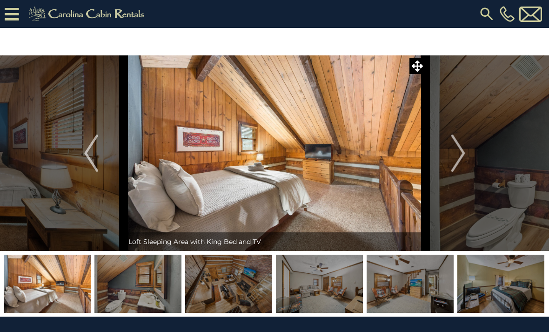
click at [468, 162] on button "Next" at bounding box center [458, 153] width 65 height 196
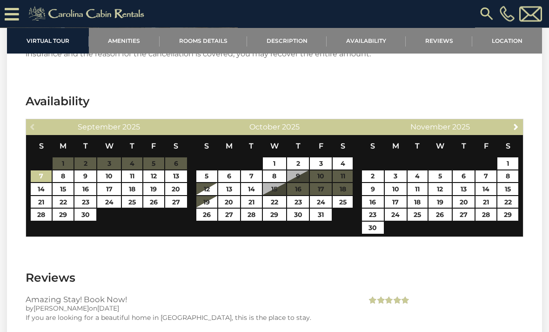
scroll to position [1695, 0]
click at [300, 205] on link "23" at bounding box center [298, 202] width 22 height 12
type input "**********"
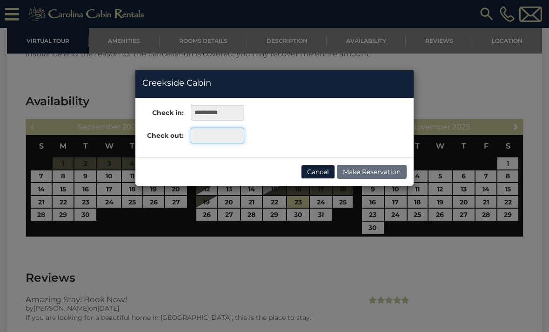
click at [214, 139] on input "text" at bounding box center [218, 136] width 54 height 16
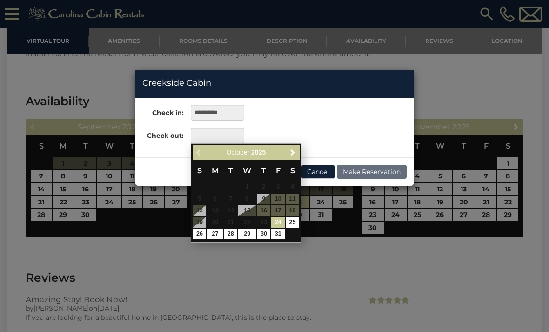
click at [203, 237] on link "26" at bounding box center [200, 234] width 14 height 11
type input "**********"
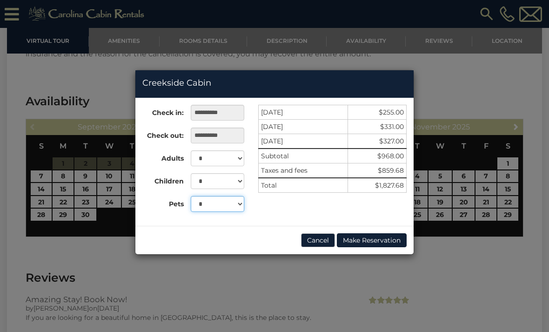
click at [237, 205] on select "* * *" at bounding box center [218, 204] width 54 height 16
select select "*"
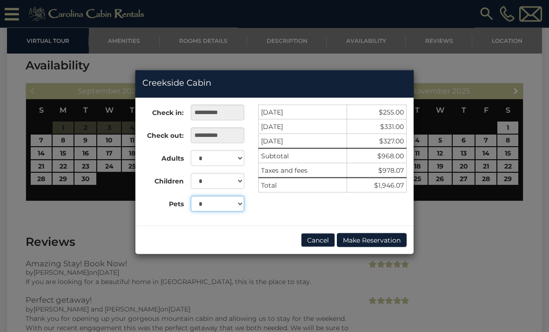
scroll to position [1702, 0]
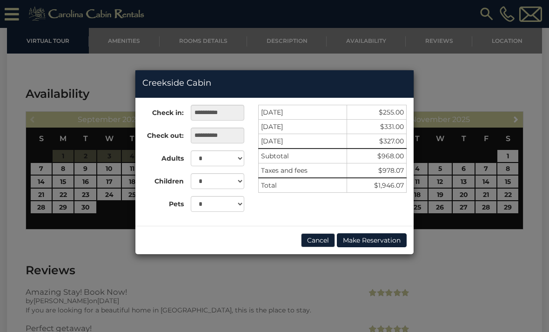
click at [315, 237] on button "Cancel" at bounding box center [318, 240] width 34 height 14
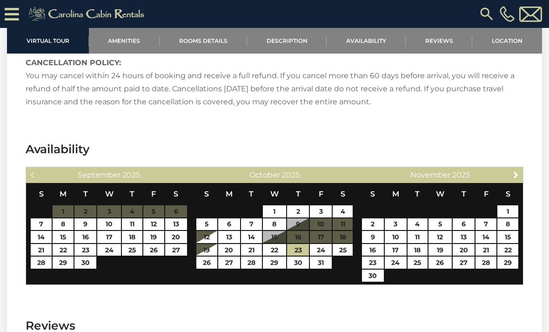
scroll to position [1643, 0]
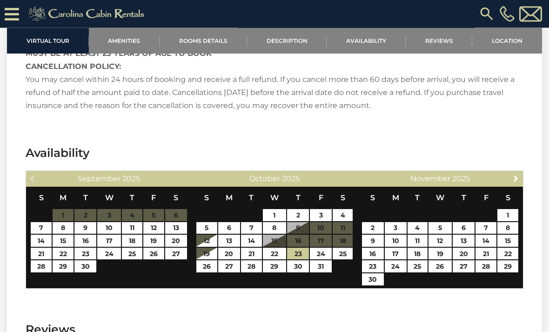
click at [509, 42] on link "Location" at bounding box center [508, 41] width 70 height 26
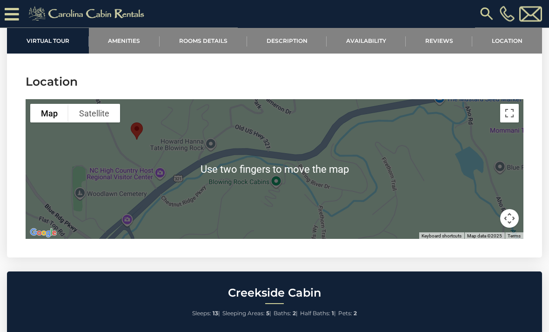
scroll to position [2168, 0]
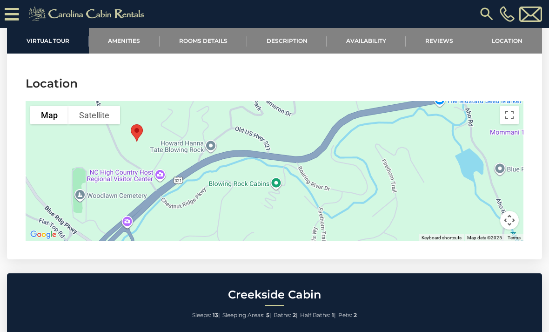
click at [514, 119] on button "Toggle fullscreen view" at bounding box center [510, 115] width 19 height 19
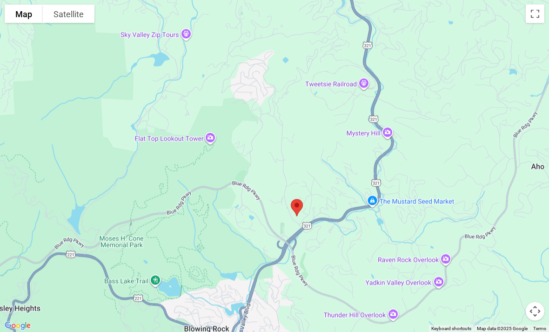
scroll to position [1687, 0]
